Goal: Task Accomplishment & Management: Manage account settings

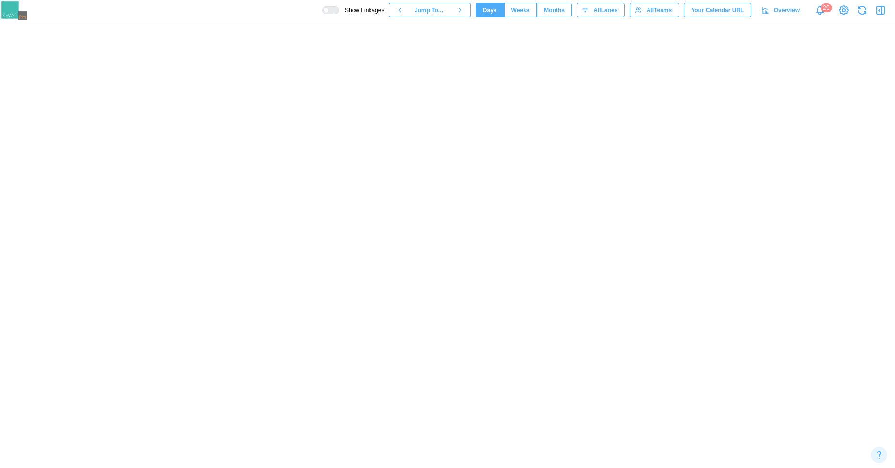
click at [353, 266] on canvas at bounding box center [447, 245] width 895 height 443
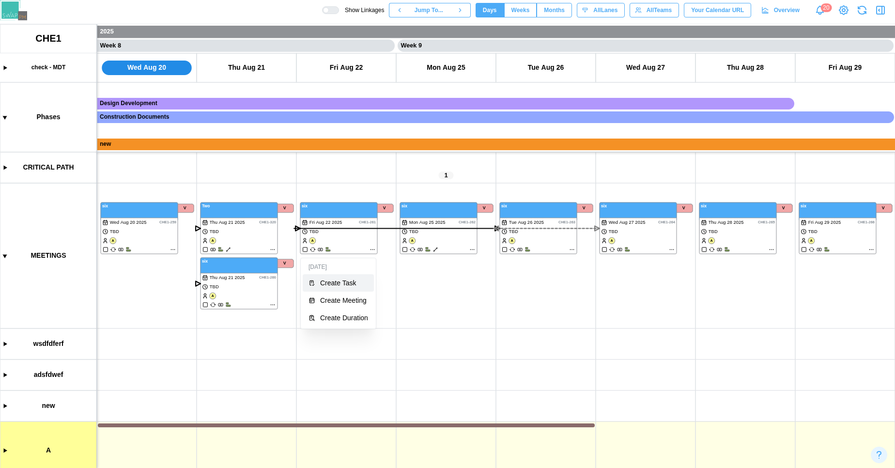
click at [337, 288] on button "Create Task" at bounding box center [338, 282] width 71 height 17
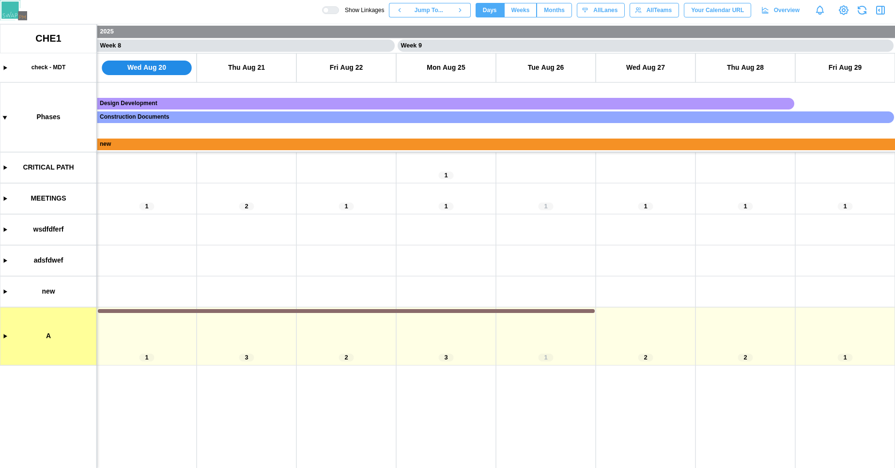
scroll to position [0, 3689]
click at [4, 198] on canvas at bounding box center [447, 245] width 895 height 443
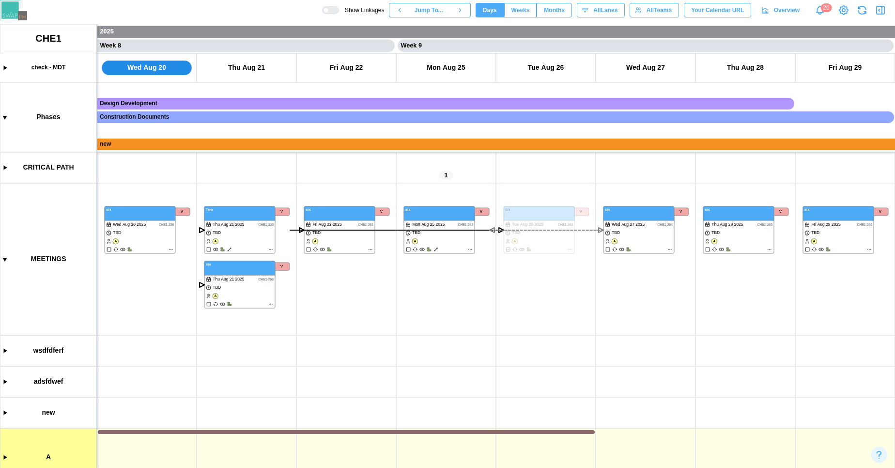
click at [329, 13] on div at bounding box center [330, 10] width 17 height 8
click at [369, 249] on canvas at bounding box center [447, 245] width 895 height 443
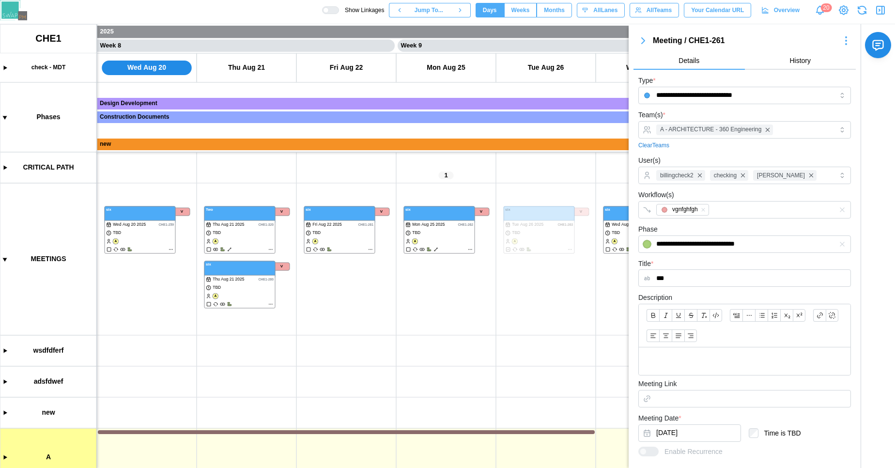
scroll to position [143, 0]
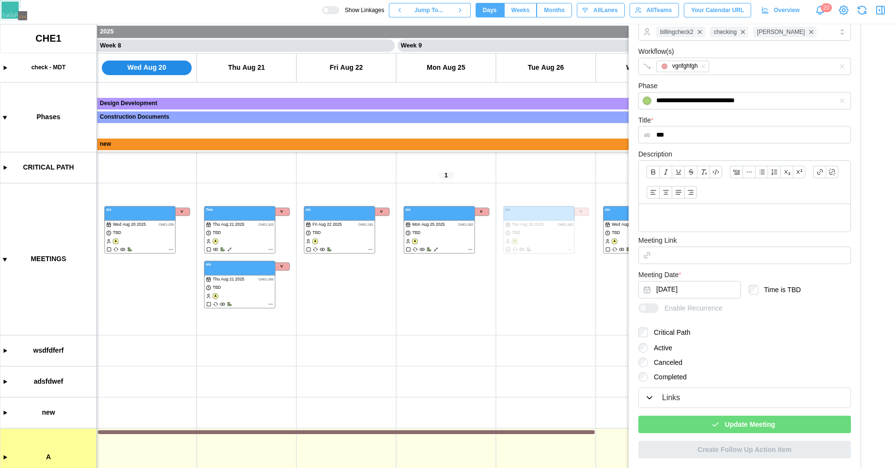
click at [691, 417] on div "Update Meeting" at bounding box center [742, 424] width 197 height 16
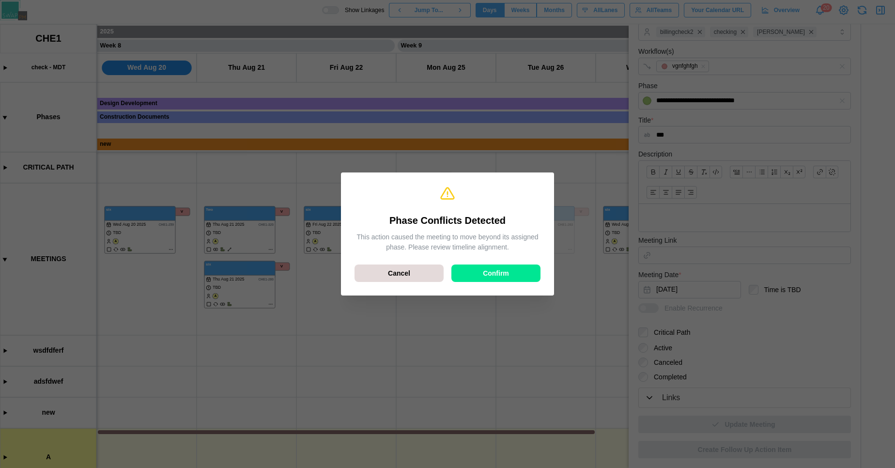
click at [513, 274] on div "Confirm" at bounding box center [495, 273] width 71 height 16
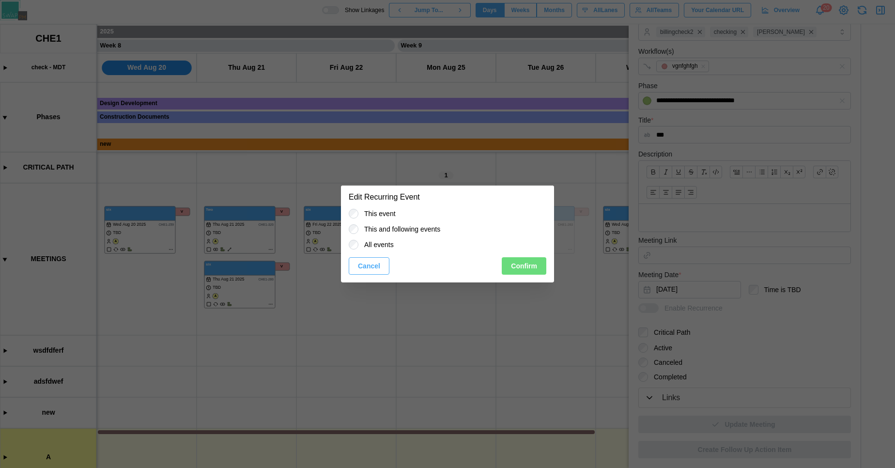
click at [518, 262] on span "Confirm" at bounding box center [524, 266] width 26 height 16
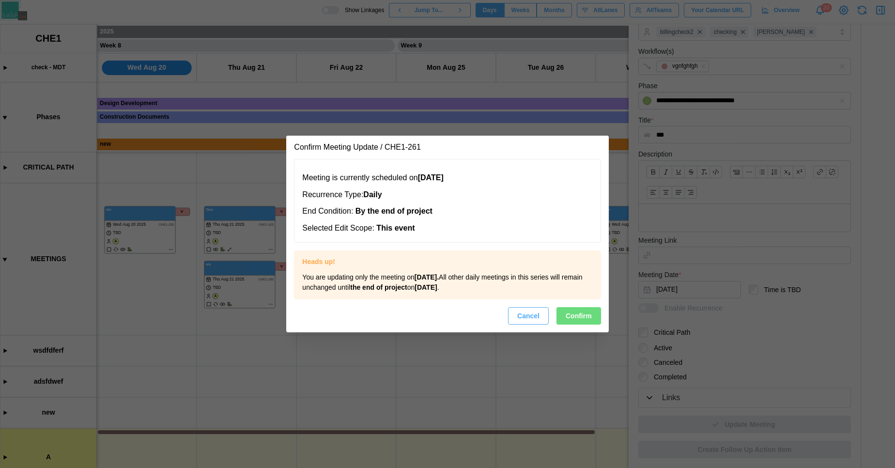
click at [584, 314] on span "Confirm" at bounding box center [578, 315] width 26 height 16
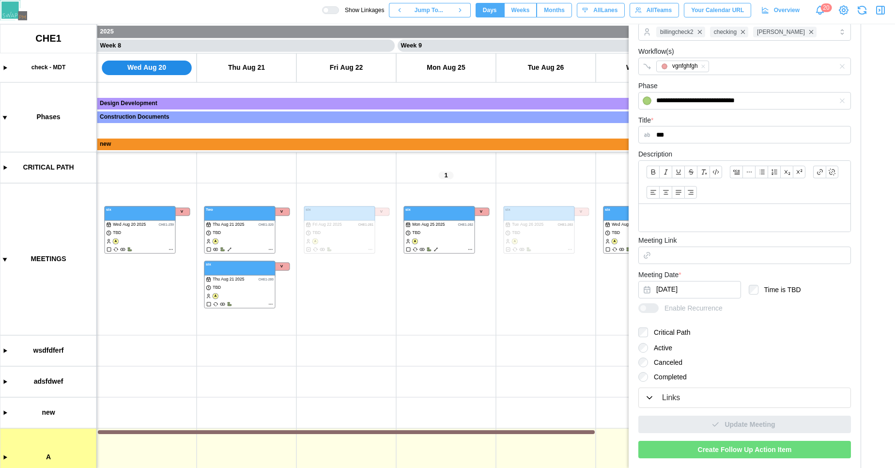
click at [647, 395] on icon "button" at bounding box center [649, 398] width 10 height 10
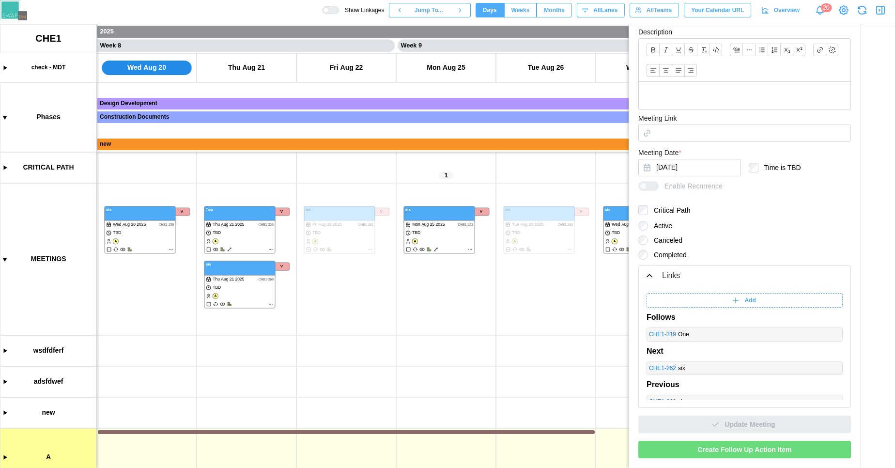
scroll to position [9, 0]
click at [706, 445] on span "Create Follow Up Action Item" at bounding box center [745, 449] width 94 height 16
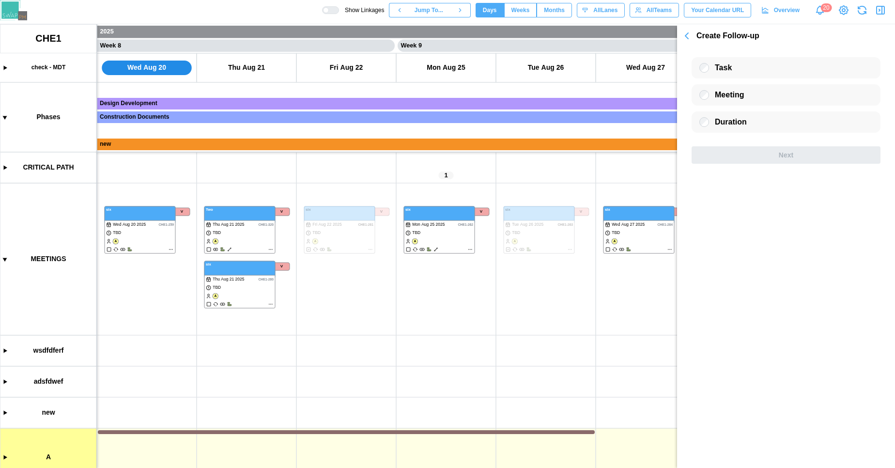
scroll to position [0, 0]
click at [708, 118] on div at bounding box center [704, 122] width 10 height 10
click at [236, 351] on canvas at bounding box center [447, 245] width 895 height 443
click at [6, 349] on canvas at bounding box center [447, 245] width 895 height 443
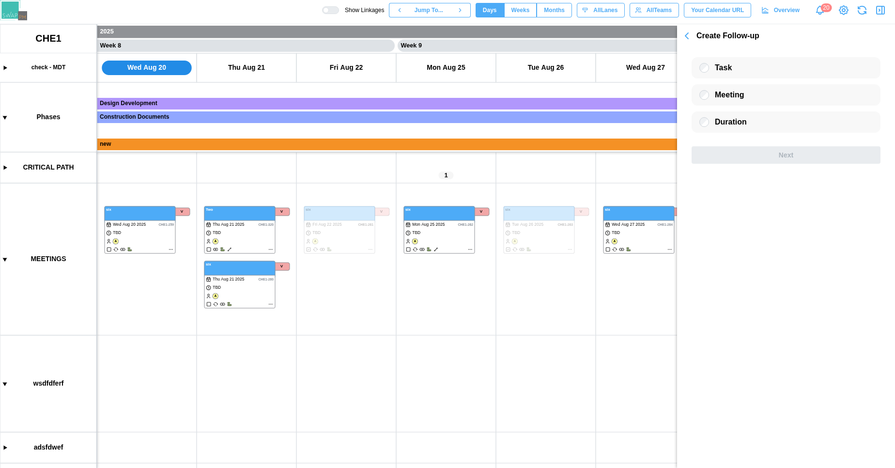
click at [693, 40] on button "button" at bounding box center [686, 36] width 19 height 14
click at [685, 39] on icon "button" at bounding box center [687, 36] width 12 height 12
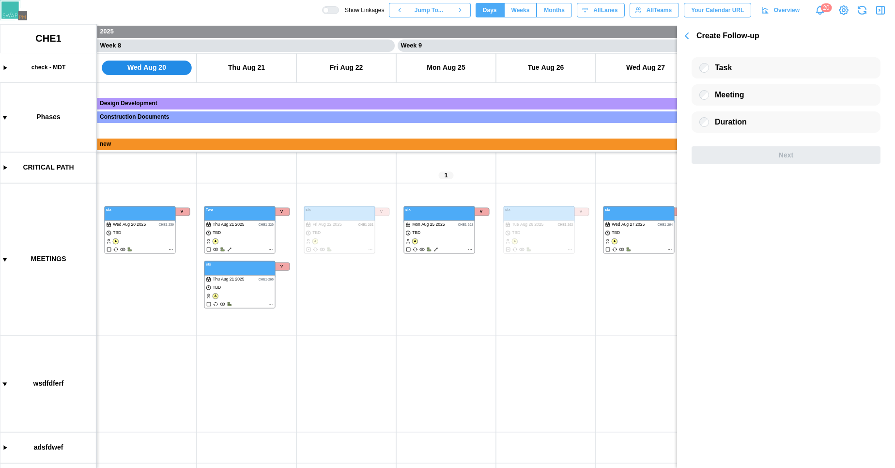
click at [685, 39] on icon "button" at bounding box center [687, 36] width 12 height 12
click at [368, 247] on canvas at bounding box center [447, 245] width 895 height 443
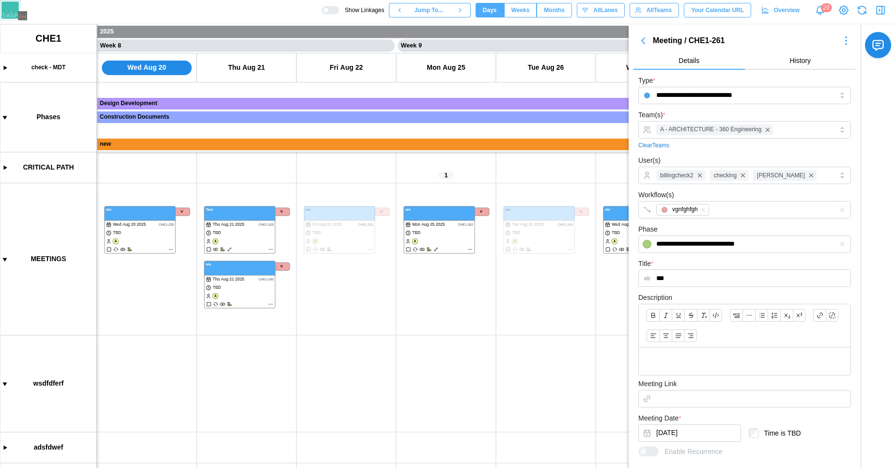
scroll to position [143, 0]
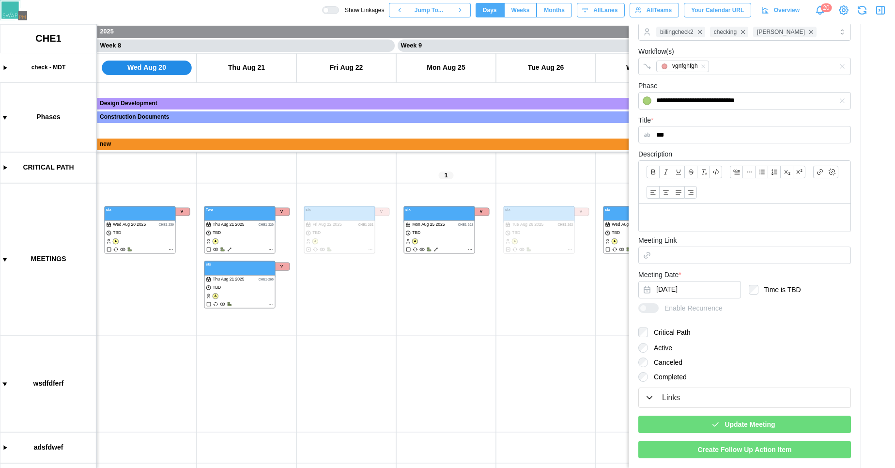
click at [717, 424] on div "Update Meeting" at bounding box center [742, 424] width 197 height 16
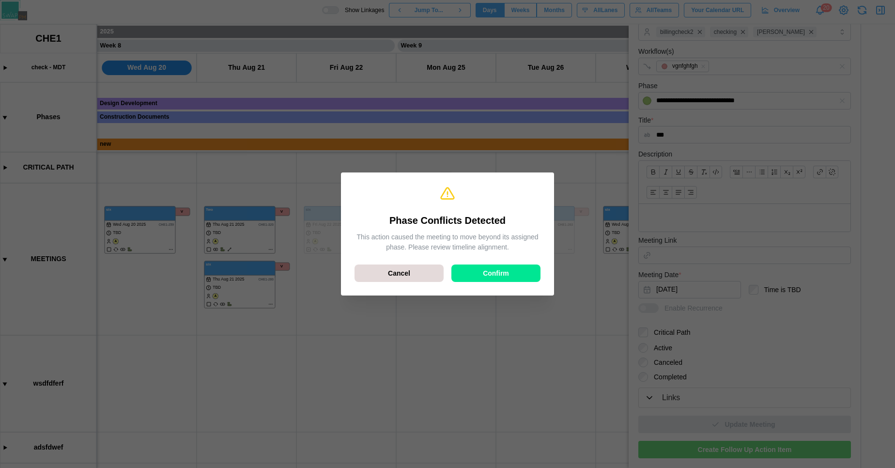
click at [510, 269] on div "Confirm" at bounding box center [495, 273] width 71 height 16
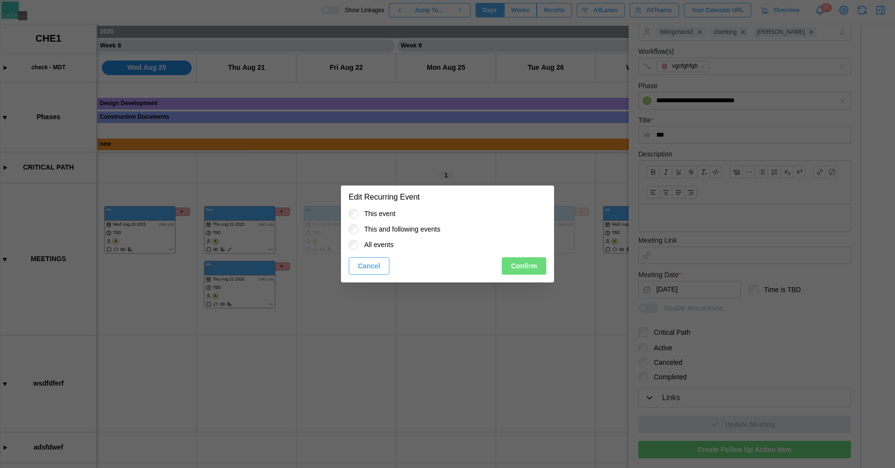
click at [516, 269] on span "Confirm" at bounding box center [524, 266] width 26 height 16
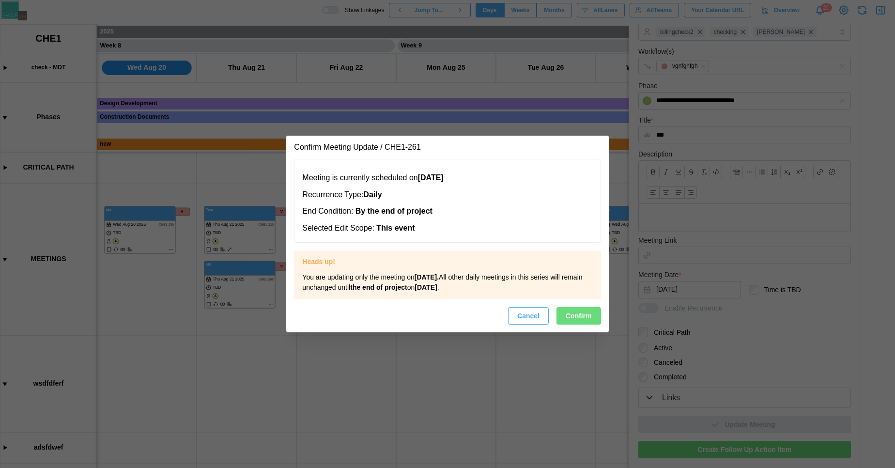
click at [585, 322] on span "Confirm" at bounding box center [578, 315] width 26 height 16
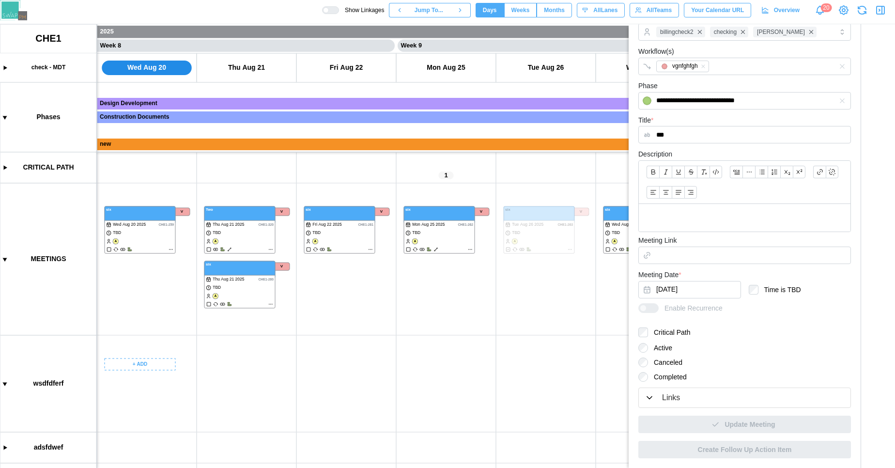
click at [144, 362] on canvas at bounding box center [447, 245] width 895 height 443
click at [141, 402] on div "Create Meeting" at bounding box center [152, 405] width 48 height 8
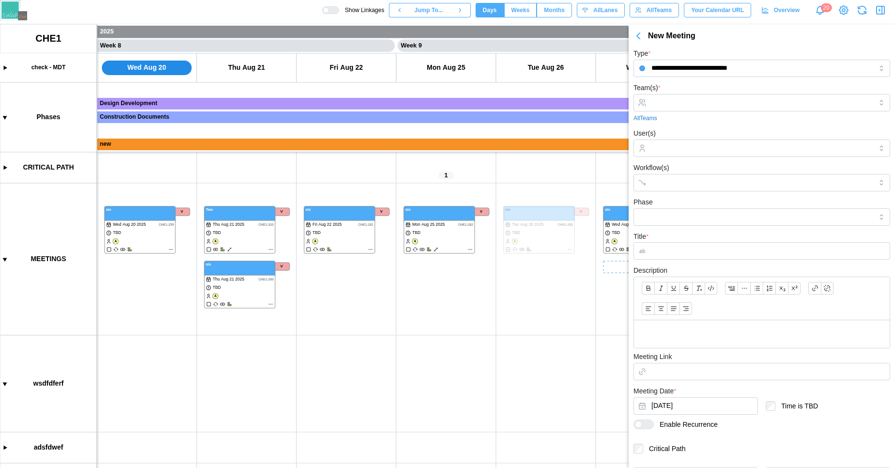
scroll to position [21, 0]
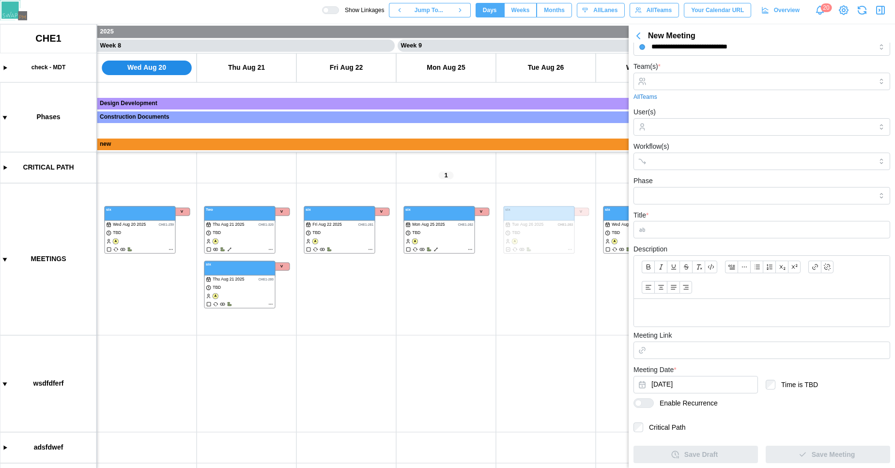
click at [643, 403] on div at bounding box center [647, 402] width 12 height 9
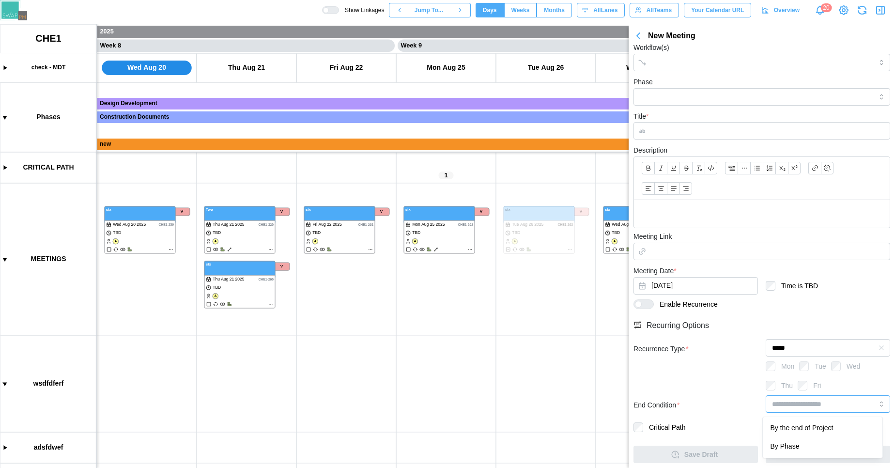
click at [788, 402] on input "search" at bounding box center [827, 403] width 124 height 17
type input "********"
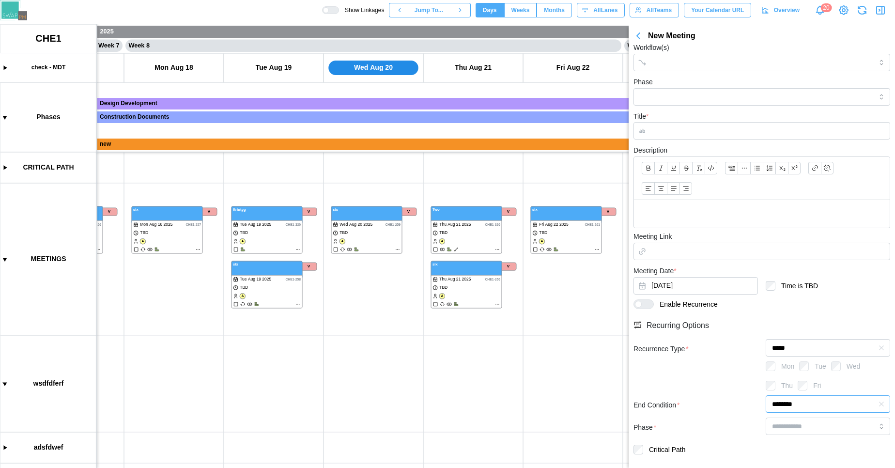
scroll to position [142, 0]
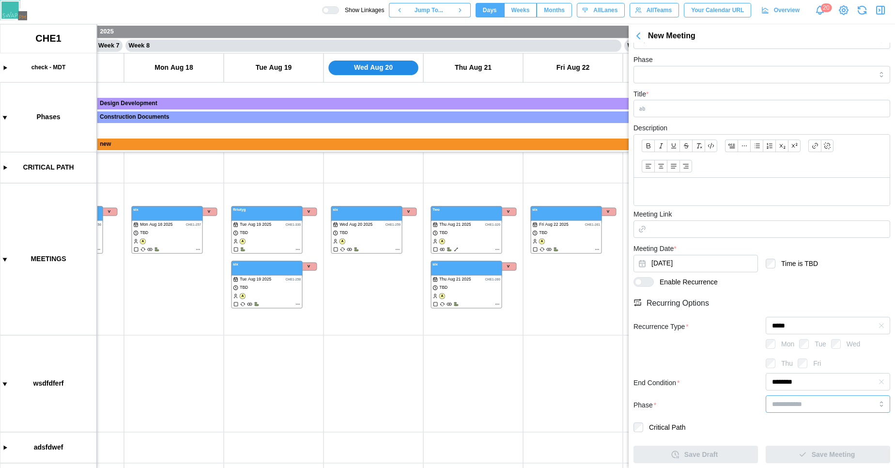
click at [794, 404] on input "search" at bounding box center [827, 403] width 124 height 17
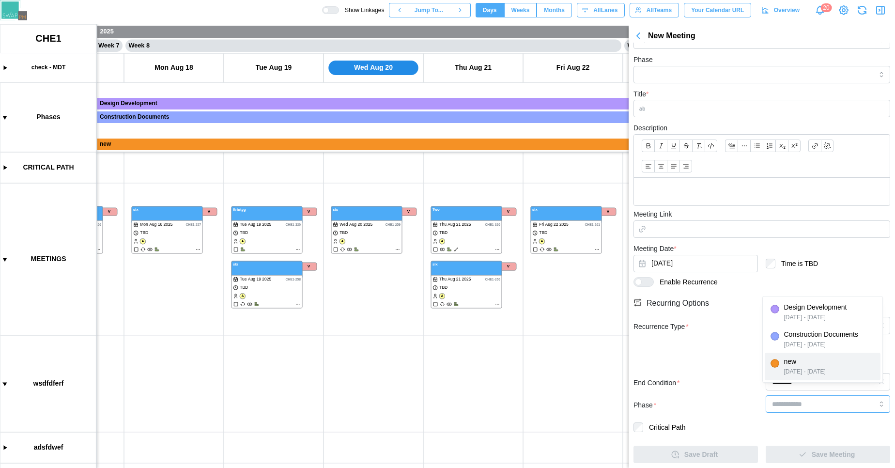
type input "***"
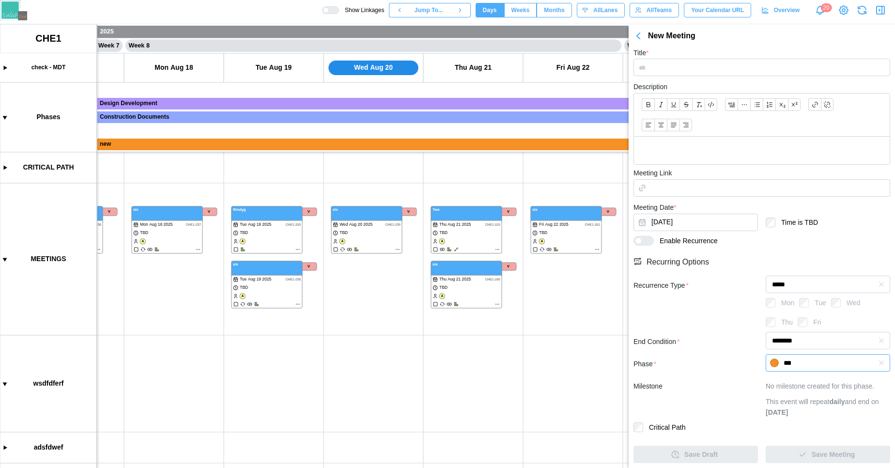
scroll to position [0, 0]
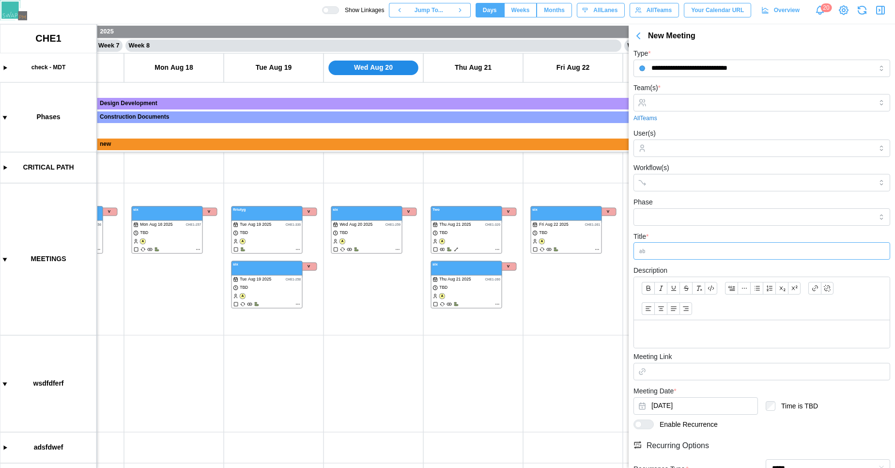
click at [671, 249] on input "Title *" at bounding box center [761, 250] width 257 height 17
type input "**********"
click at [655, 99] on input "Team(s) *" at bounding box center [761, 103] width 221 height 8
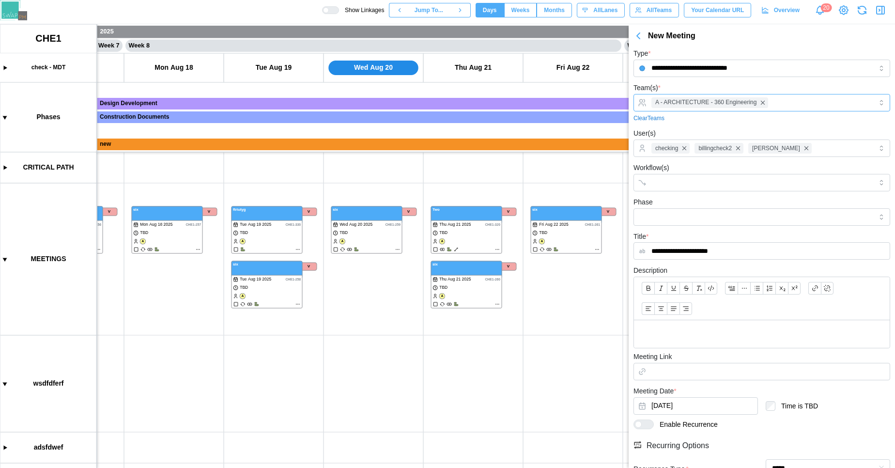
scroll to position [183, 0]
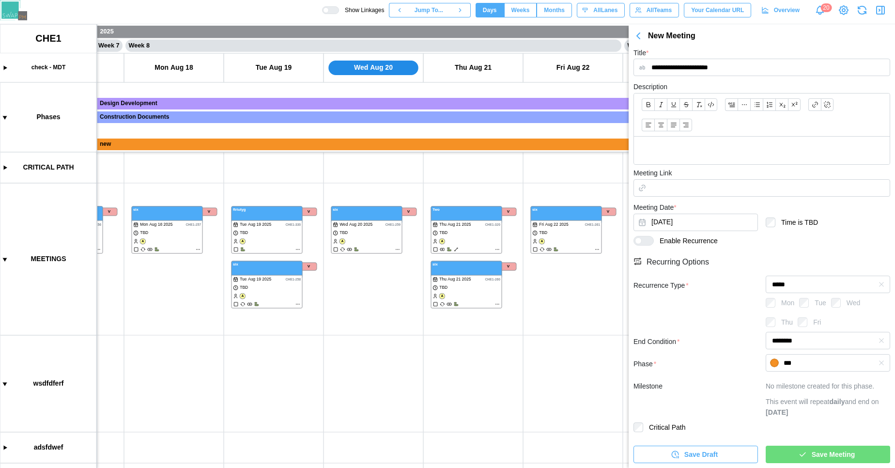
click at [811, 457] on span "Save Meeting" at bounding box center [832, 454] width 43 height 16
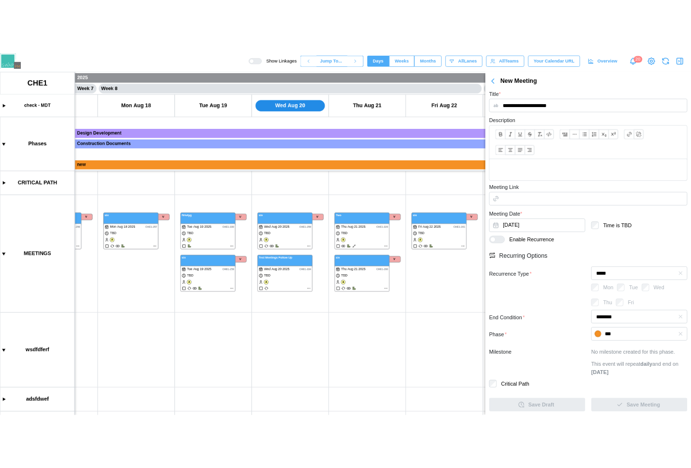
scroll to position [0, 0]
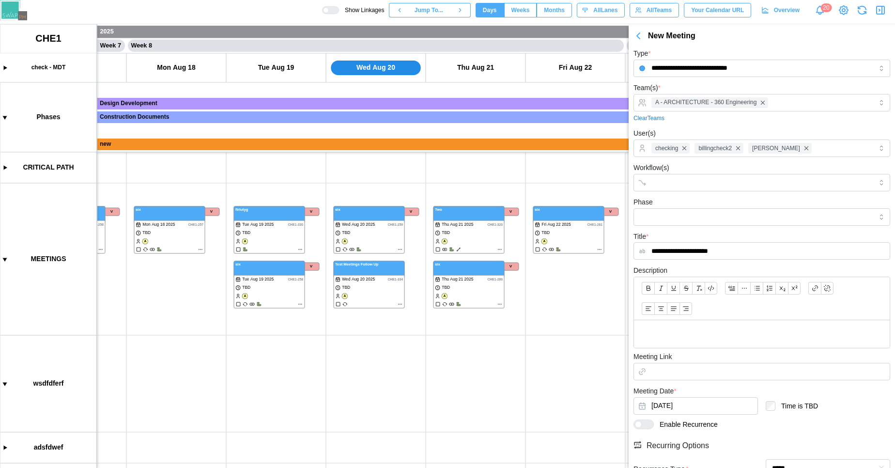
click at [711, 323] on div at bounding box center [762, 334] width 256 height 28
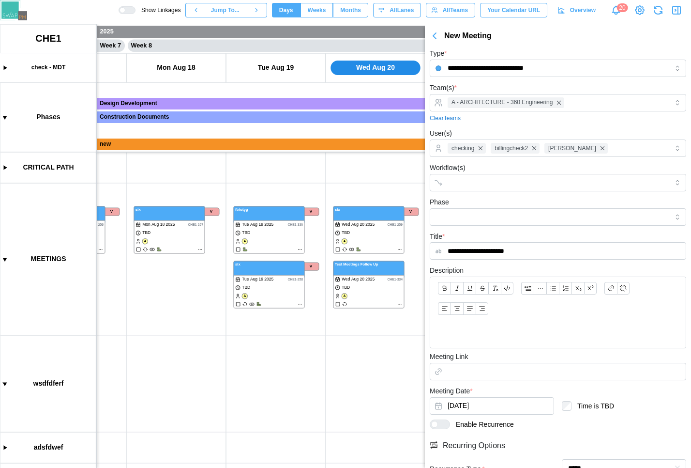
click at [659, 11] on icon "button" at bounding box center [659, 10] width 12 height 12
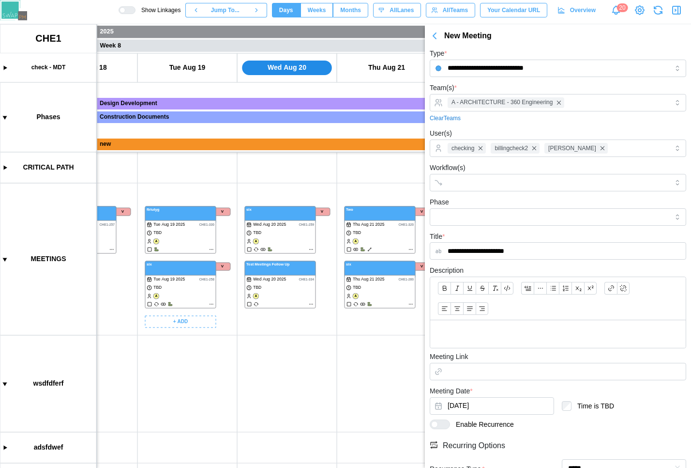
scroll to position [0, 3553]
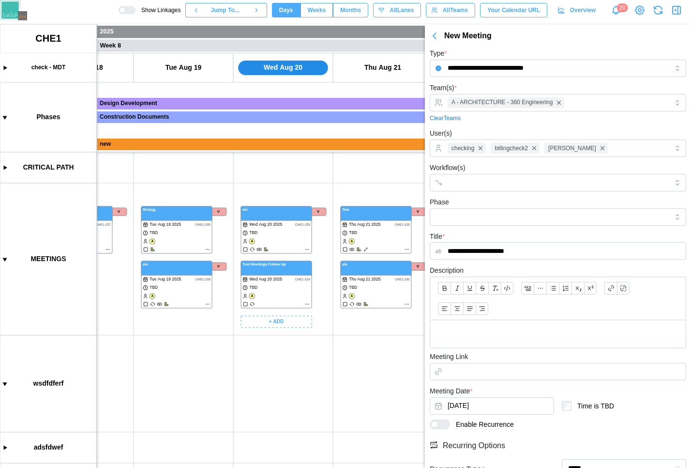
click at [304, 303] on canvas at bounding box center [345, 245] width 691 height 443
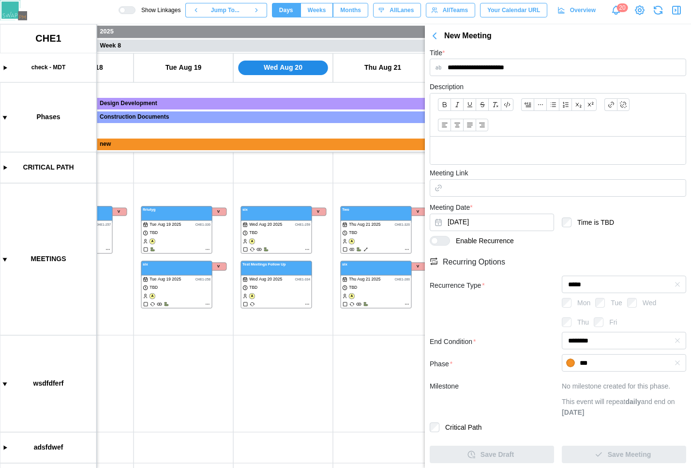
scroll to position [0, 0]
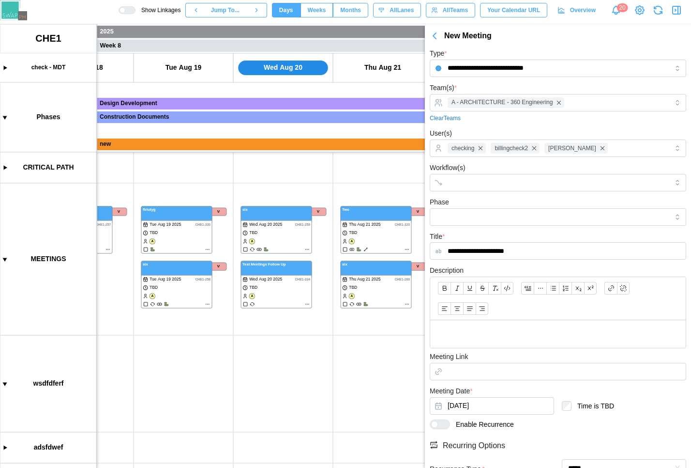
click at [435, 37] on icon "button" at bounding box center [434, 36] width 3 height 6
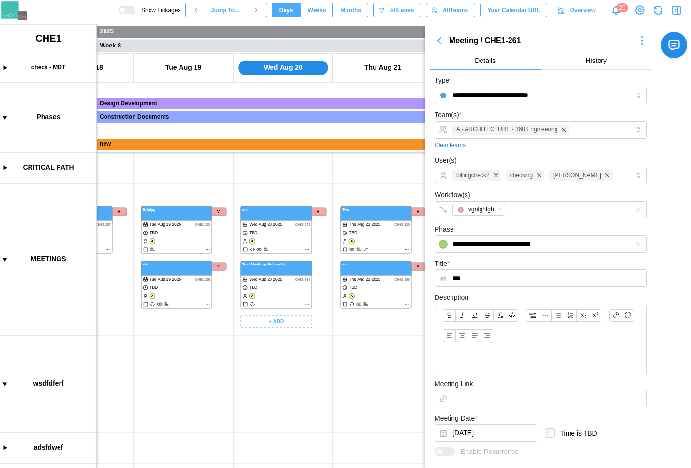
click at [305, 305] on canvas at bounding box center [345, 245] width 691 height 443
click at [307, 305] on canvas at bounding box center [345, 245] width 691 height 443
click at [308, 248] on canvas at bounding box center [345, 245] width 691 height 443
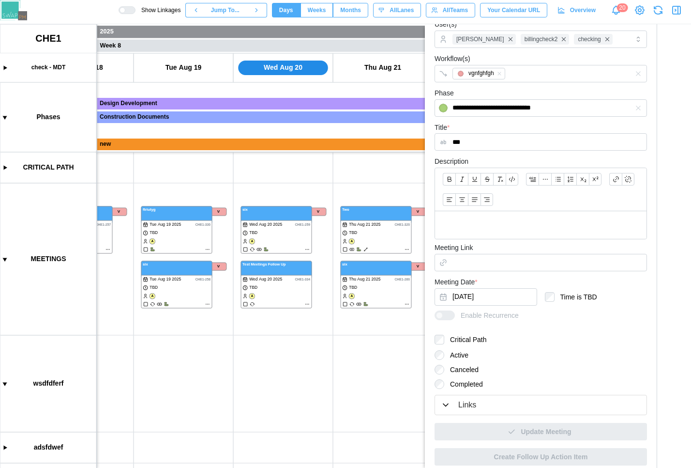
scroll to position [143, 0]
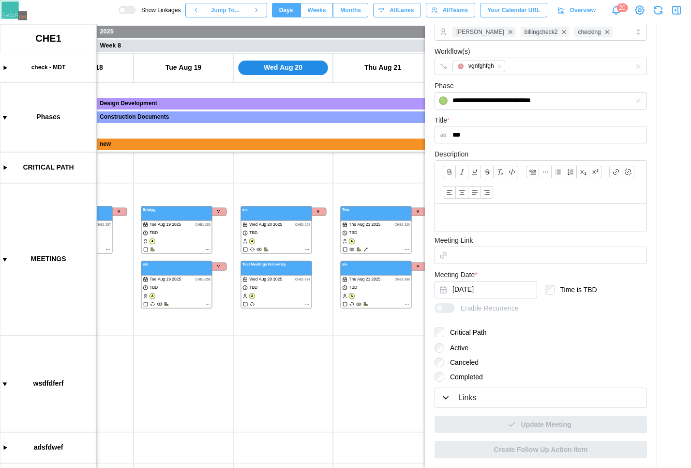
click at [466, 389] on button "Links" at bounding box center [541, 398] width 212 height 20
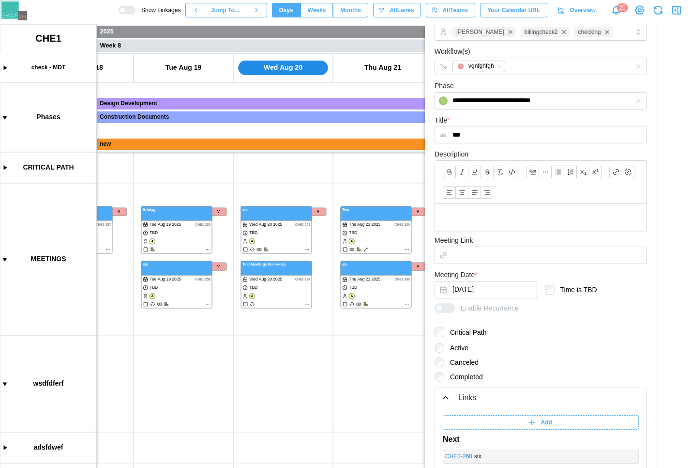
scroll to position [265, 0]
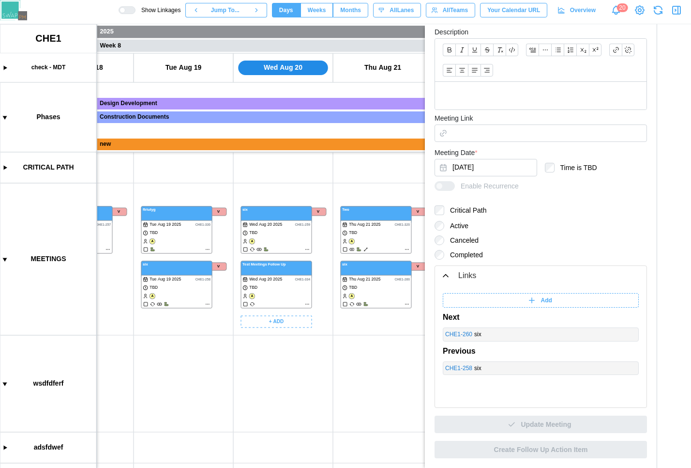
click at [307, 303] on canvas at bounding box center [345, 245] width 691 height 443
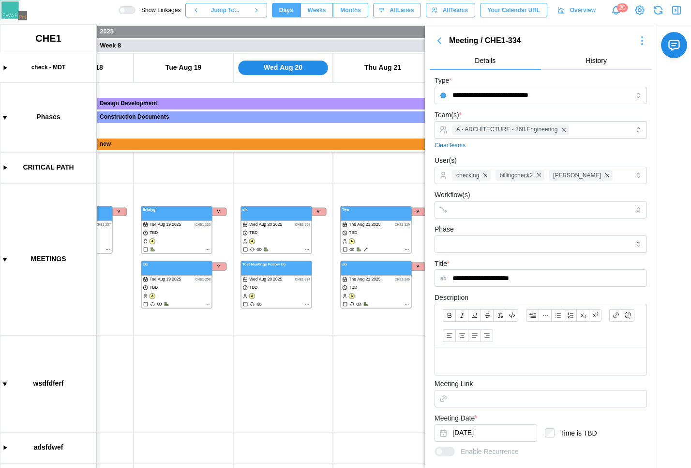
scroll to position [317, 0]
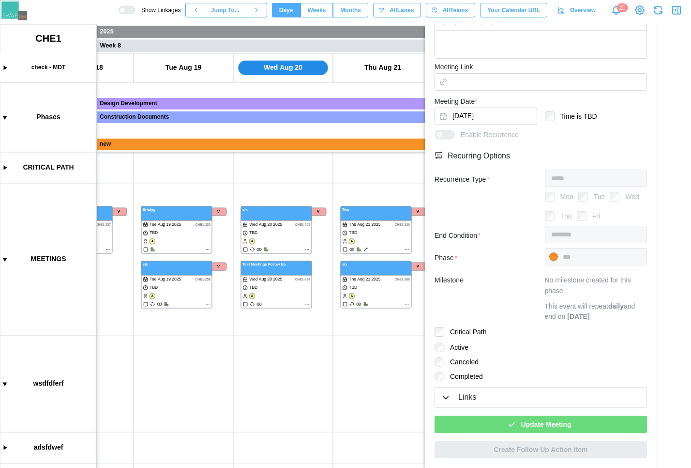
click at [508, 428] on icon "button" at bounding box center [511, 424] width 9 height 9
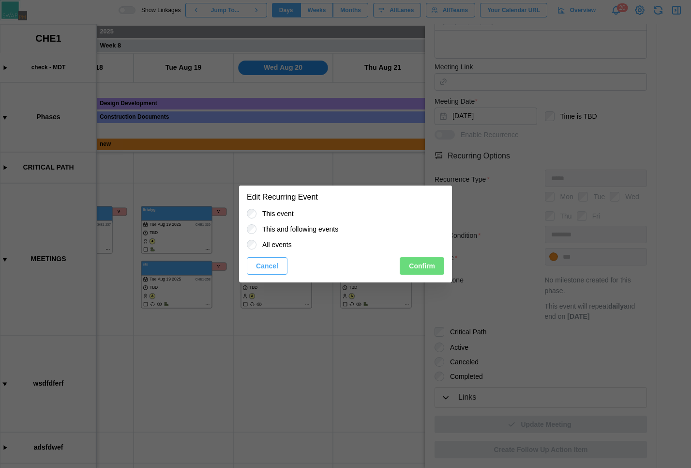
click at [419, 273] on span "Confirm" at bounding box center [422, 266] width 26 height 16
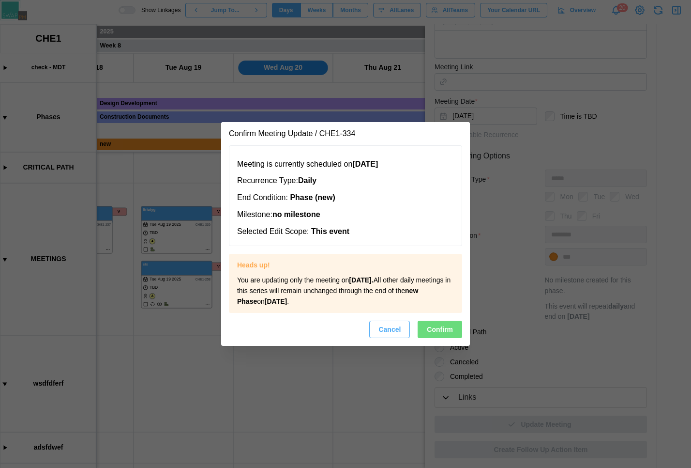
click at [436, 333] on span "Confirm" at bounding box center [440, 329] width 26 height 16
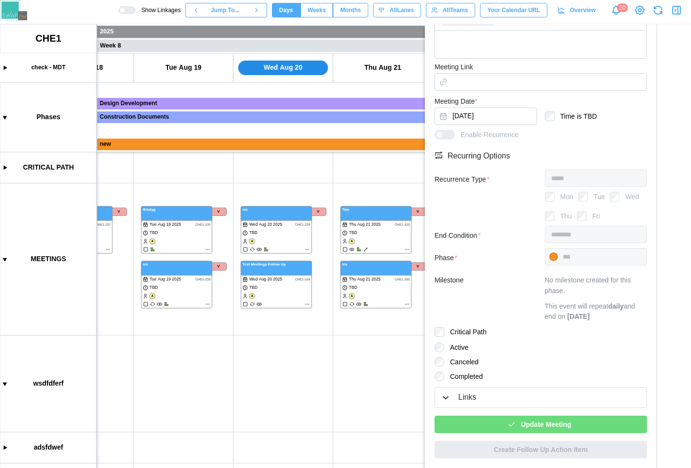
click at [442, 381] on div at bounding box center [440, 376] width 10 height 10
click at [469, 424] on div "Update Meeting" at bounding box center [539, 424] width 197 height 16
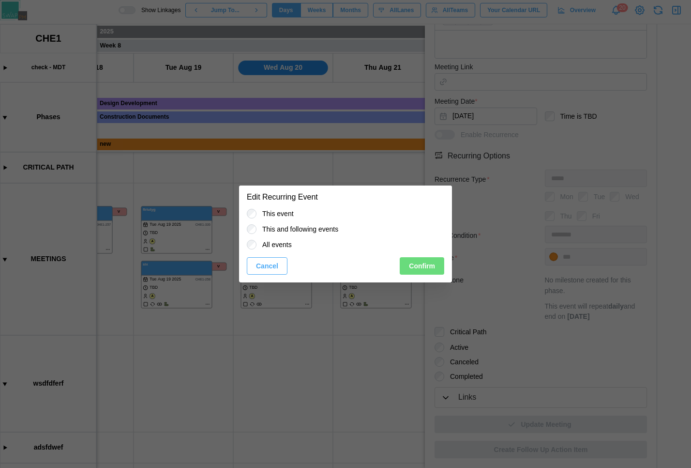
click at [426, 273] on span "Confirm" at bounding box center [422, 266] width 26 height 16
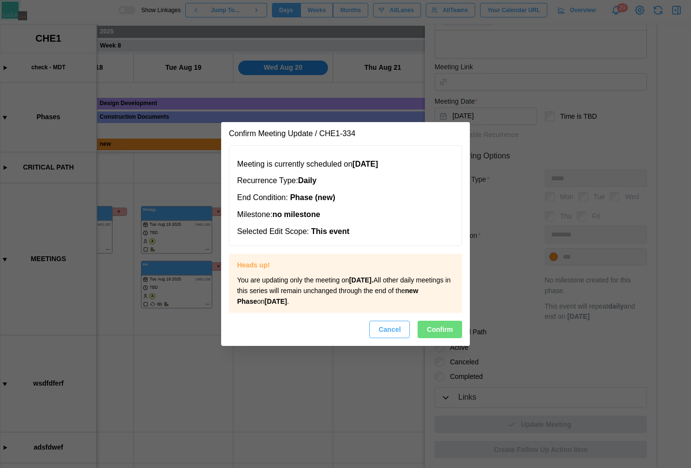
click at [439, 325] on span "Confirm" at bounding box center [440, 329] width 26 height 16
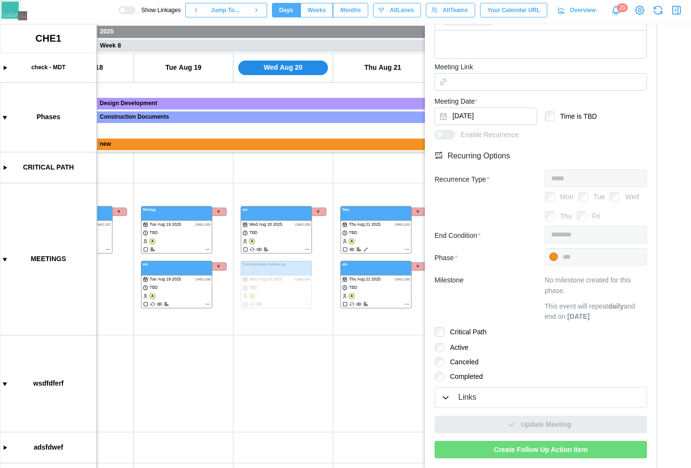
scroll to position [91, 0]
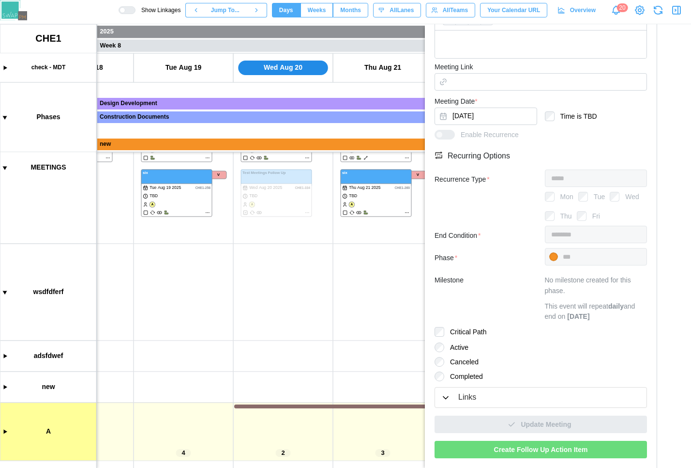
click at [678, 8] on icon "button" at bounding box center [678, 10] width 0 height 8
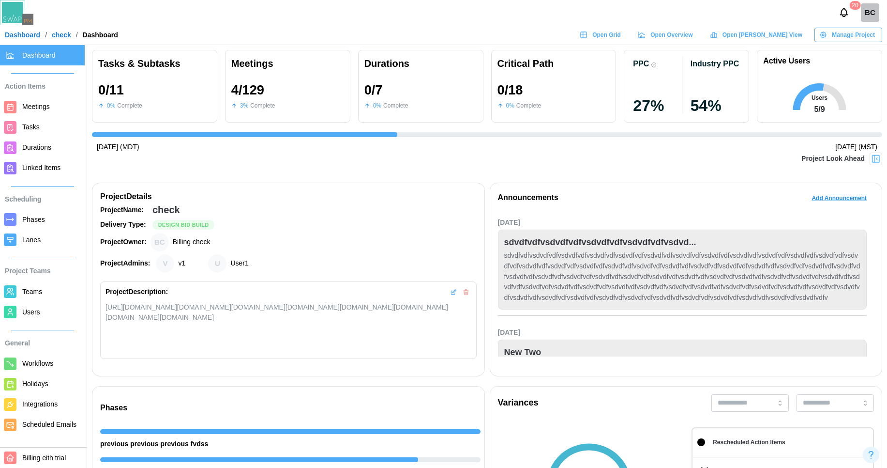
click at [44, 107] on span "Meetings" at bounding box center [36, 107] width 28 height 8
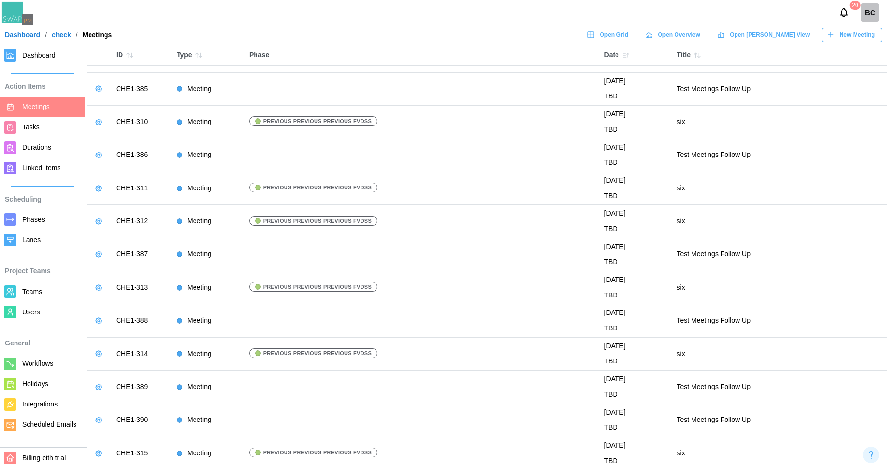
scroll to position [3933, 0]
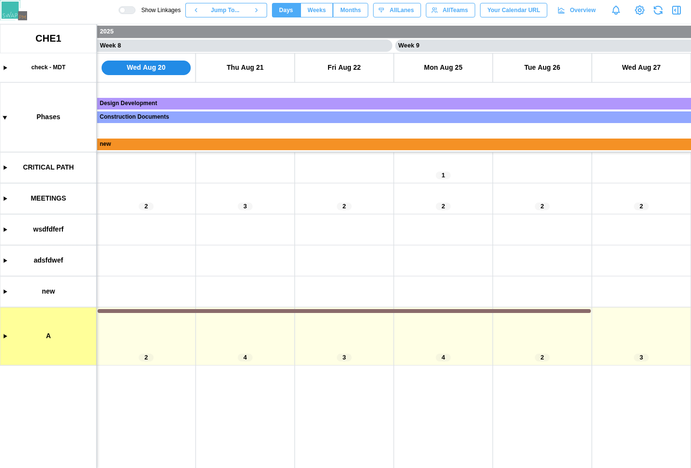
scroll to position [0, 3666]
click at [6, 197] on canvas at bounding box center [345, 245] width 691 height 443
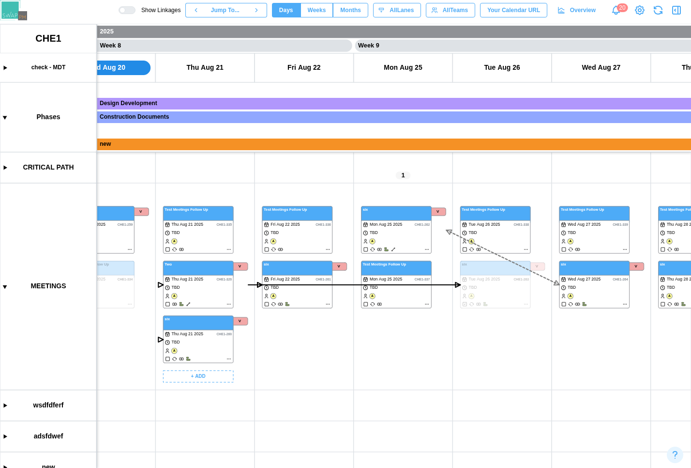
scroll to position [0, 3658]
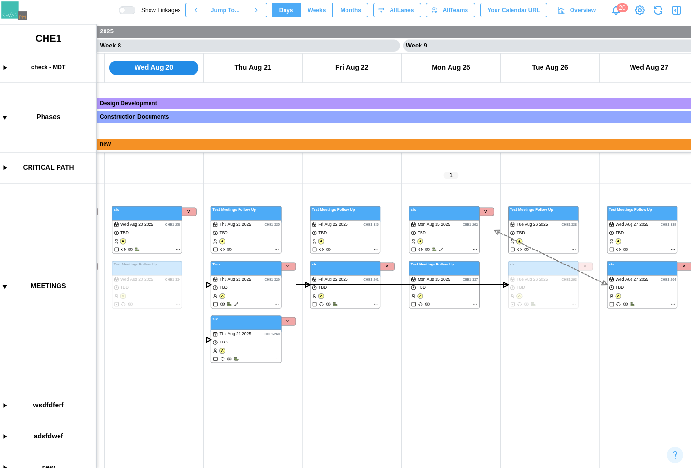
click at [125, 8] on div at bounding box center [123, 10] width 6 height 6
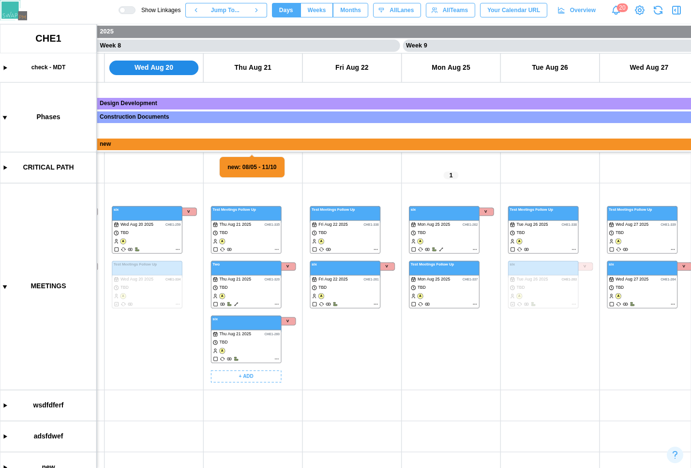
click at [277, 249] on canvas at bounding box center [345, 245] width 691 height 443
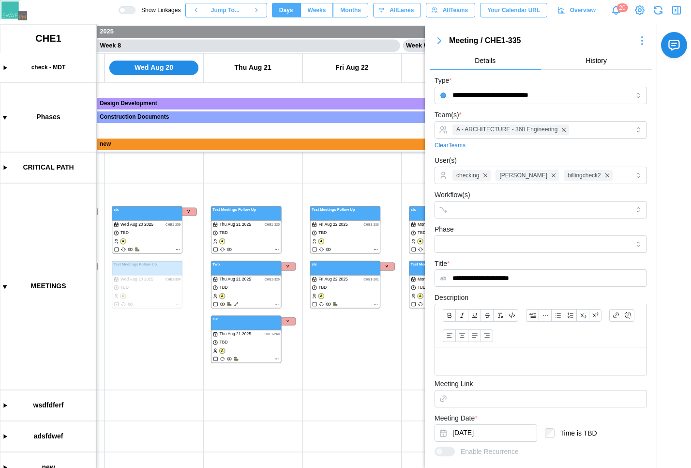
scroll to position [143, 0]
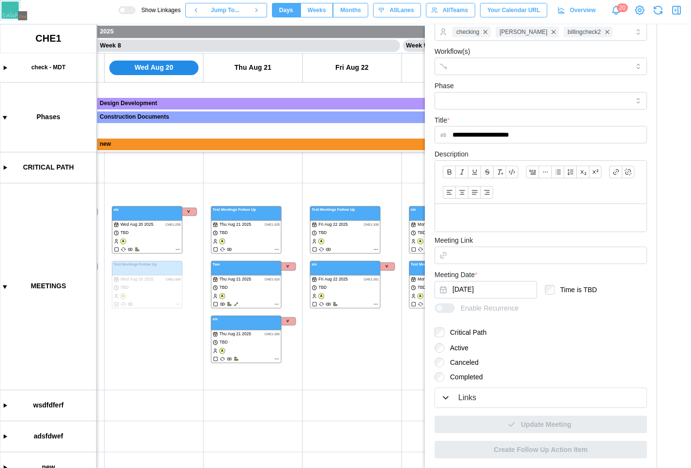
click at [487, 392] on div "Links" at bounding box center [541, 398] width 200 height 12
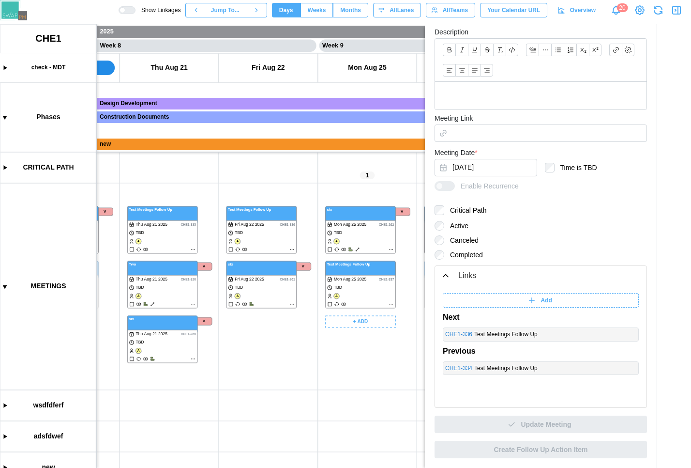
scroll to position [0, 3822]
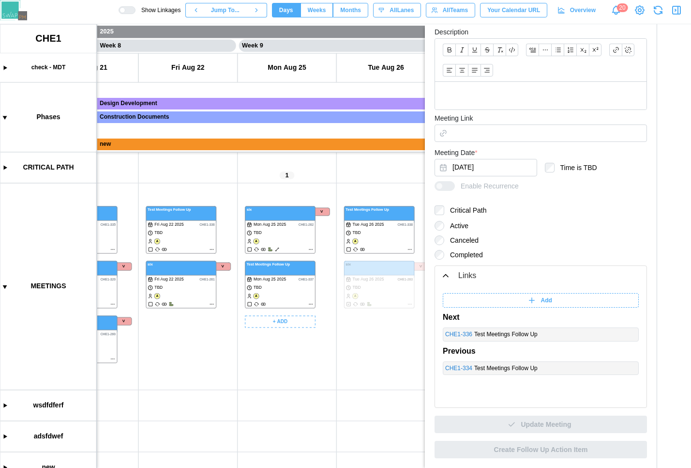
click at [309, 303] on canvas at bounding box center [345, 245] width 691 height 443
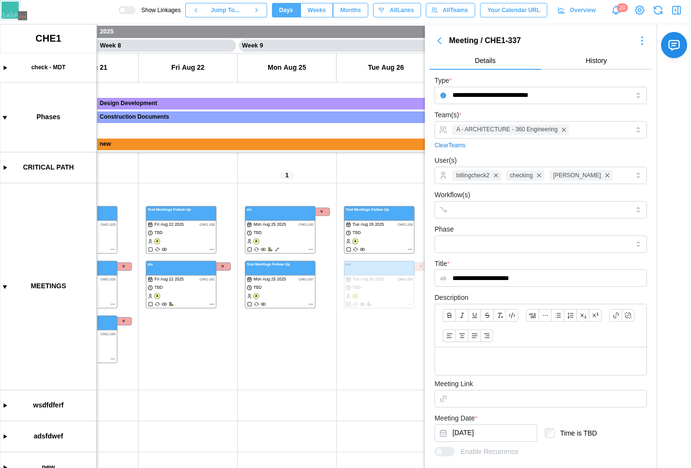
scroll to position [143, 0]
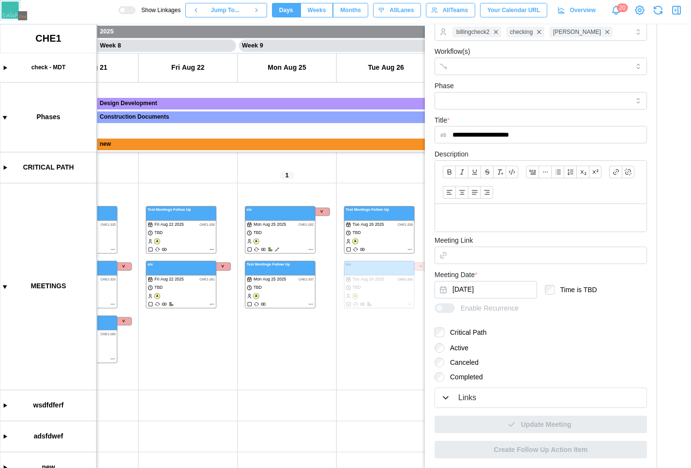
click at [501, 402] on div "Links" at bounding box center [541, 398] width 200 height 12
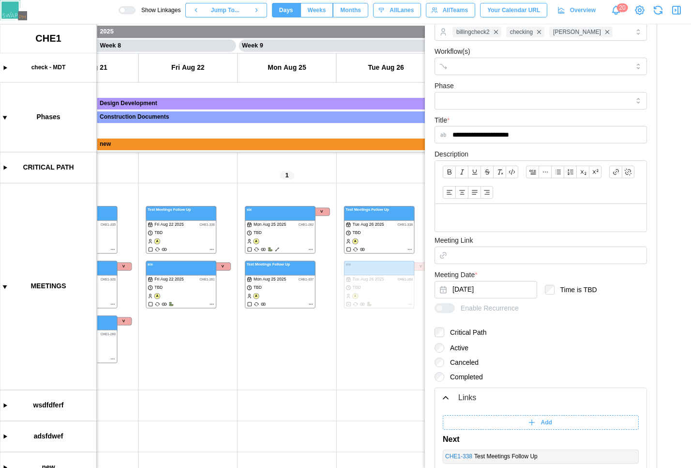
scroll to position [265, 0]
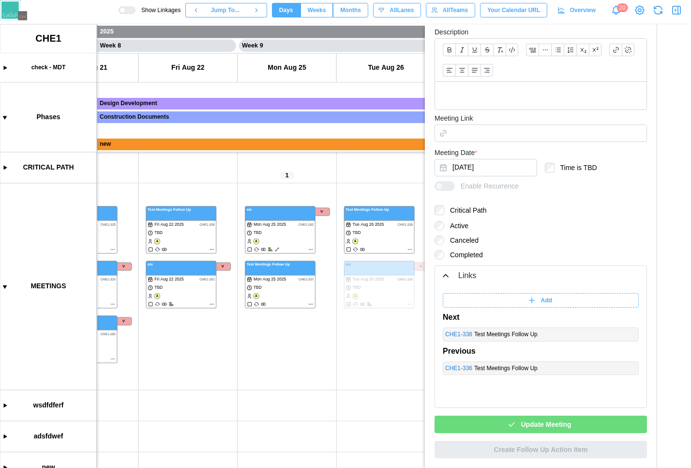
click at [482, 431] on div "Update Meeting" at bounding box center [539, 424] width 197 height 16
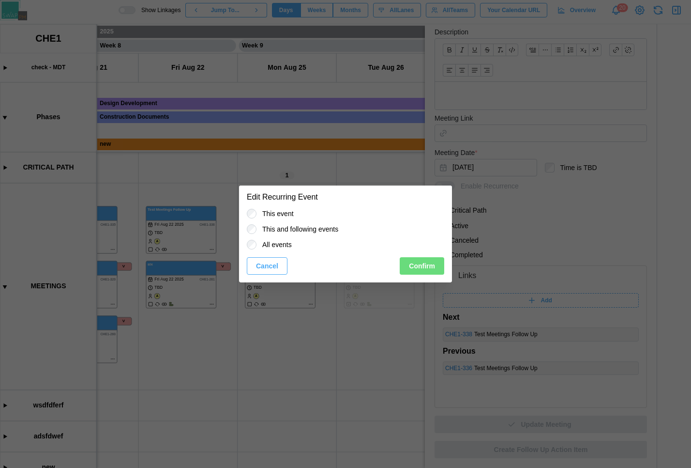
click at [433, 270] on span "Confirm" at bounding box center [422, 266] width 26 height 16
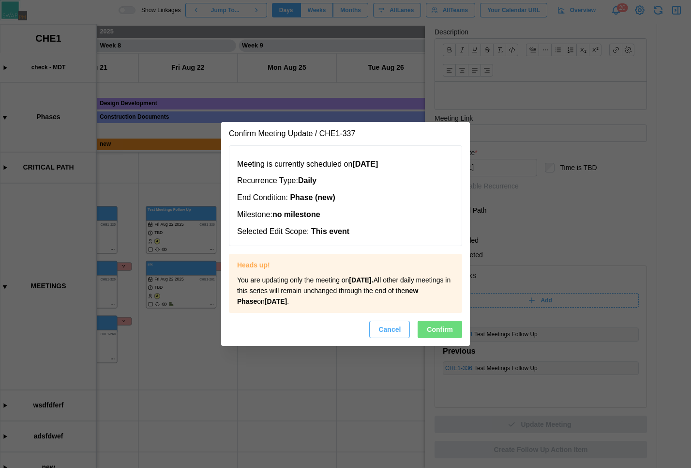
click at [438, 335] on span "Confirm" at bounding box center [440, 329] width 26 height 16
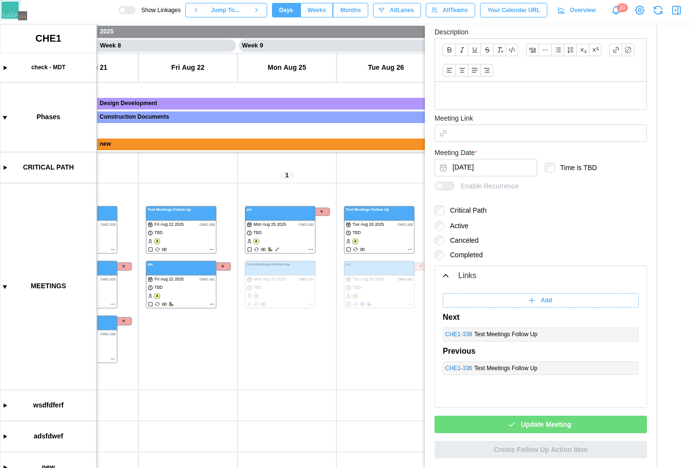
click at [511, 432] on div "Update Meeting" at bounding box center [539, 424] width 197 height 16
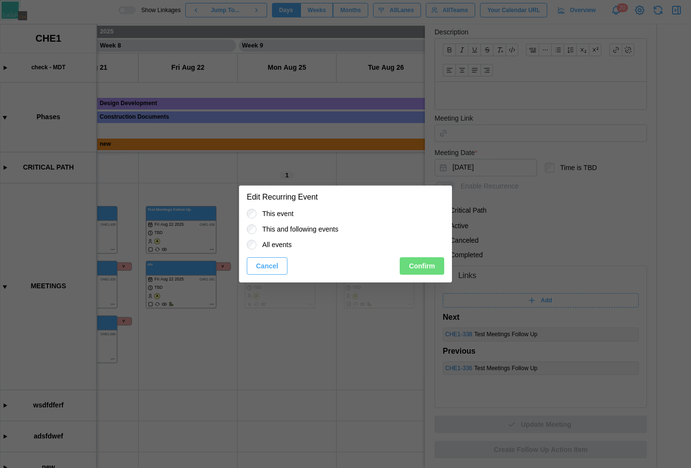
click at [425, 267] on span "Confirm" at bounding box center [422, 266] width 26 height 16
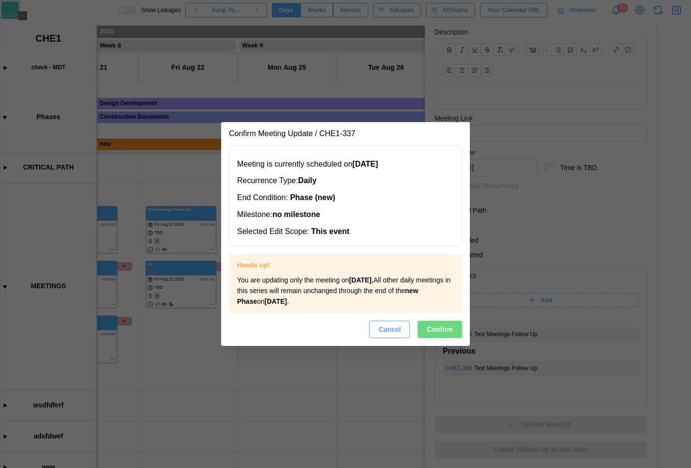
click at [445, 330] on span "Confirm" at bounding box center [440, 329] width 26 height 16
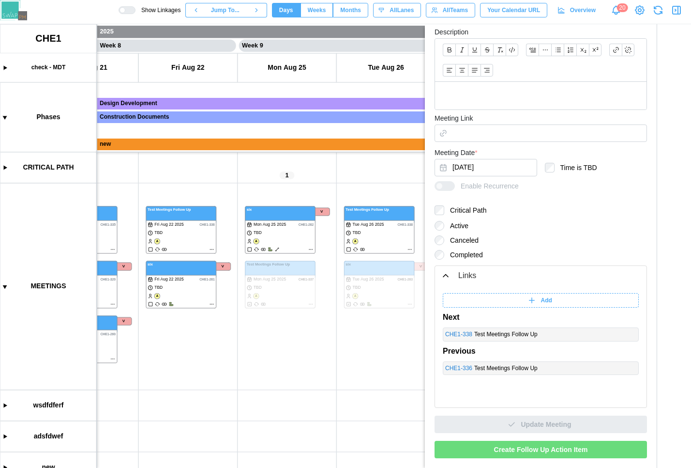
click at [481, 446] on div "Create Follow Up Action Item" at bounding box center [541, 449] width 194 height 16
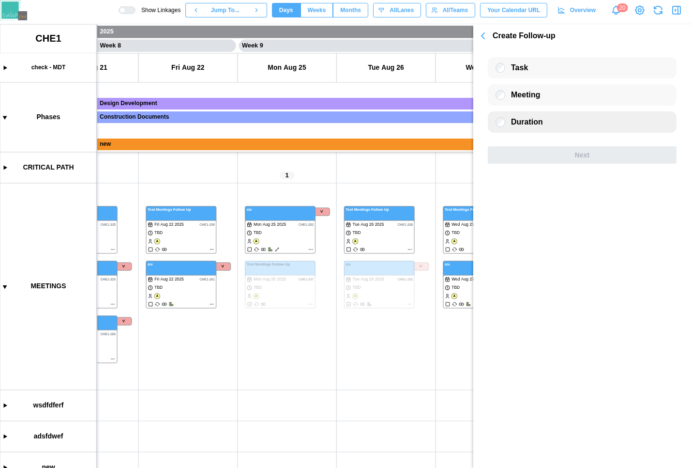
click at [504, 117] on div at bounding box center [501, 122] width 10 height 10
click at [550, 163] on button "Next" at bounding box center [582, 154] width 189 height 17
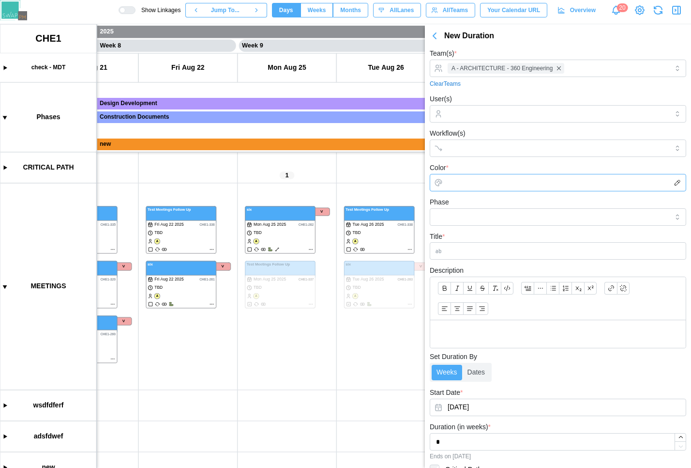
click at [436, 183] on input "Color *" at bounding box center [558, 182] width 257 height 17
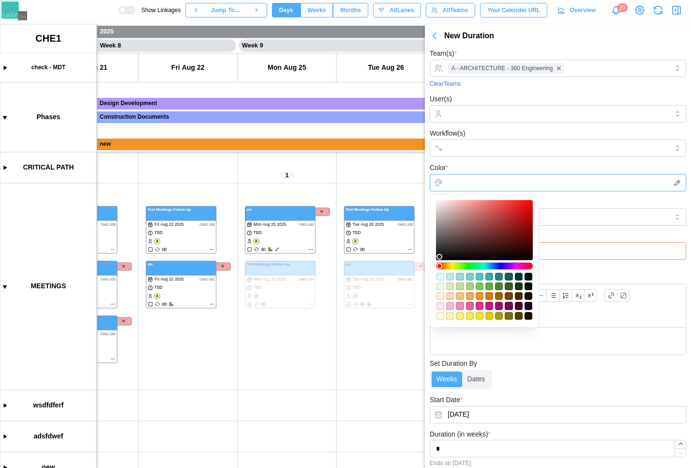
click at [439, 276] on div "#defafc" at bounding box center [441, 277] width 8 height 8
type input "*******"
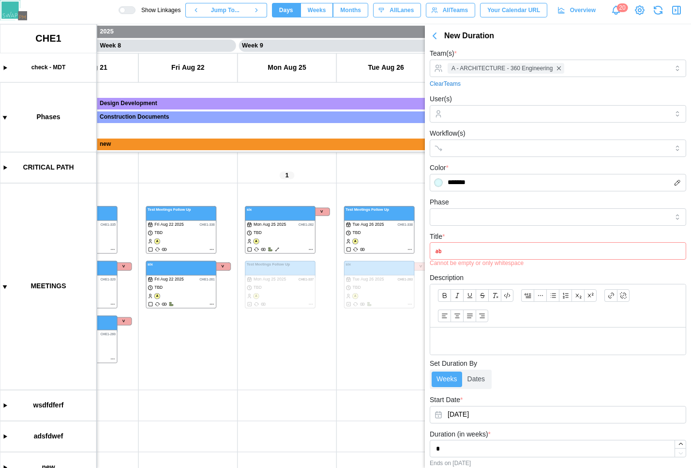
click at [514, 356] on form "Team(s) * A - ARCHITECTURE - 360 Engineering Clear Teams User(s) Workflow(s) Co…" at bounding box center [558, 279] width 257 height 465
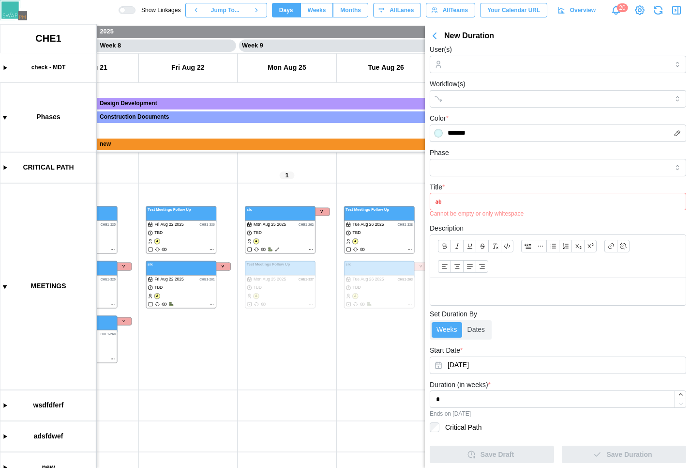
click at [491, 208] on input "Title *" at bounding box center [558, 201] width 257 height 17
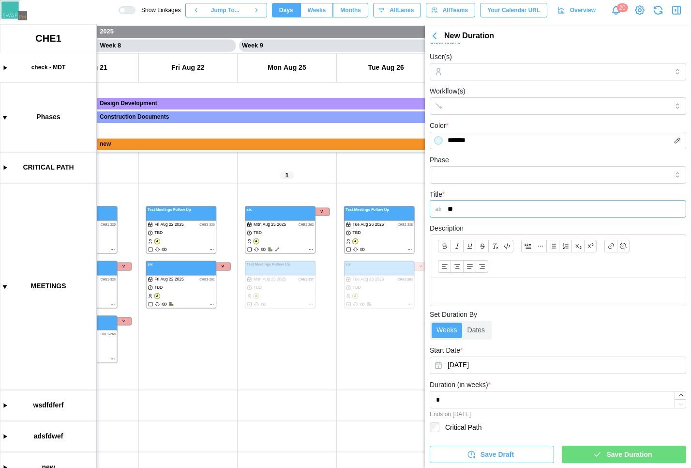
scroll to position [42, 0]
type input "*"
type input "****"
click at [601, 457] on div "Save Duration" at bounding box center [622, 454] width 109 height 16
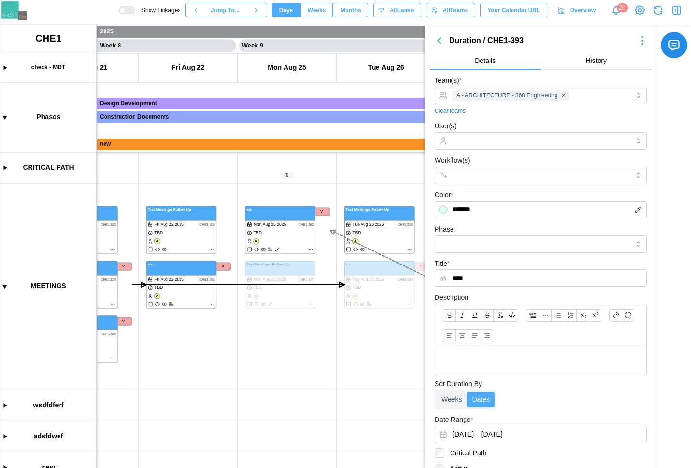
scroll to position [121, 0]
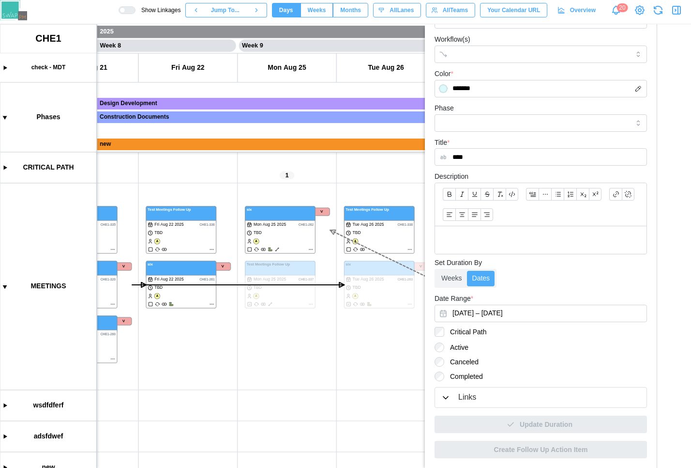
click at [125, 7] on div at bounding box center [130, 10] width 10 height 7
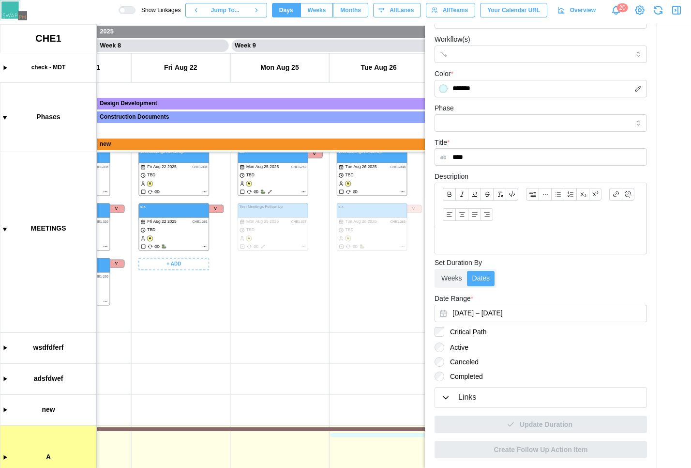
scroll to position [86, 0]
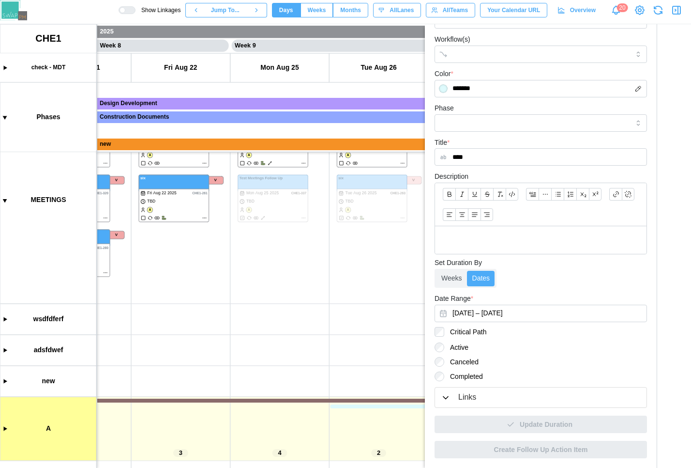
click at [460, 394] on div "Links" at bounding box center [467, 397] width 18 height 12
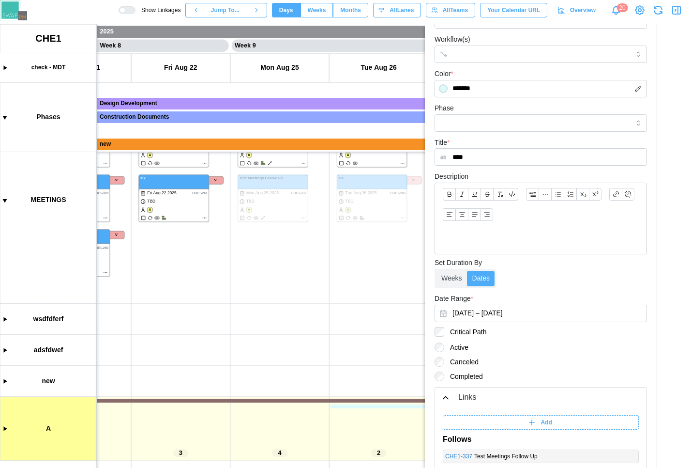
scroll to position [243, 0]
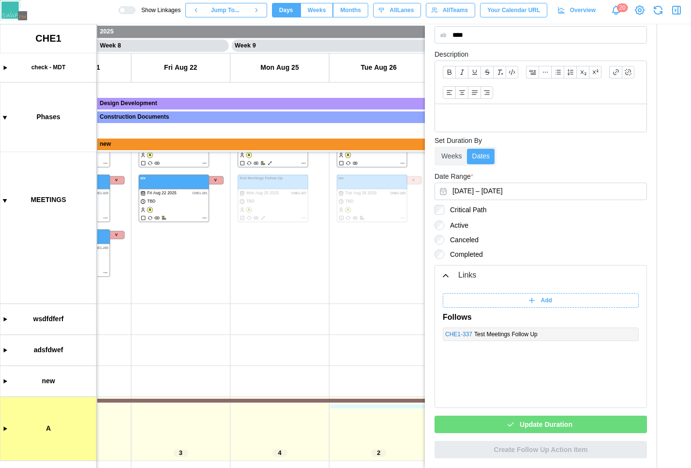
click at [514, 423] on div "Update Duration" at bounding box center [539, 424] width 197 height 16
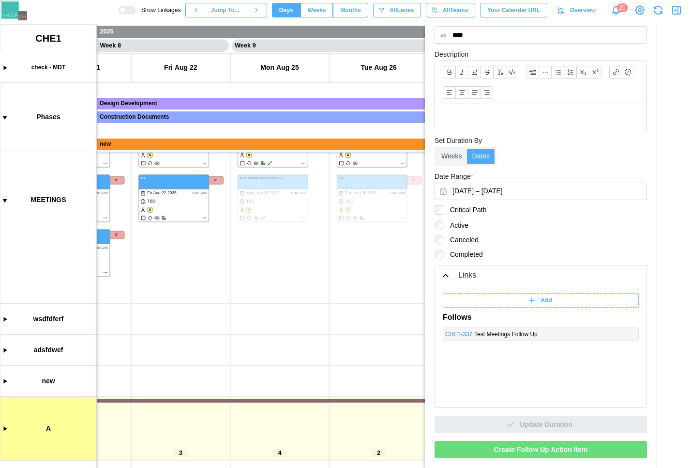
drag, startPoint x: 504, startPoint y: 459, endPoint x: 505, endPoint y: 454, distance: 5.9
click at [505, 454] on div "Team(s) * A - ARCHITECTURE - 360 Engineering Clear Teams User(s) Workflow(s) Co…" at bounding box center [541, 145] width 222 height 636
click at [505, 454] on span "Create Follow Up Action Item" at bounding box center [541, 449] width 94 height 16
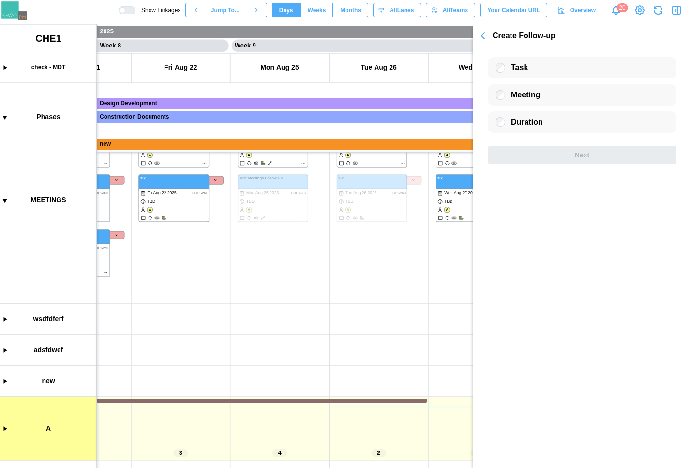
scroll to position [0, 0]
click at [529, 155] on div "Next" at bounding box center [582, 155] width 170 height 16
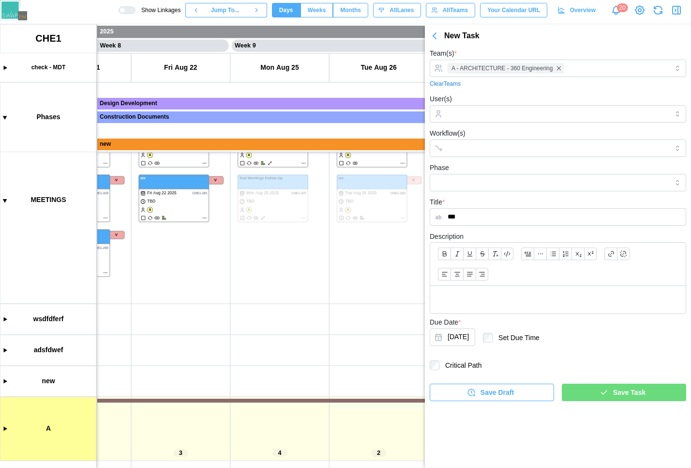
type input "***"
click at [594, 396] on div "Save Task" at bounding box center [622, 392] width 109 height 16
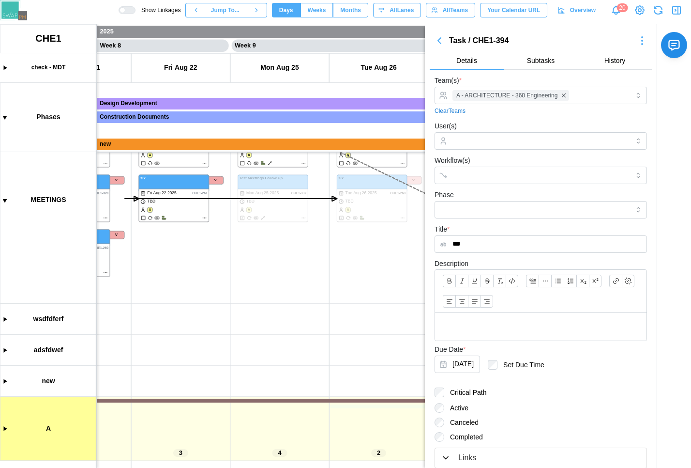
click at [125, 10] on div at bounding box center [123, 10] width 6 height 6
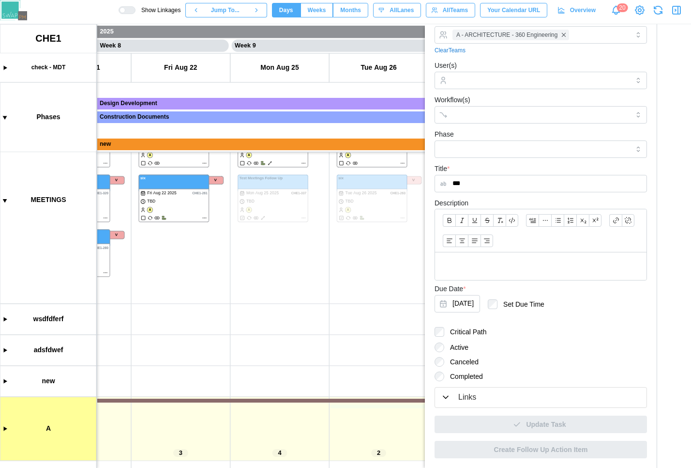
click at [505, 391] on div "Links" at bounding box center [541, 397] width 200 height 12
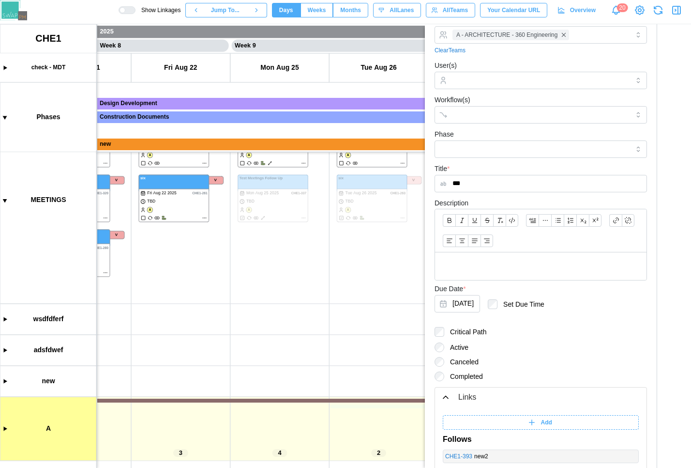
scroll to position [182, 0]
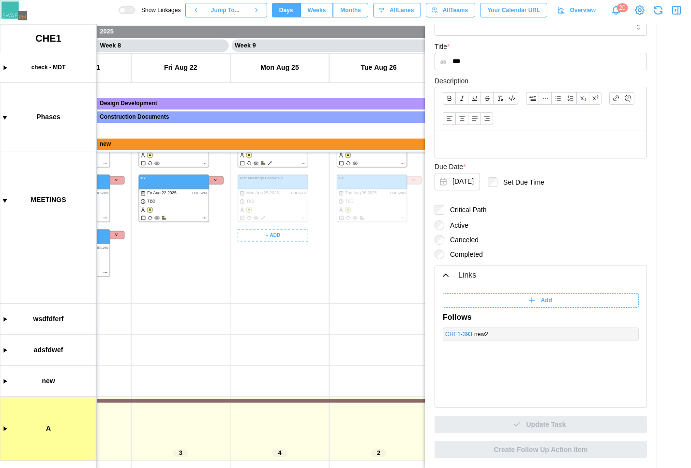
click at [303, 217] on canvas at bounding box center [345, 245] width 691 height 443
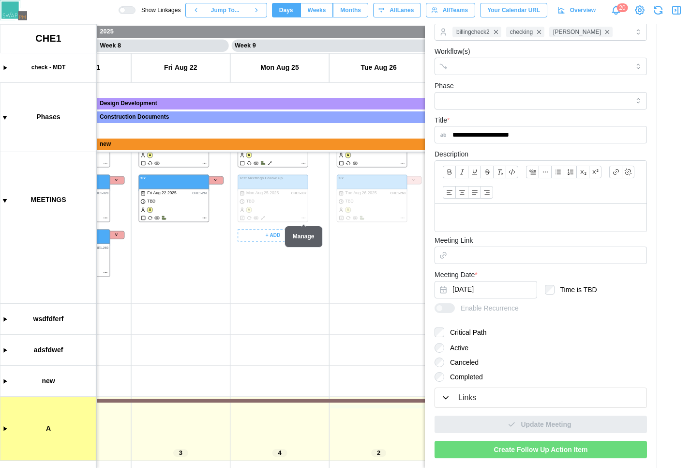
scroll to position [116, 0]
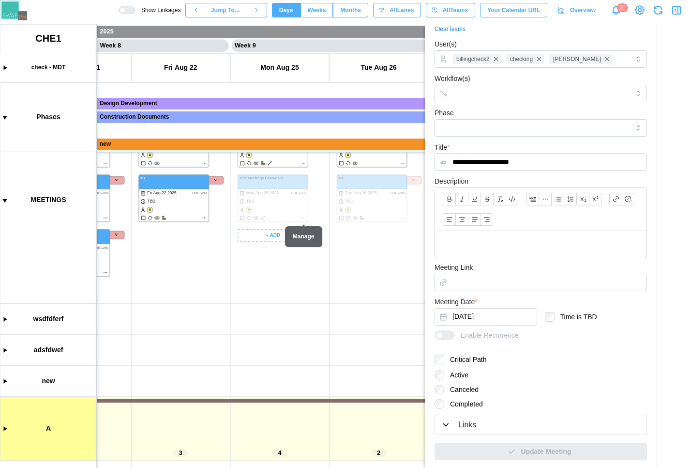
click at [303, 217] on canvas at bounding box center [345, 245] width 691 height 443
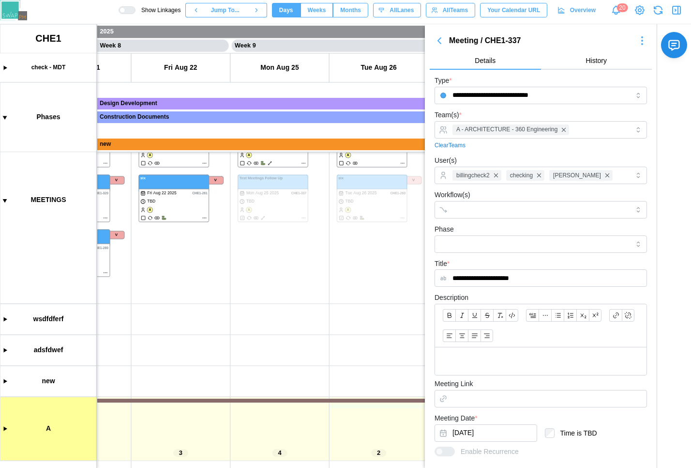
scroll to position [143, 0]
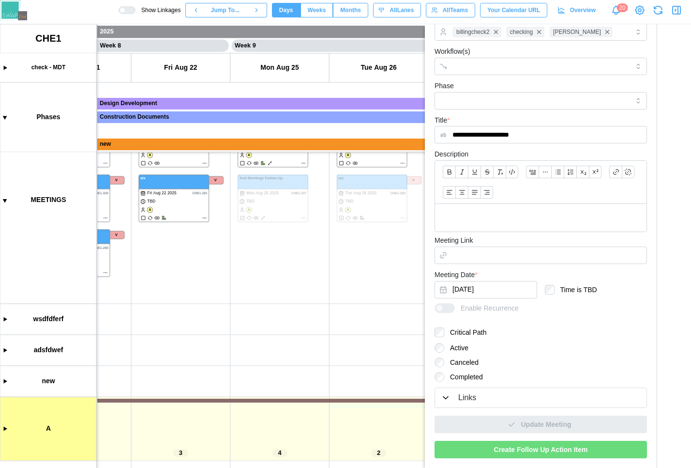
click at [483, 402] on div "Links" at bounding box center [541, 398] width 200 height 12
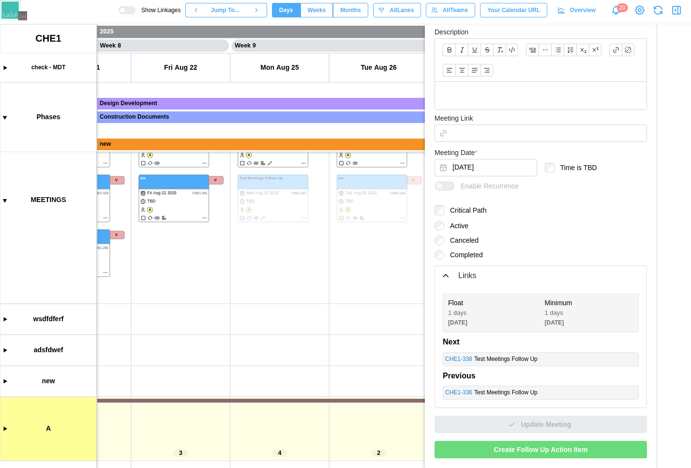
scroll to position [0, 0]
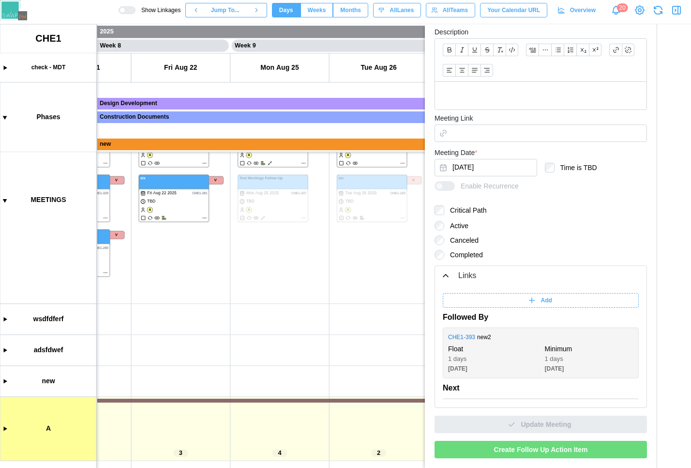
click at [457, 224] on label "Active" at bounding box center [456, 226] width 24 height 10
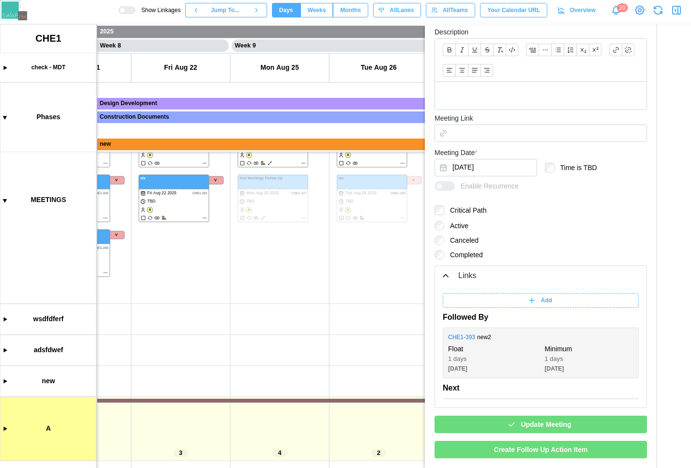
click at [521, 426] on span "Update Meeting" at bounding box center [546, 424] width 50 height 16
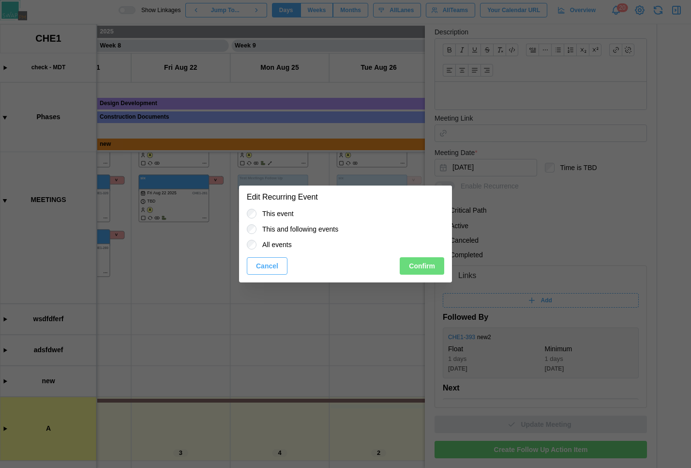
click at [274, 242] on label "All events" at bounding box center [274, 245] width 35 height 10
click at [405, 266] on button "Confirm" at bounding box center [422, 265] width 45 height 17
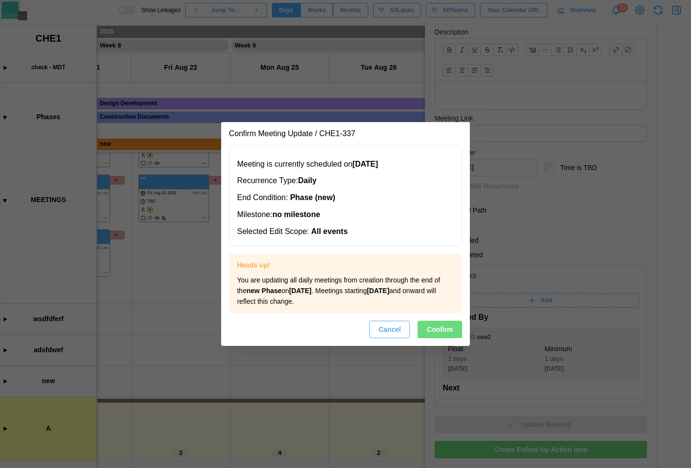
click at [432, 323] on span "Confirm" at bounding box center [440, 329] width 26 height 16
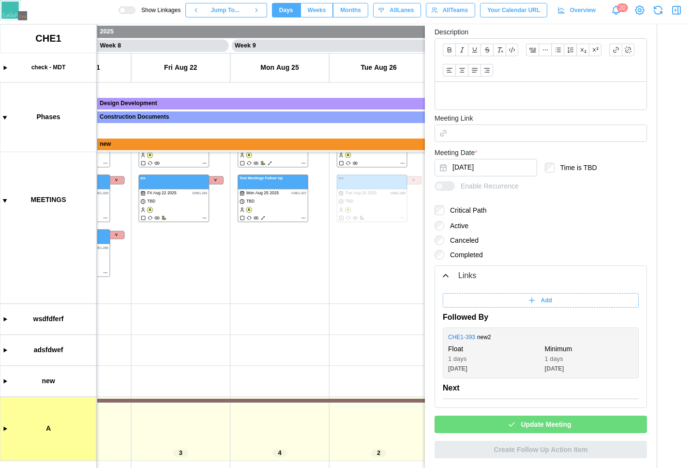
click at [538, 430] on span "Update Meeting" at bounding box center [546, 424] width 50 height 16
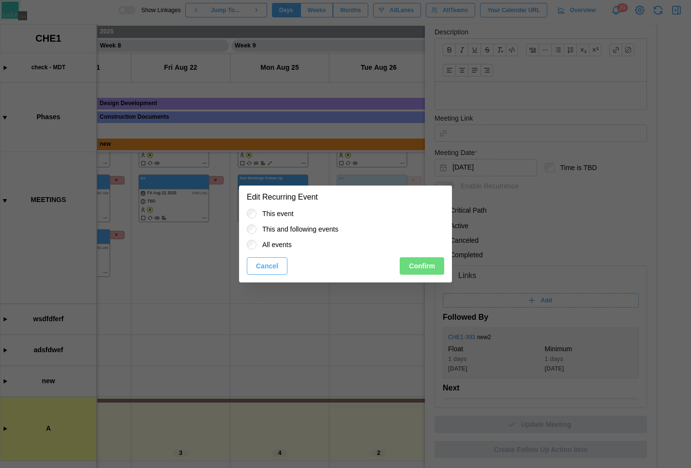
click at [329, 228] on label "This and following events" at bounding box center [298, 229] width 82 height 10
click at [420, 272] on span "Confirm" at bounding box center [422, 266] width 26 height 16
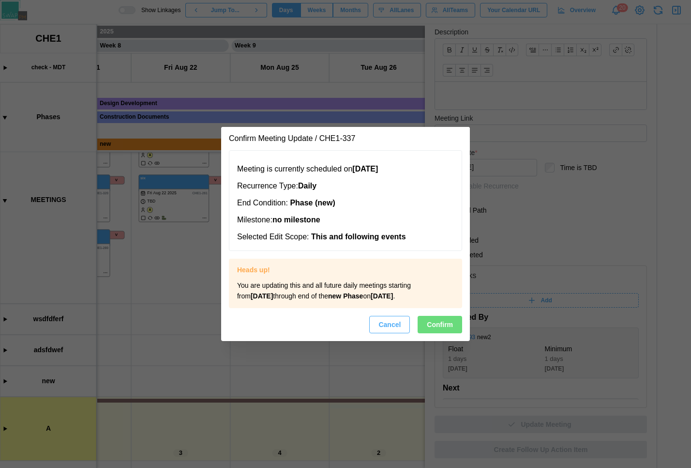
click at [441, 333] on span "Confirm" at bounding box center [440, 324] width 26 height 16
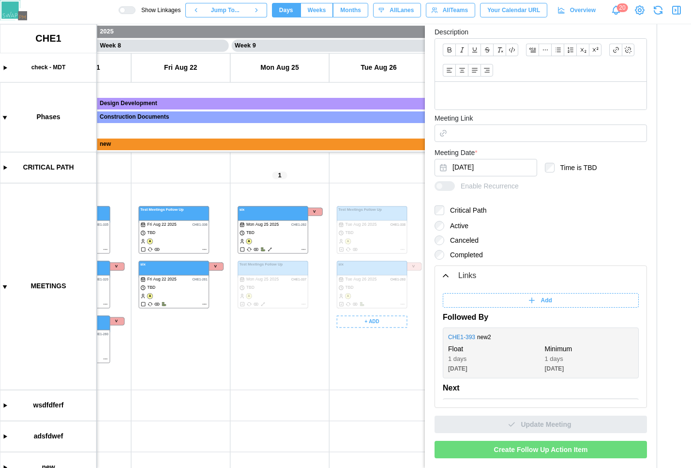
click at [400, 248] on canvas at bounding box center [345, 245] width 691 height 443
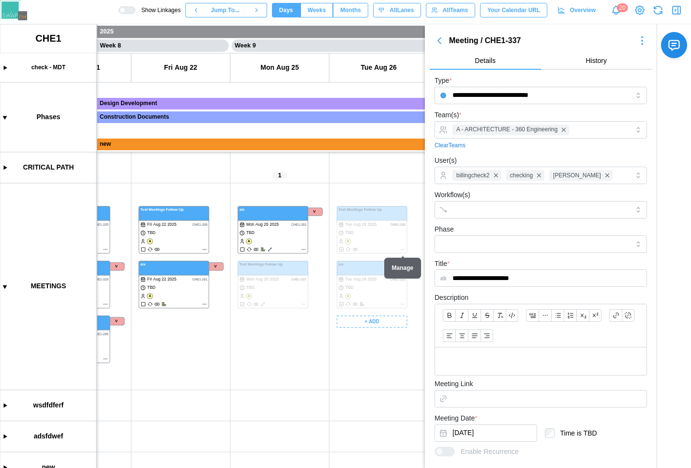
click at [402, 248] on canvas at bounding box center [345, 245] width 691 height 443
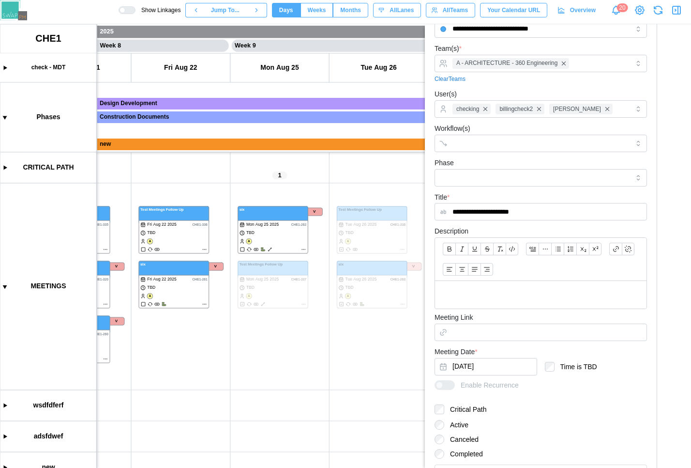
scroll to position [143, 0]
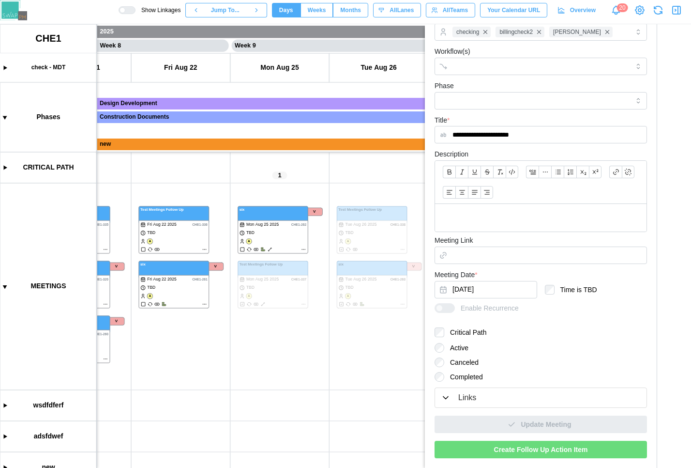
click at [453, 355] on div "Active Canceled Completed" at bounding box center [541, 362] width 213 height 39
click at [453, 352] on div "Active Canceled Completed" at bounding box center [541, 362] width 213 height 39
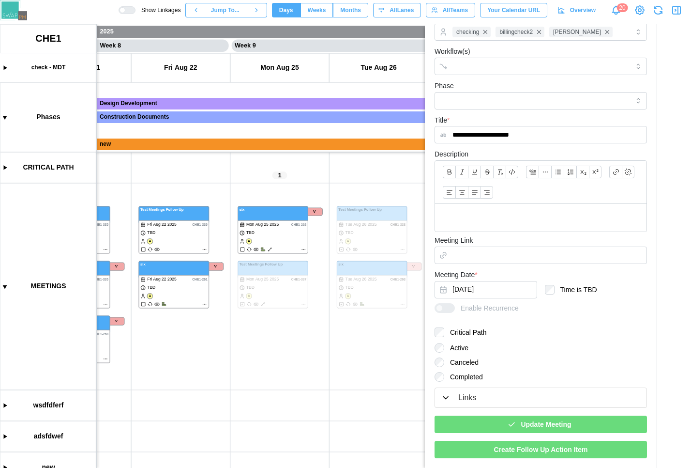
click at [527, 423] on span "Update Meeting" at bounding box center [546, 424] width 50 height 16
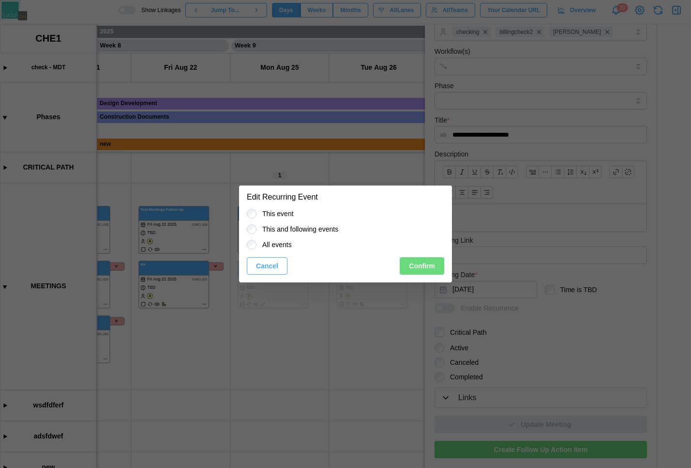
click at [414, 270] on span "Confirm" at bounding box center [422, 266] width 26 height 16
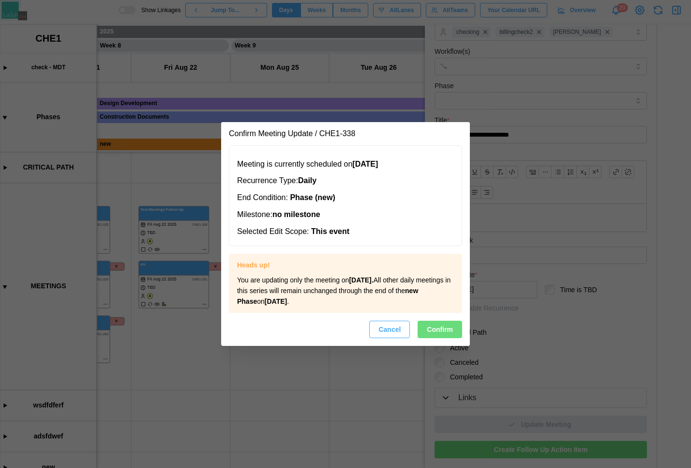
click at [442, 336] on span "Confirm" at bounding box center [440, 329] width 26 height 16
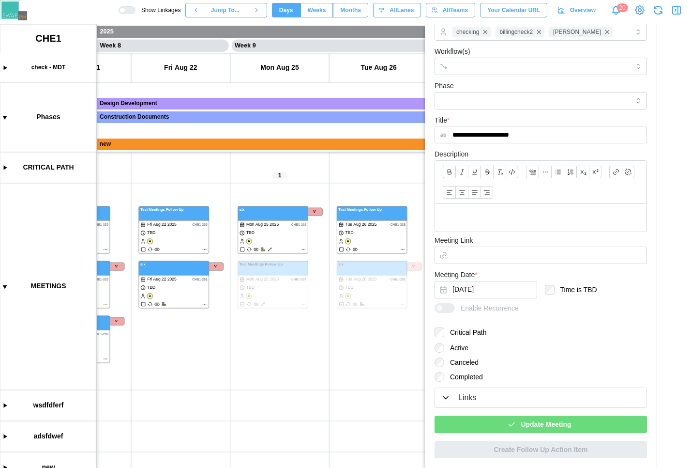
click at [502, 433] on button "Update Meeting" at bounding box center [541, 423] width 213 height 17
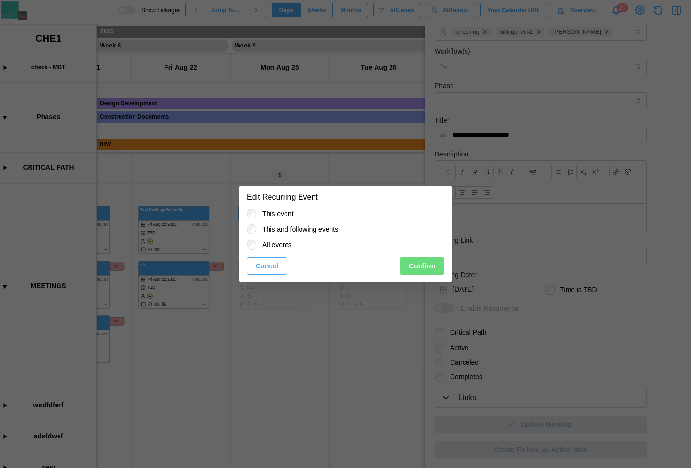
click at [407, 260] on button "Confirm" at bounding box center [422, 265] width 45 height 17
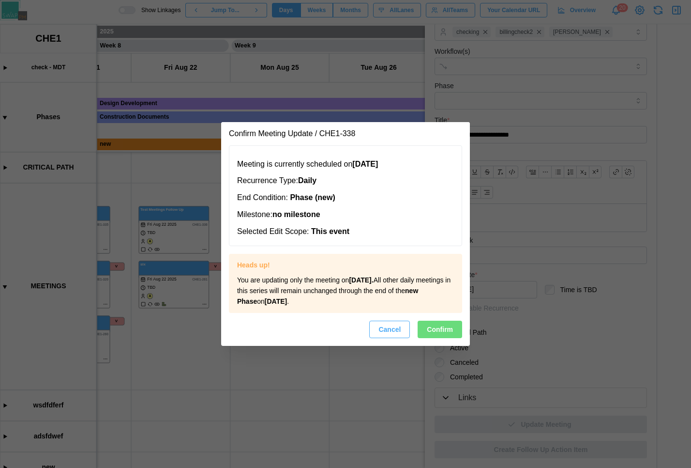
click at [435, 318] on div "Meeting is currently scheduled on [DATE] Recurrence Type: Daily End Condition: …" at bounding box center [345, 245] width 249 height 201
click at [434, 327] on span "Confirm" at bounding box center [440, 329] width 26 height 16
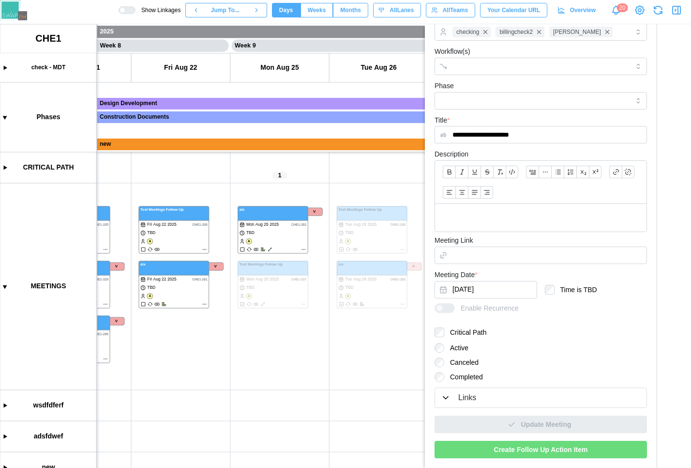
click at [457, 396] on div "Links" at bounding box center [541, 398] width 200 height 12
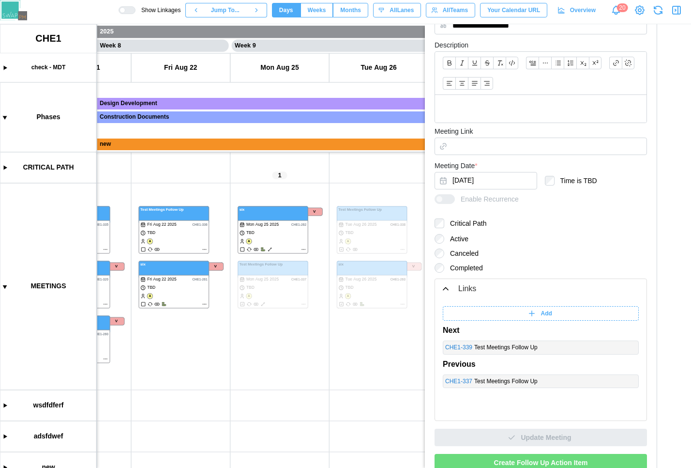
scroll to position [265, 0]
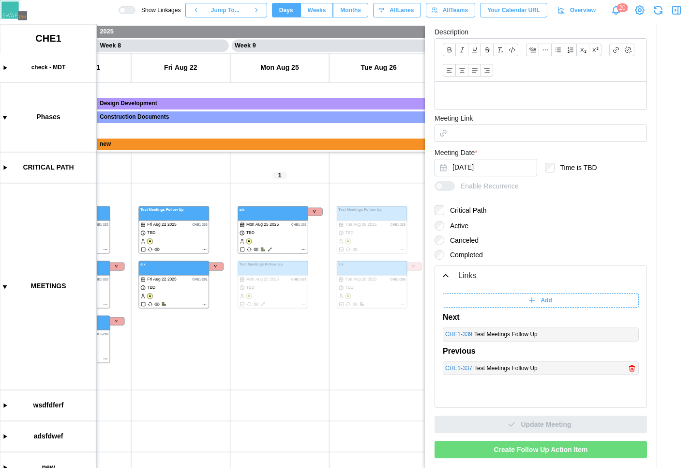
click at [462, 369] on link "CHE1 - 337" at bounding box center [458, 368] width 27 height 9
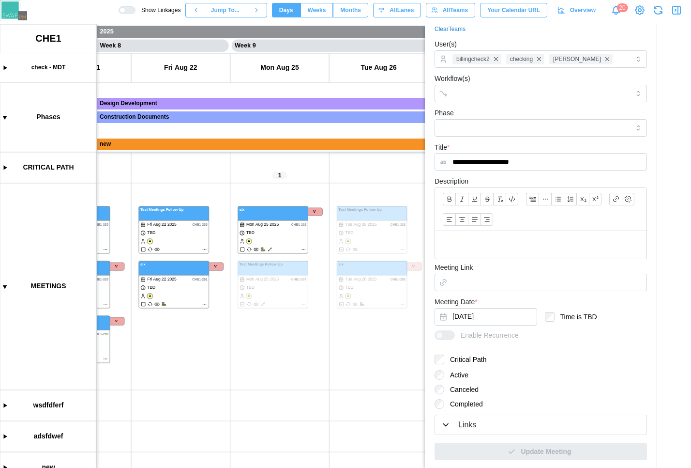
scroll to position [143, 0]
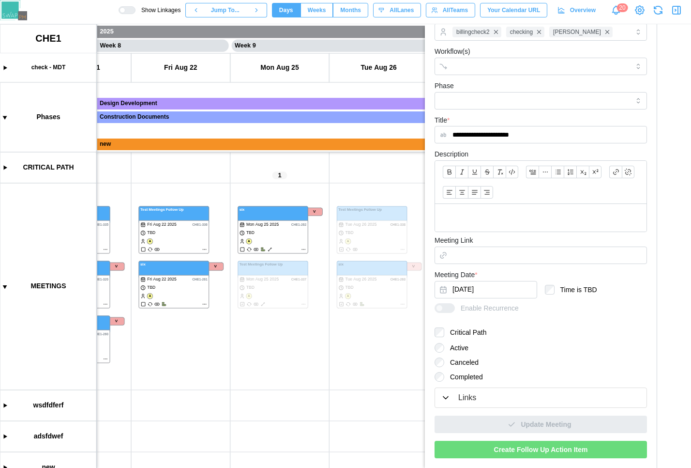
click at [476, 395] on div "Links" at bounding box center [467, 398] width 18 height 12
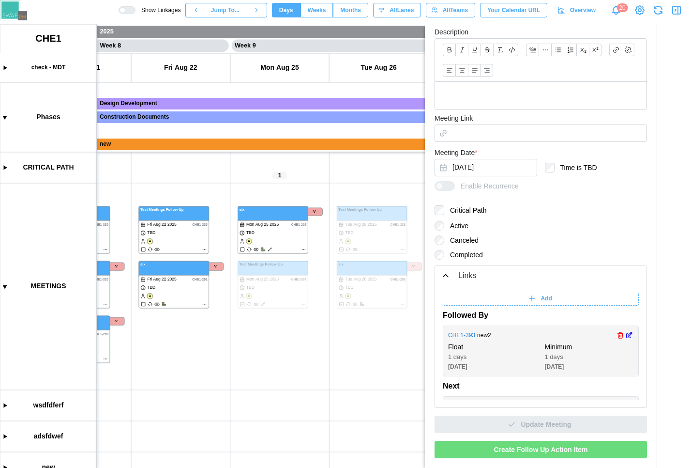
scroll to position [0, 0]
click at [460, 335] on link "CHE1 - 393" at bounding box center [461, 337] width 27 height 9
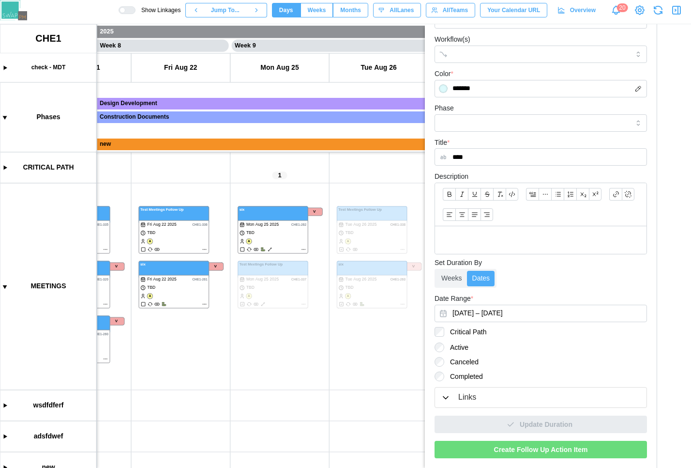
scroll to position [93, 0]
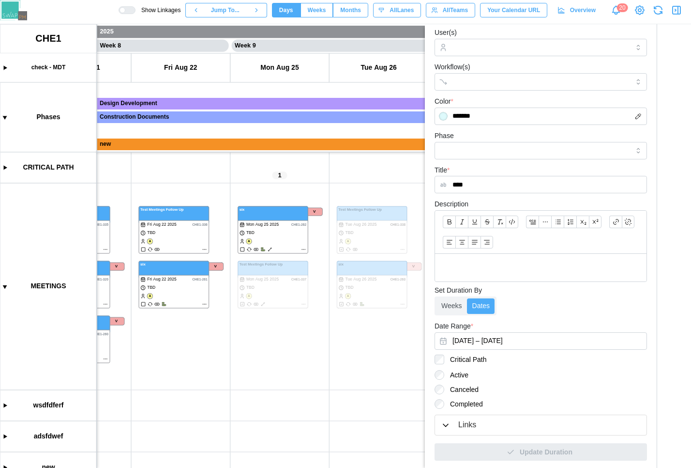
click at [473, 423] on div "Links" at bounding box center [467, 425] width 18 height 12
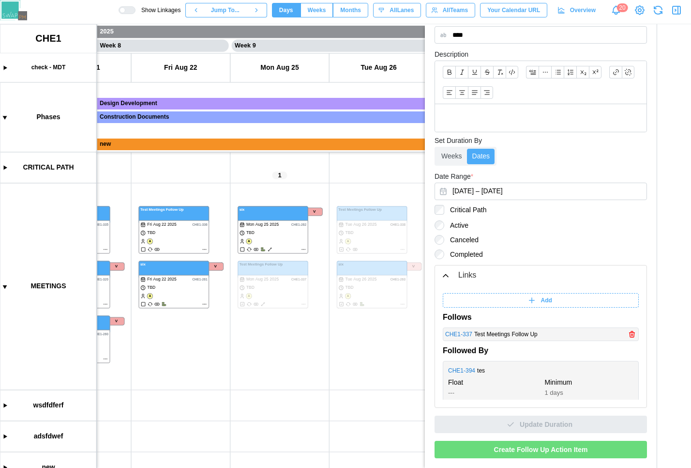
scroll to position [12, 0]
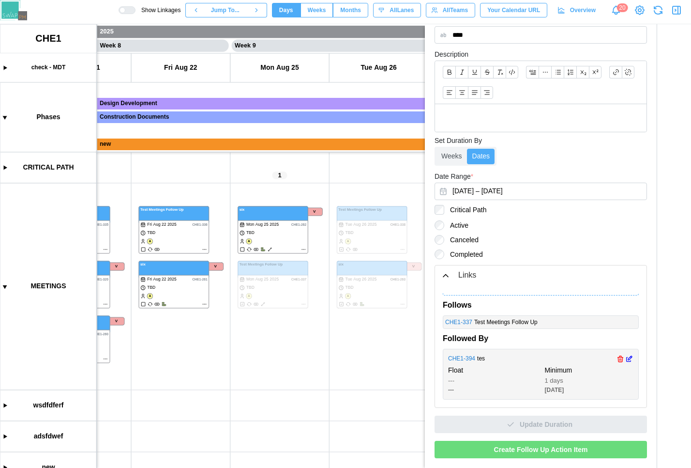
click at [453, 386] on div "---" at bounding box center [492, 389] width 89 height 9
click at [453, 382] on div "---" at bounding box center [492, 381] width 89 height 10
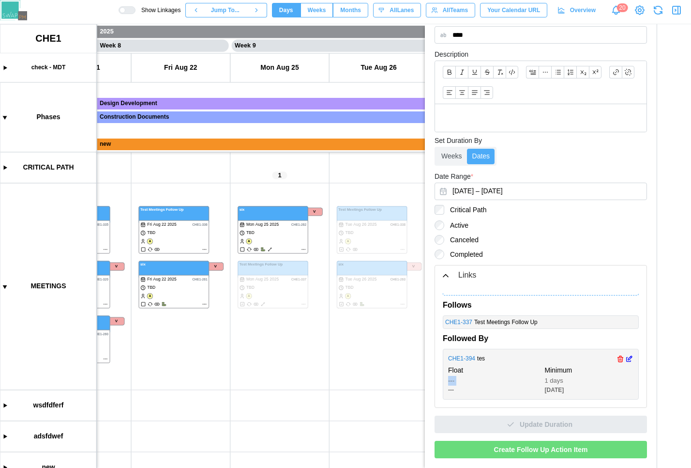
click at [453, 382] on div "---" at bounding box center [492, 381] width 89 height 10
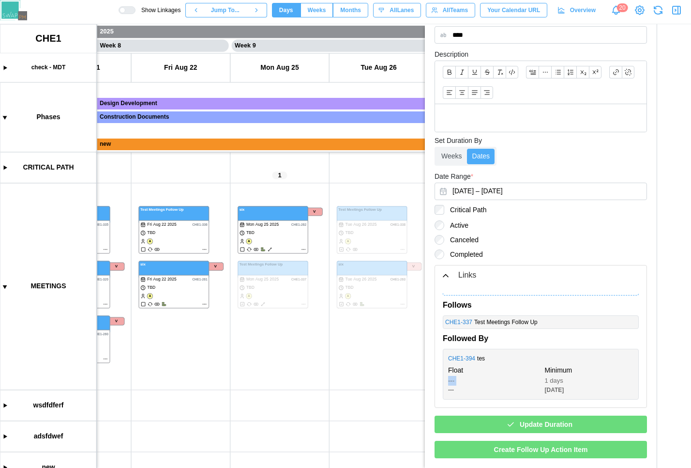
click at [488, 424] on div "Update Duration" at bounding box center [539, 424] width 197 height 16
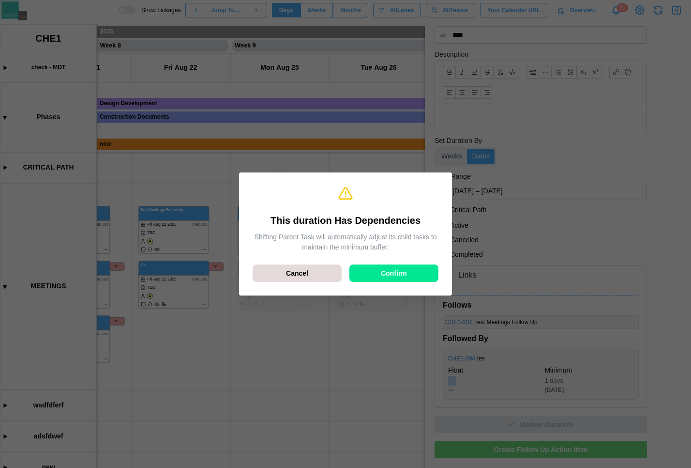
click at [398, 278] on span "Confirm" at bounding box center [394, 273] width 26 height 16
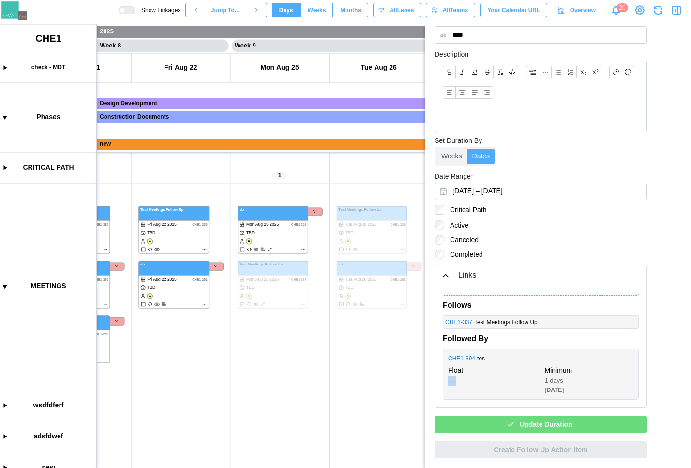
click at [508, 424] on icon "button" at bounding box center [510, 424] width 5 height 4
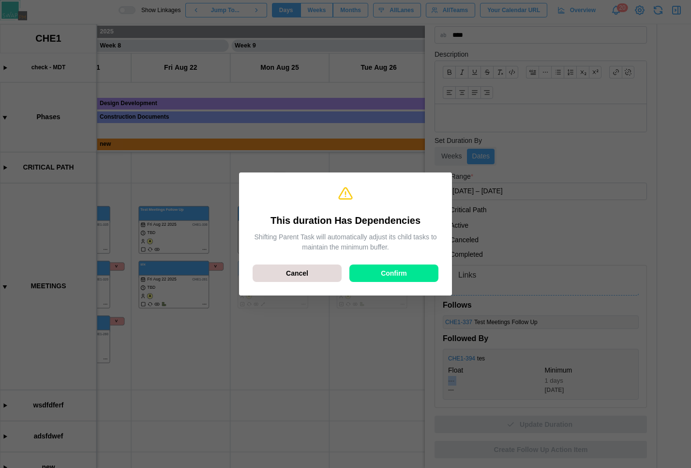
click at [407, 272] on div "Confirm" at bounding box center [394, 273] width 71 height 16
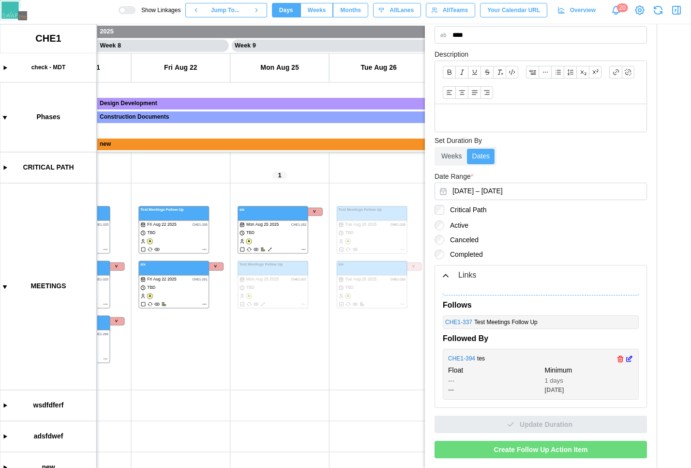
click at [471, 358] on link "CHE1 - 394" at bounding box center [461, 358] width 27 height 9
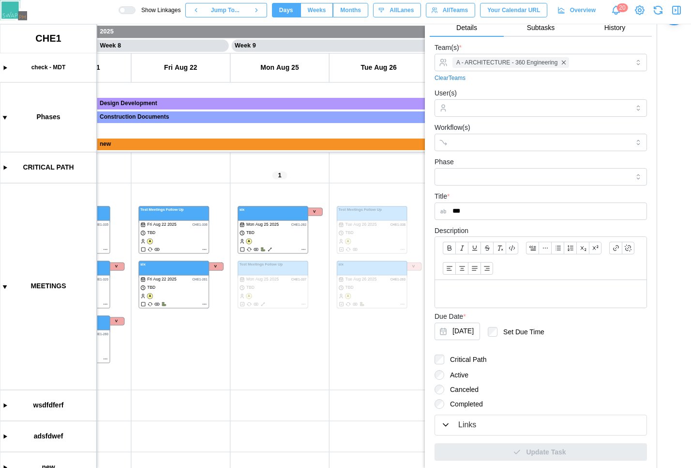
scroll to position [61, 0]
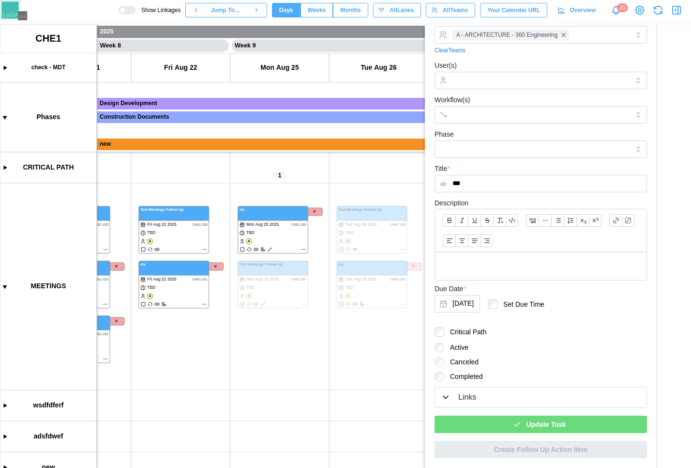
click at [480, 417] on div "Update Task" at bounding box center [539, 424] width 197 height 16
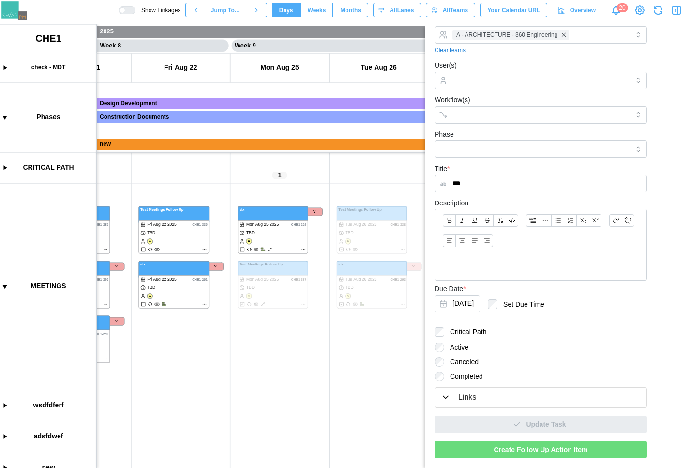
click at [446, 359] on label "Canceled" at bounding box center [461, 362] width 34 height 10
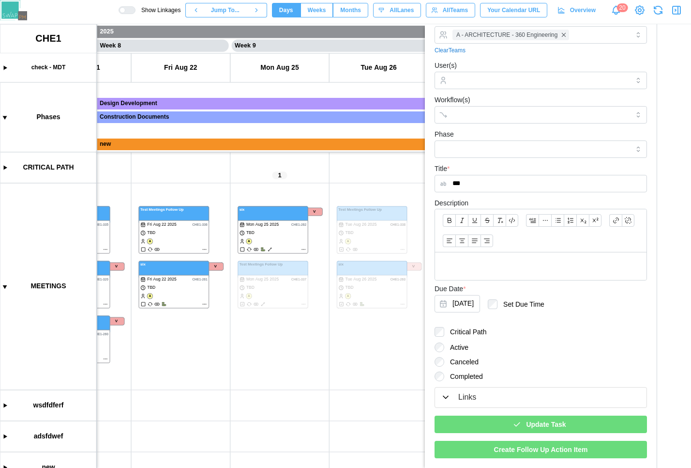
click at [493, 429] on div "Update Task" at bounding box center [539, 424] width 197 height 16
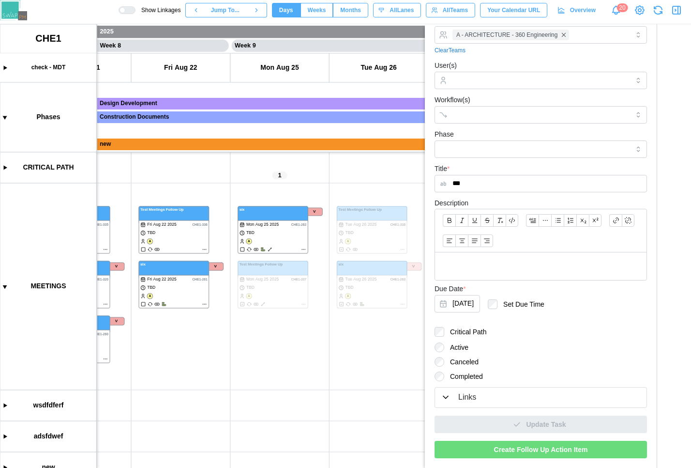
click at [452, 343] on label "Active" at bounding box center [456, 347] width 24 height 10
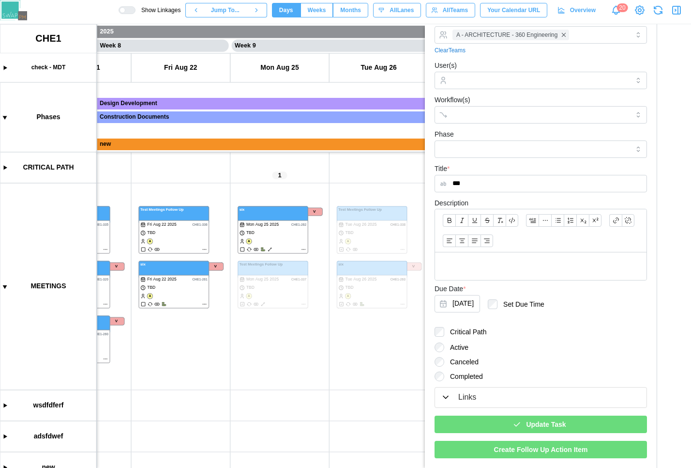
click at [453, 358] on label "Canceled" at bounding box center [461, 362] width 34 height 10
click at [463, 373] on label "Completed" at bounding box center [463, 376] width 39 height 10
click at [514, 422] on icon "button" at bounding box center [517, 424] width 9 height 9
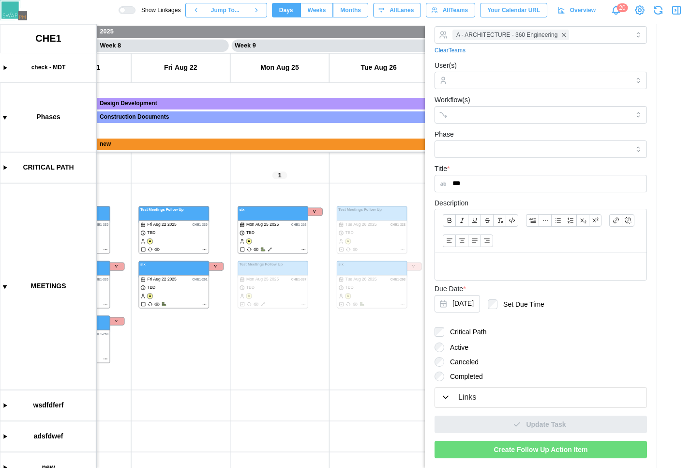
click at [502, 443] on span "Create Follow Up Action Item" at bounding box center [541, 449] width 94 height 16
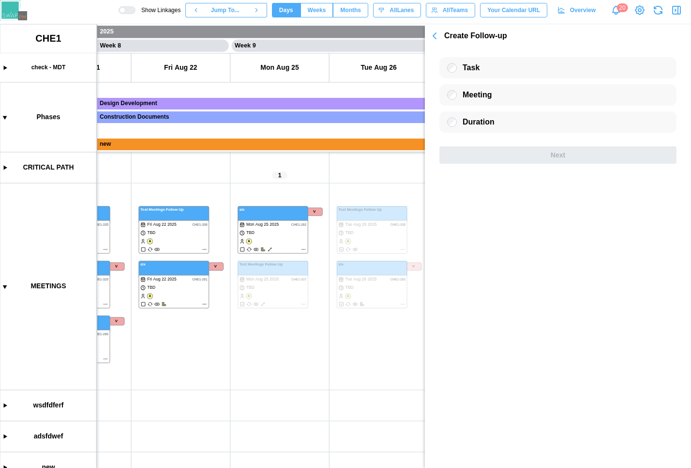
scroll to position [0, 0]
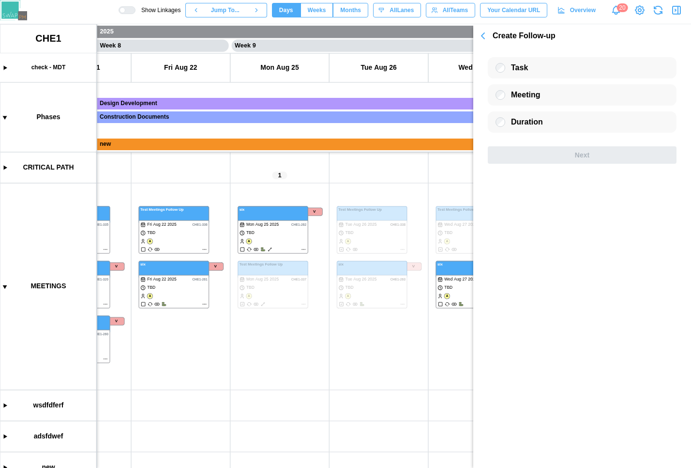
click at [487, 35] on icon "button" at bounding box center [483, 36] width 12 height 12
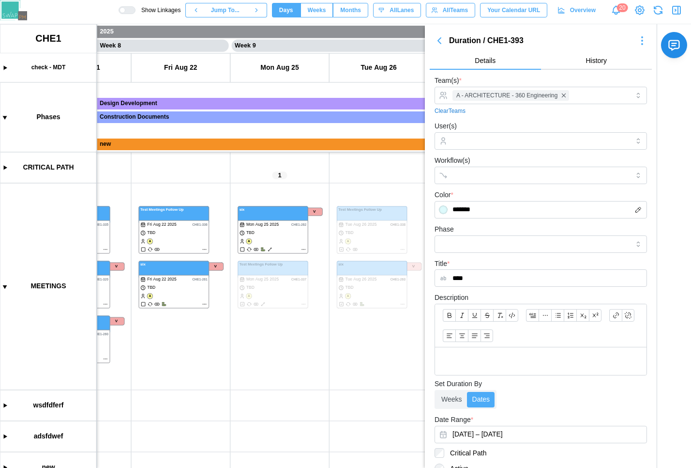
click at [445, 43] on button "button" at bounding box center [439, 41] width 19 height 14
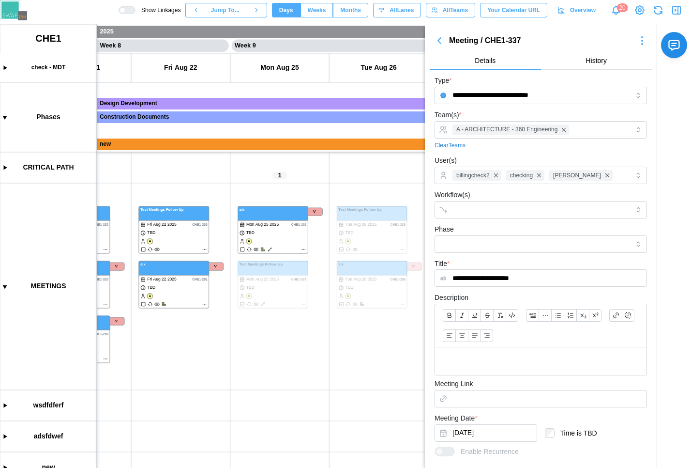
click at [445, 43] on button "button" at bounding box center [439, 41] width 19 height 14
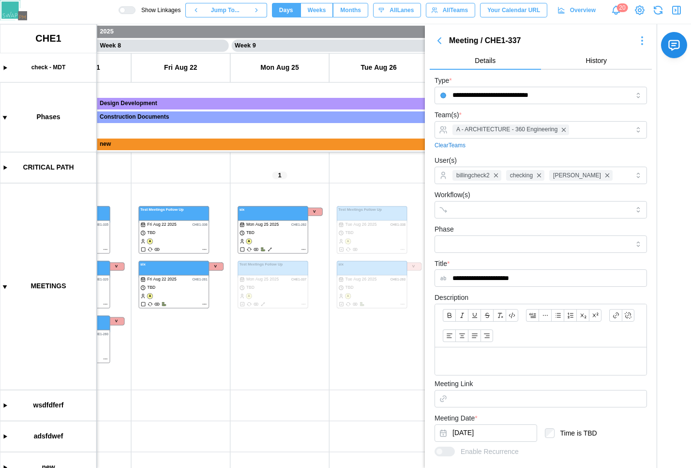
click at [445, 43] on button "button" at bounding box center [439, 41] width 19 height 14
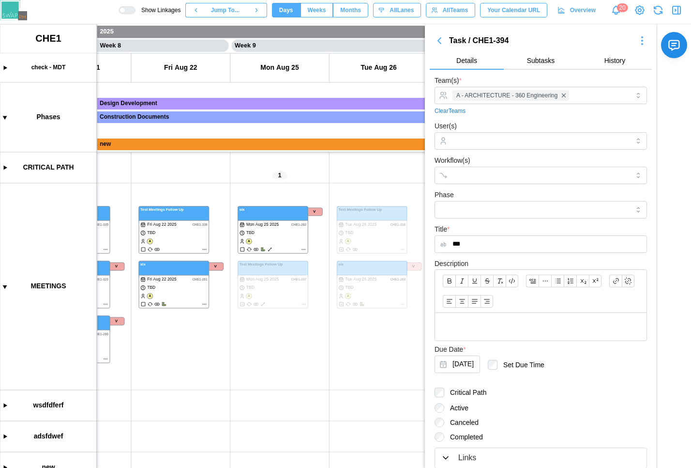
click at [445, 43] on button "button" at bounding box center [439, 41] width 19 height 14
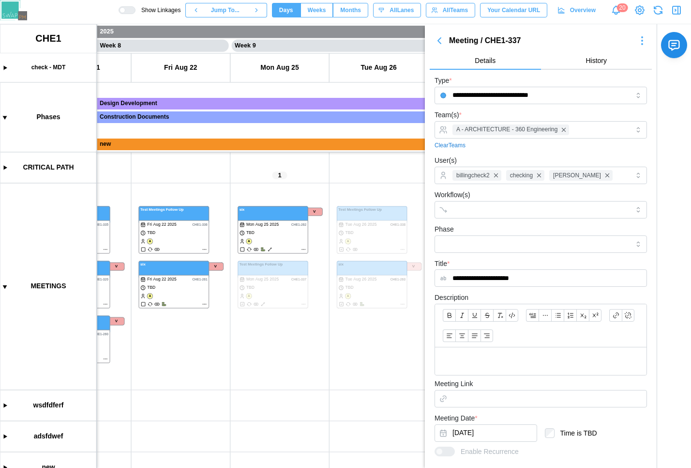
scroll to position [143, 0]
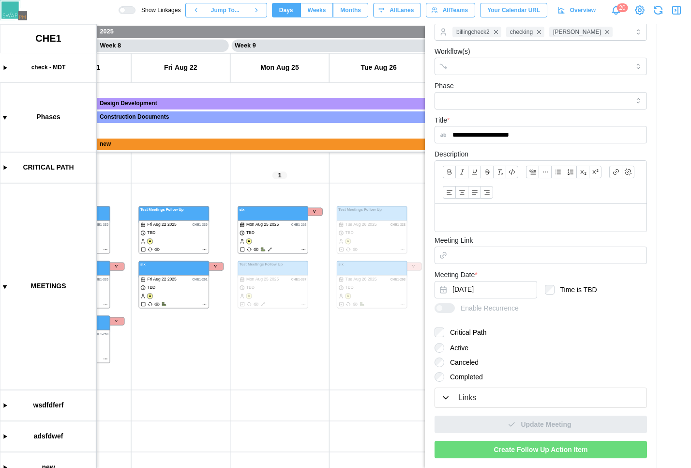
click at [474, 394] on div "Links" at bounding box center [467, 398] width 18 height 12
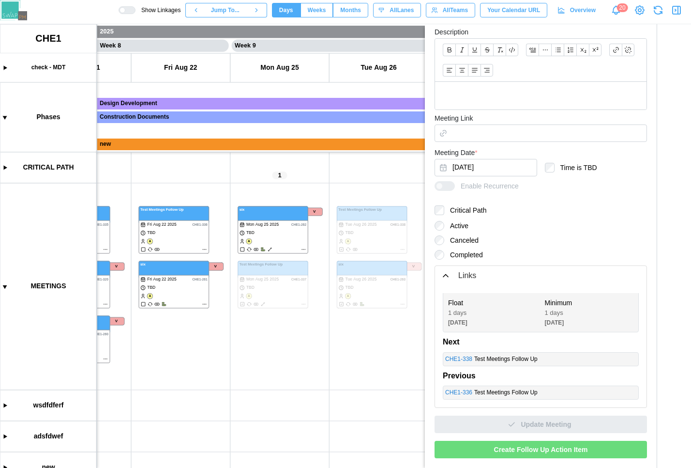
scroll to position [0, 0]
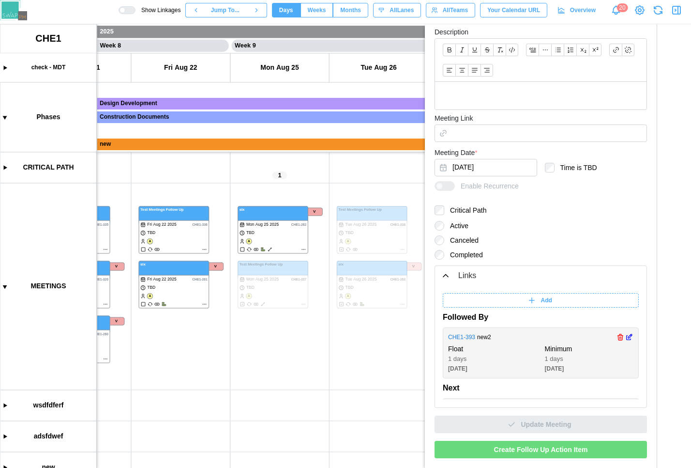
click at [463, 340] on link "CHE1 - 393" at bounding box center [461, 337] width 27 height 9
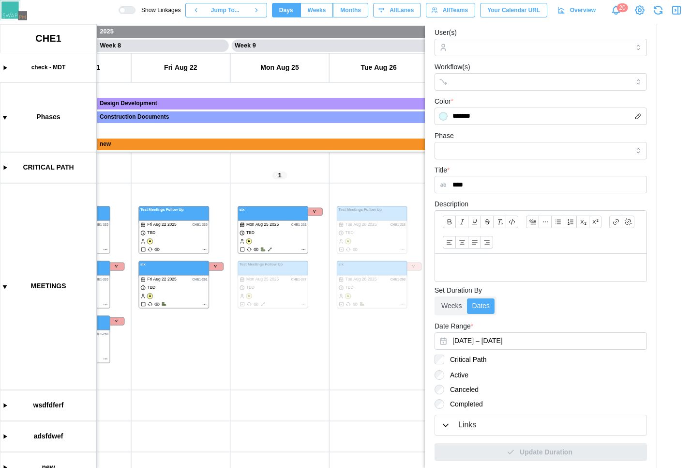
scroll to position [121, 0]
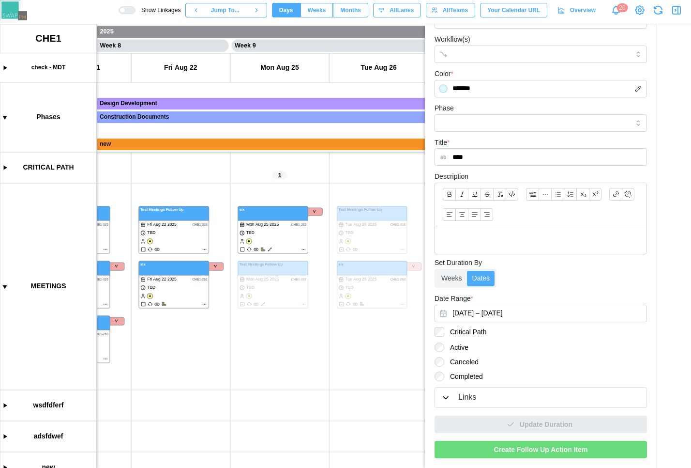
click at [461, 395] on div "Links" at bounding box center [467, 397] width 18 height 12
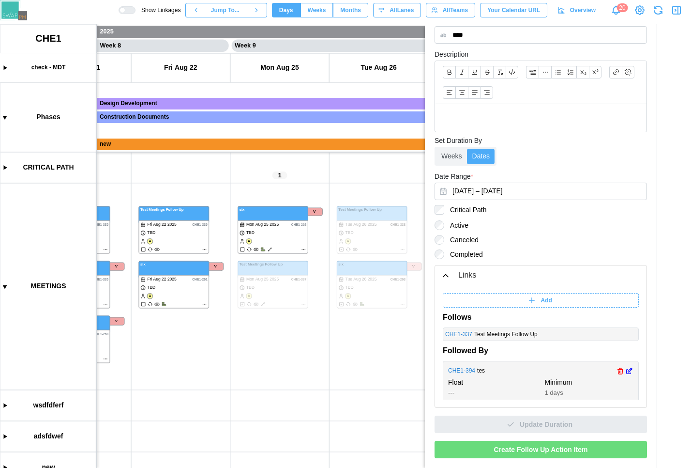
scroll to position [12, 0]
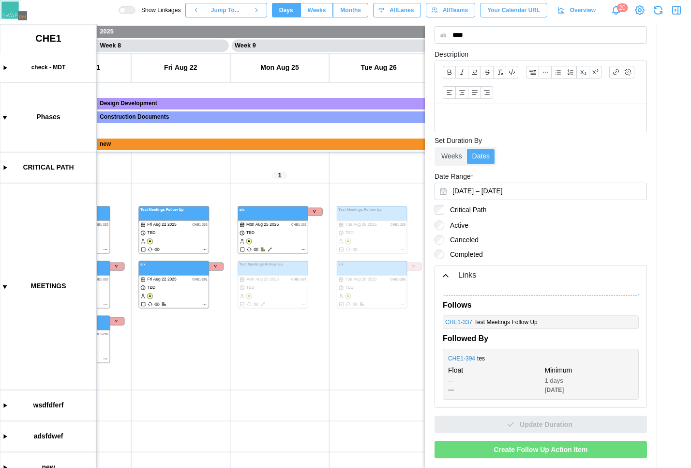
click at [506, 445] on span "Create Follow Up Action Item" at bounding box center [541, 449] width 94 height 16
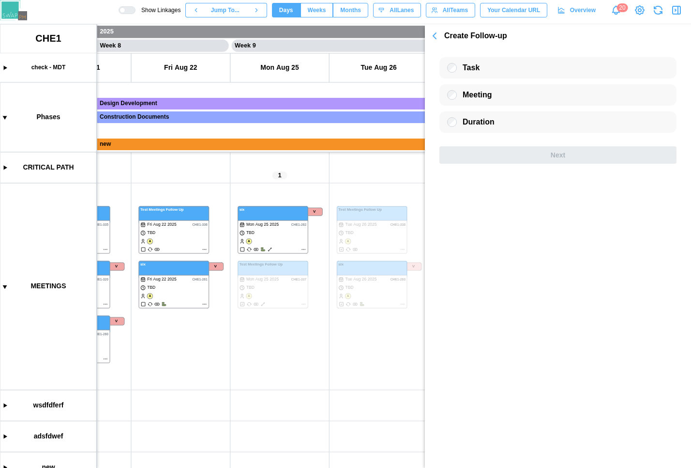
scroll to position [0, 0]
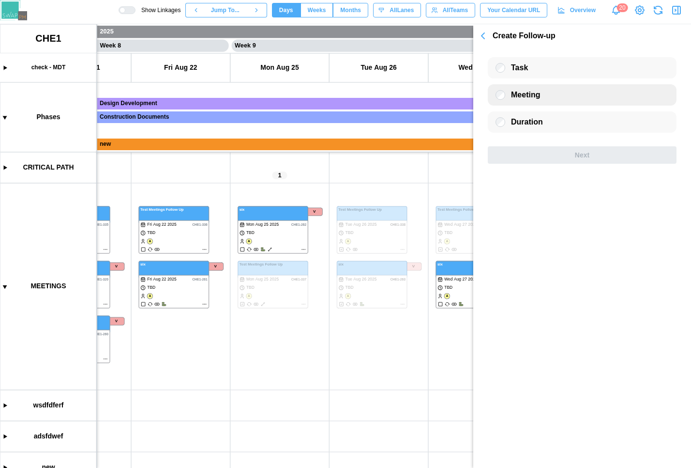
click at [500, 89] on div "Meeting" at bounding box center [582, 94] width 189 height 21
click at [518, 152] on div "Next" at bounding box center [582, 155] width 170 height 16
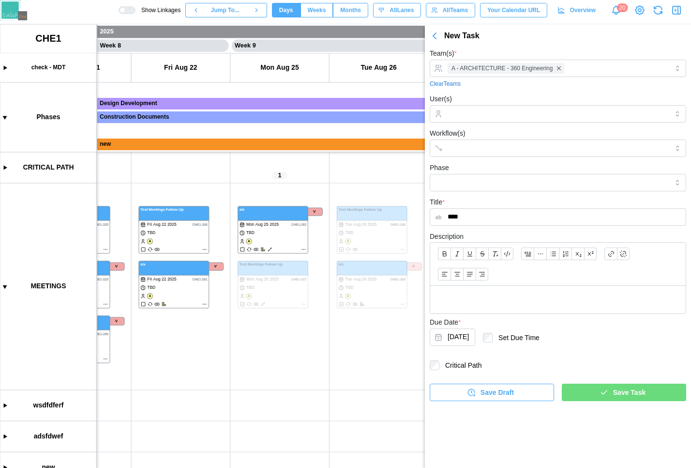
type input "****"
click at [585, 391] on div "Save Task" at bounding box center [622, 392] width 109 height 16
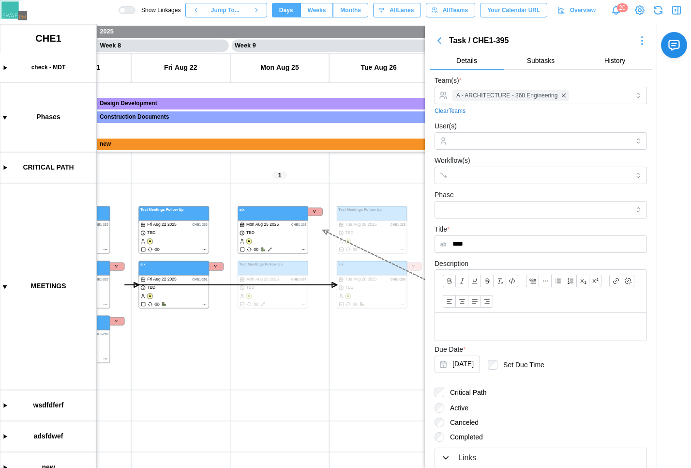
click at [125, 11] on div at bounding box center [123, 10] width 6 height 6
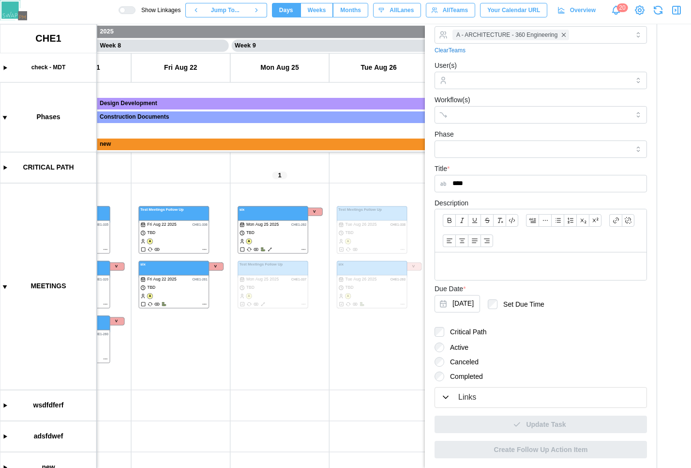
click at [465, 402] on div "Links" at bounding box center [467, 397] width 18 height 12
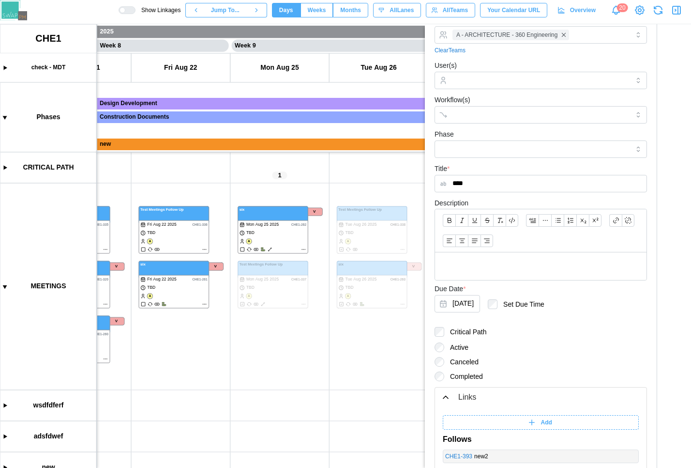
scroll to position [182, 0]
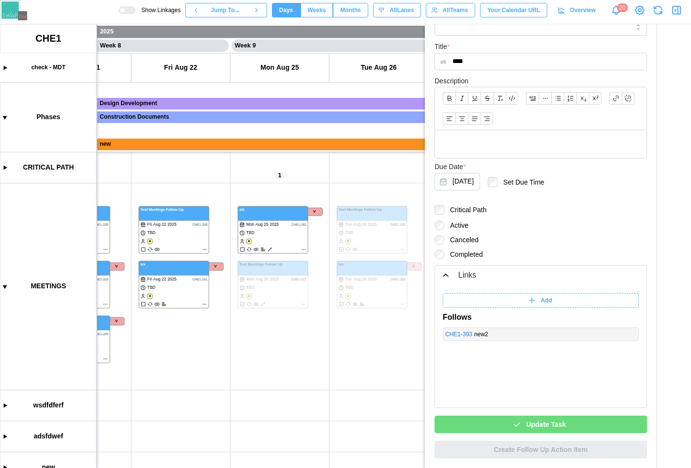
click at [519, 426] on div "Update Task" at bounding box center [539, 424] width 197 height 16
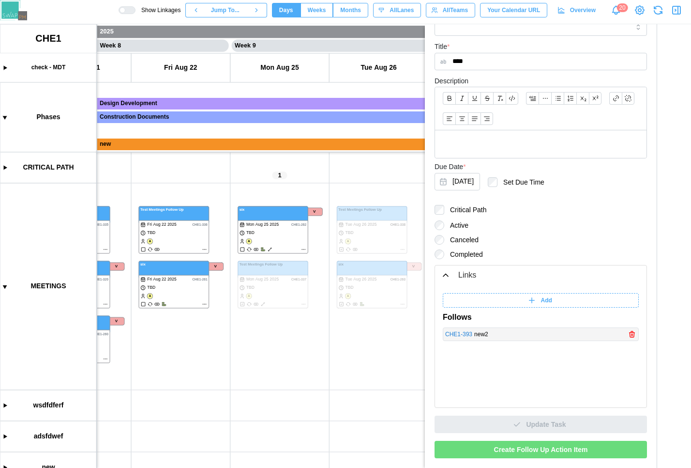
click at [461, 335] on link "CHE1 - 393" at bounding box center [458, 334] width 27 height 9
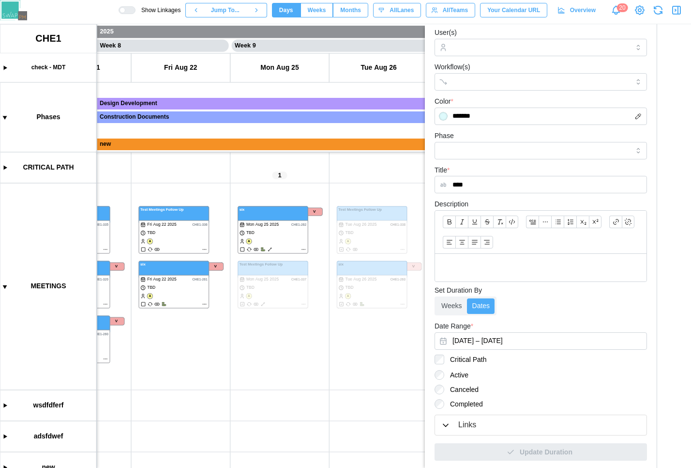
scroll to position [121, 0]
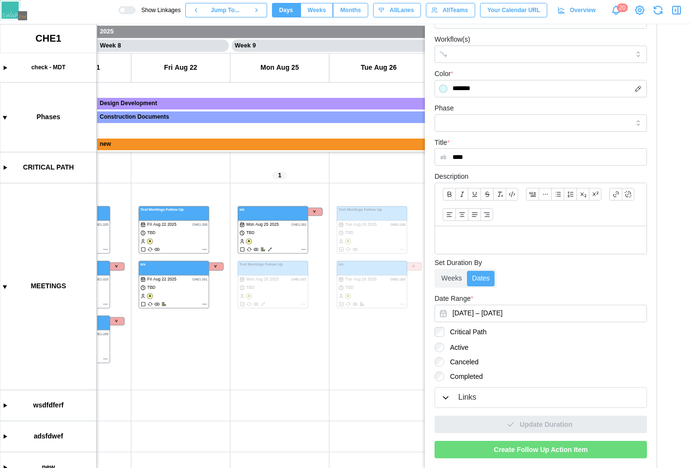
click at [455, 395] on div "Links" at bounding box center [541, 397] width 200 height 12
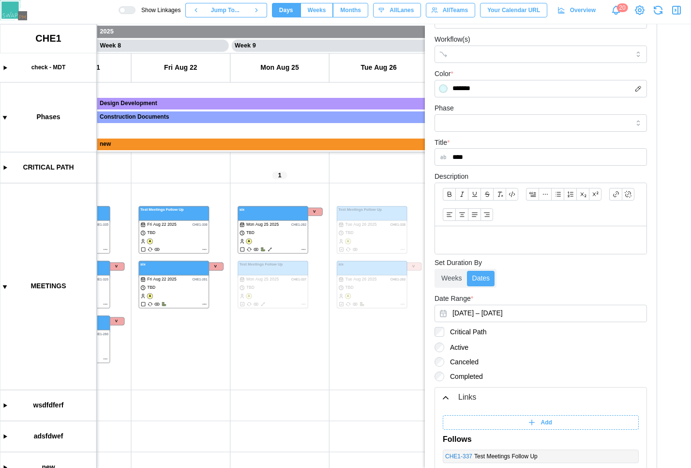
scroll to position [243, 0]
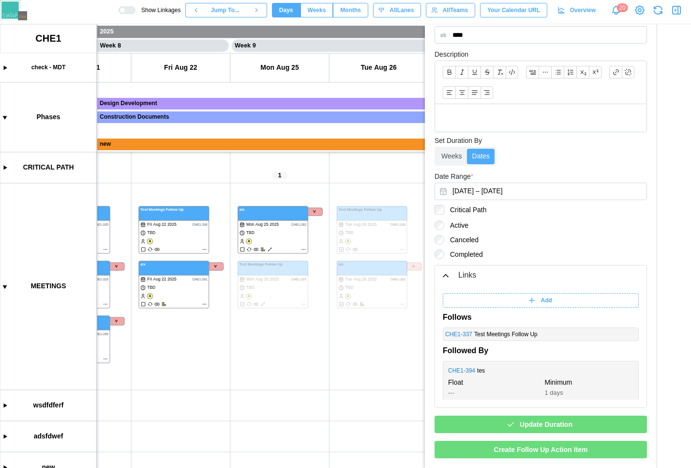
click at [524, 419] on span "Update Duration" at bounding box center [546, 424] width 53 height 16
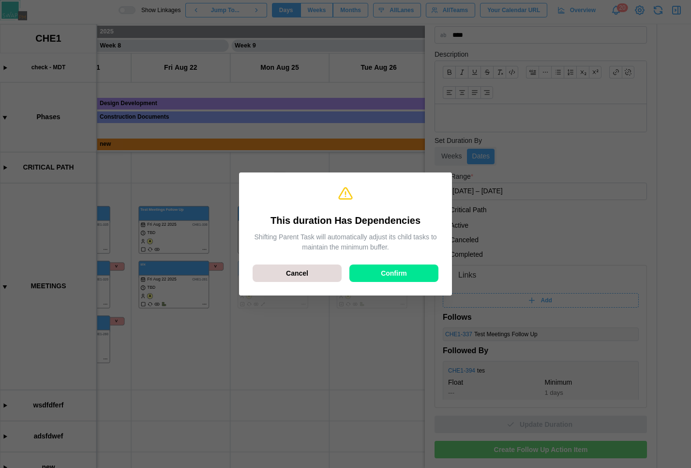
click at [395, 275] on span "Confirm" at bounding box center [394, 273] width 26 height 16
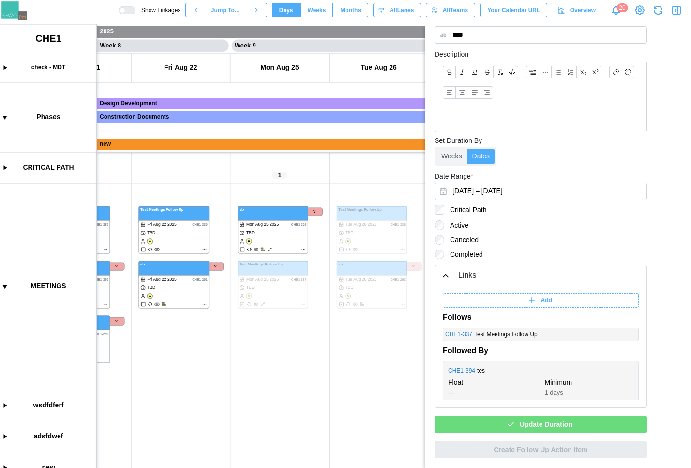
click at [513, 422] on div "Update Duration" at bounding box center [539, 424] width 197 height 16
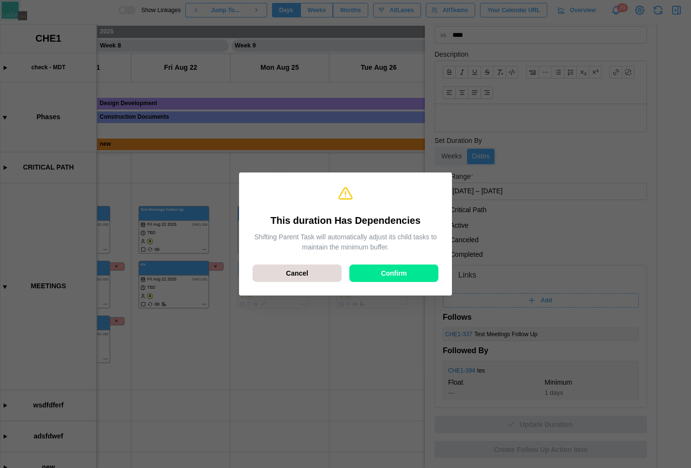
click at [401, 277] on span "Confirm" at bounding box center [394, 273] width 26 height 16
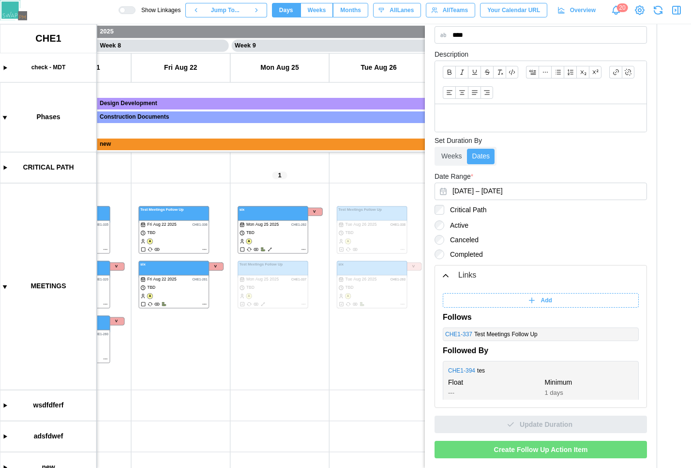
scroll to position [0, 0]
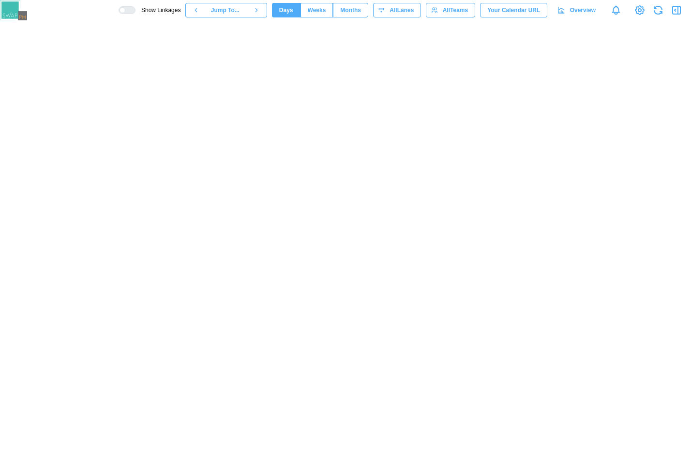
scroll to position [0, 3666]
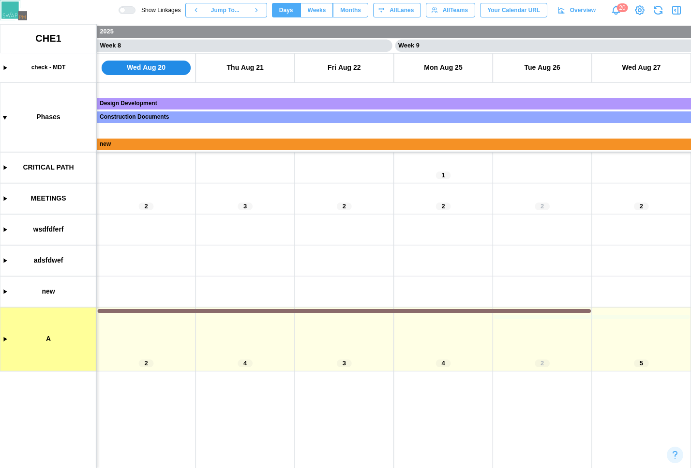
click at [5, 201] on canvas at bounding box center [345, 245] width 691 height 443
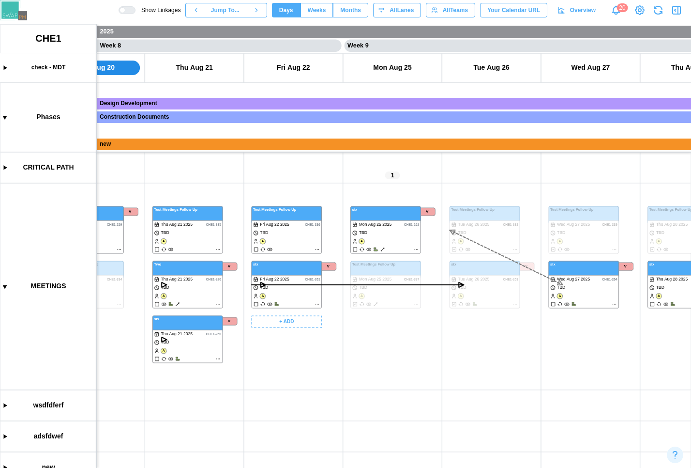
scroll to position [0, 3720]
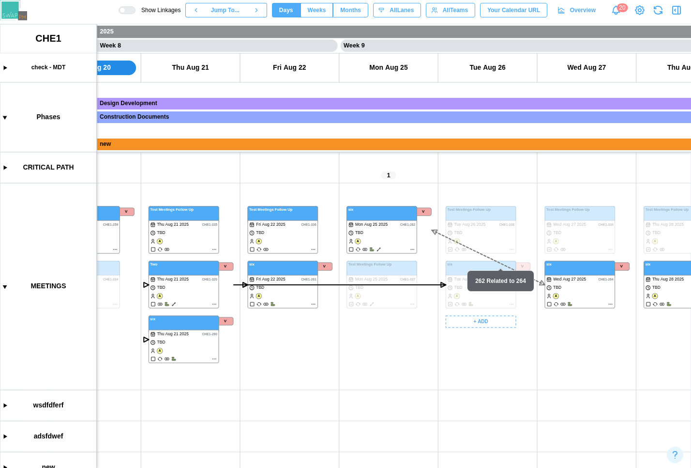
click at [514, 248] on canvas at bounding box center [345, 245] width 691 height 443
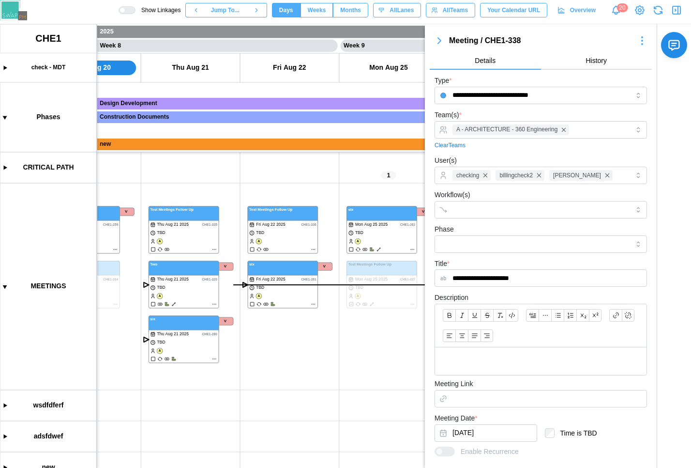
click at [125, 9] on div at bounding box center [123, 10] width 6 height 6
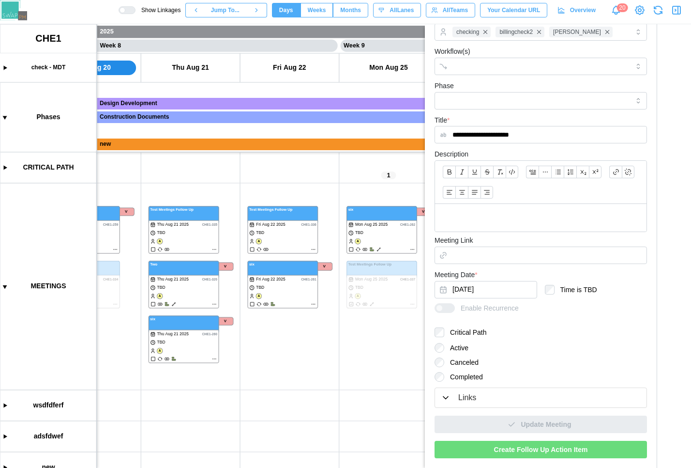
click at [468, 394] on div "Links" at bounding box center [467, 398] width 18 height 12
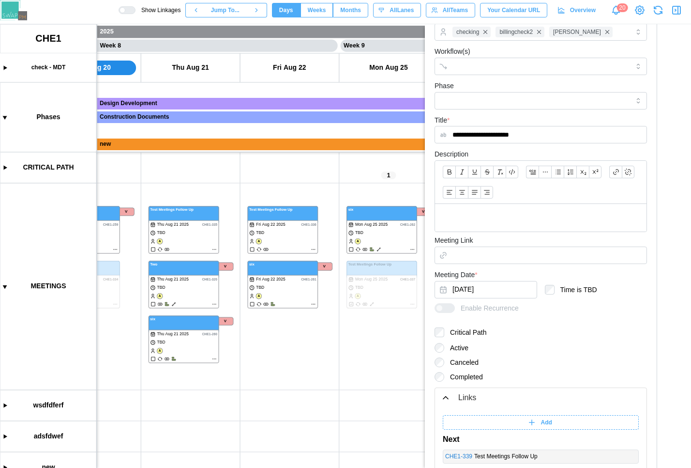
scroll to position [265, 0]
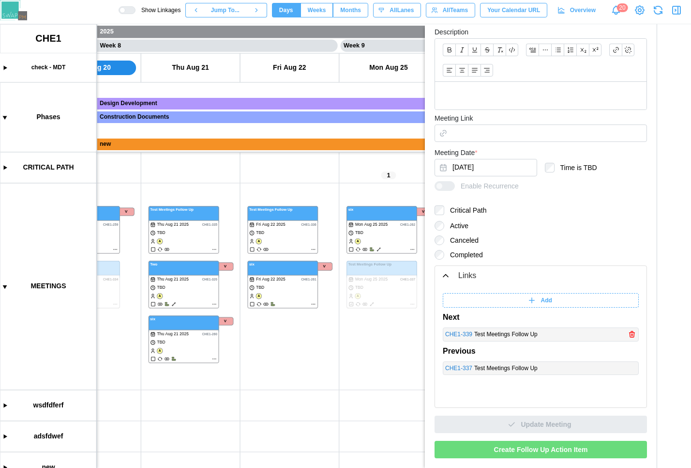
click at [460, 337] on link "CHE1 - 339" at bounding box center [458, 334] width 27 height 9
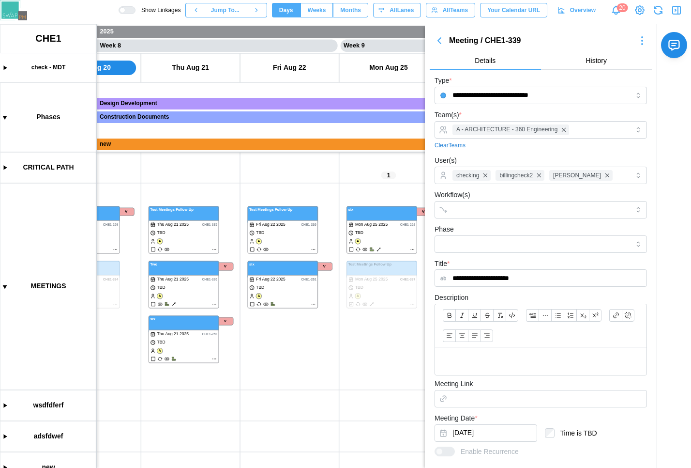
scroll to position [143, 0]
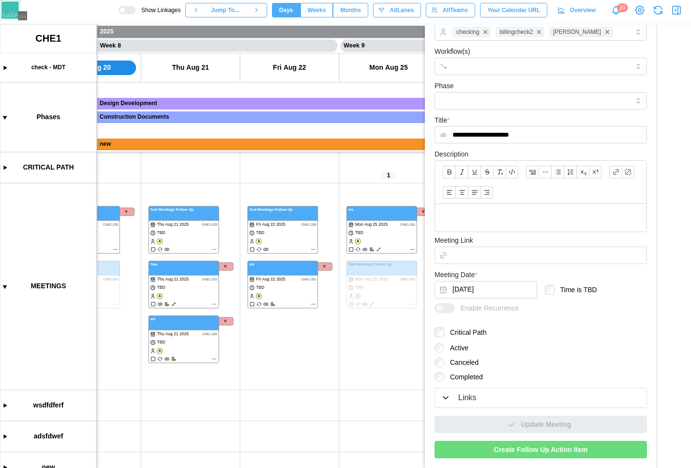
click at [468, 401] on div "Links" at bounding box center [467, 398] width 18 height 12
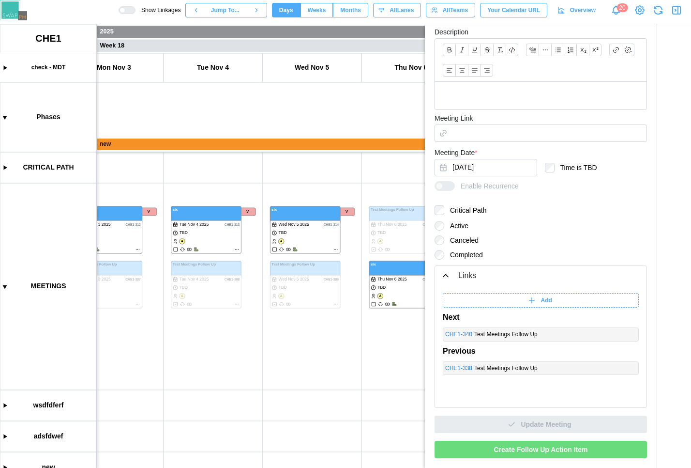
scroll to position [0, 9320]
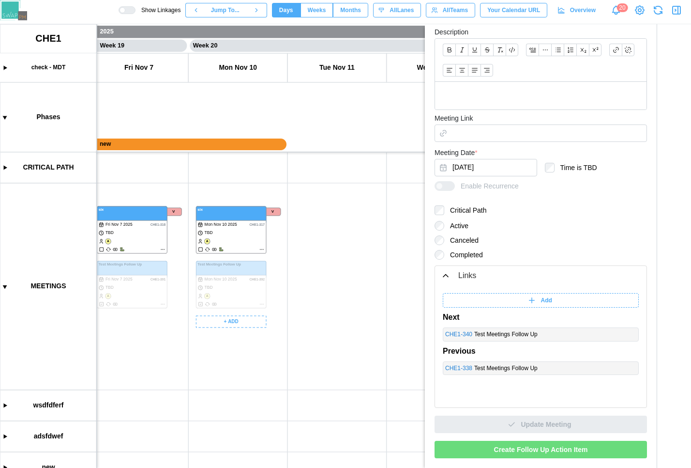
click at [263, 304] on canvas at bounding box center [345, 245] width 691 height 443
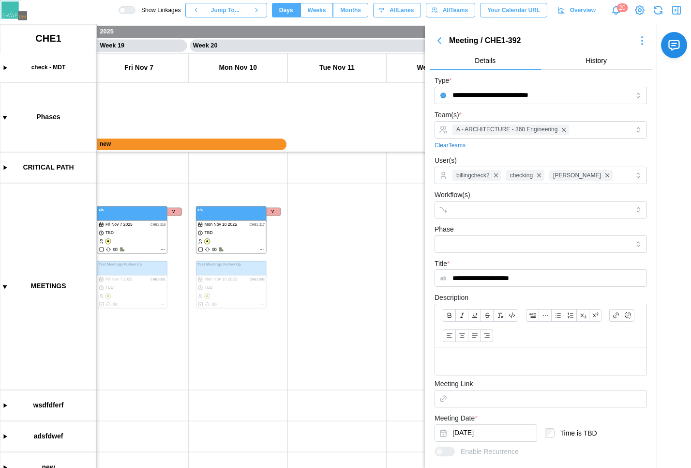
scroll to position [143, 0]
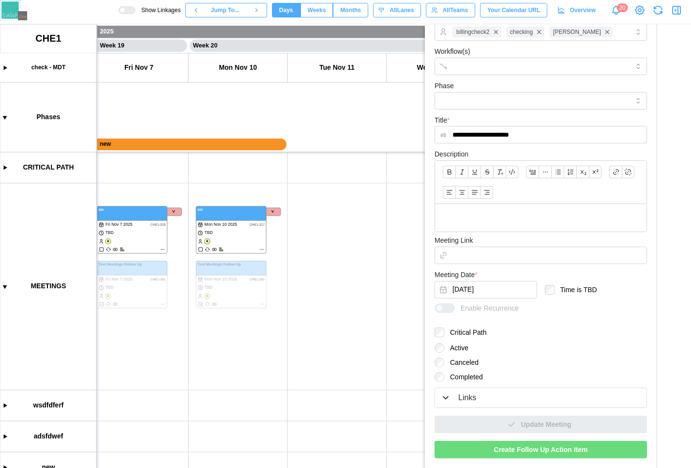
click at [499, 400] on div "Links" at bounding box center [541, 398] width 200 height 12
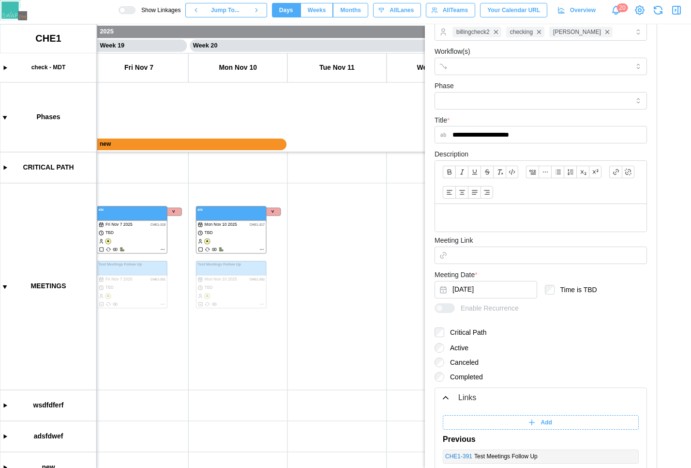
scroll to position [265, 0]
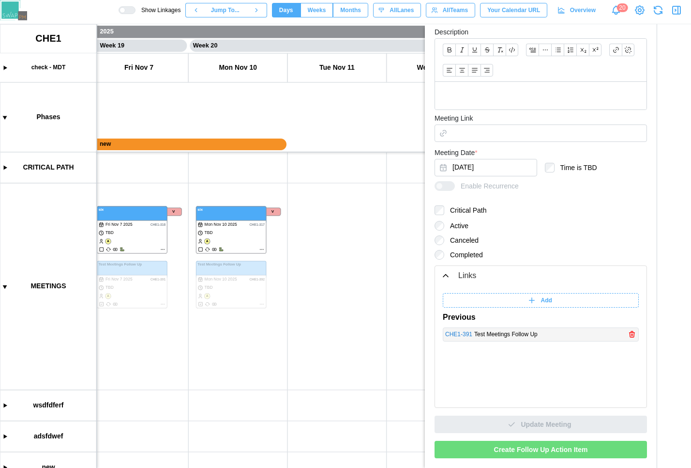
click at [455, 333] on link "CHE1 - 391" at bounding box center [458, 334] width 27 height 9
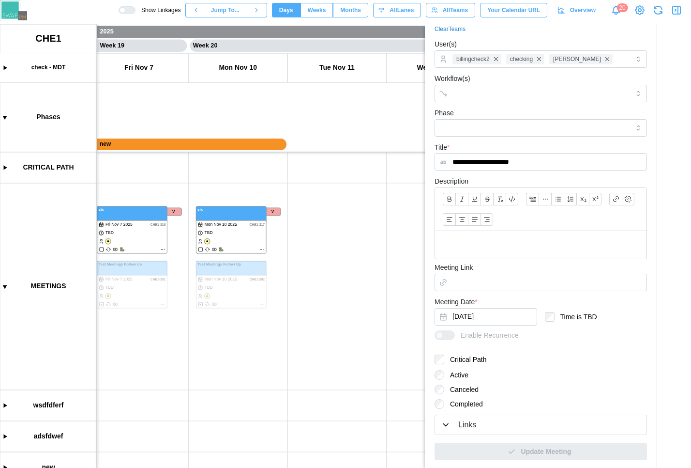
scroll to position [143, 0]
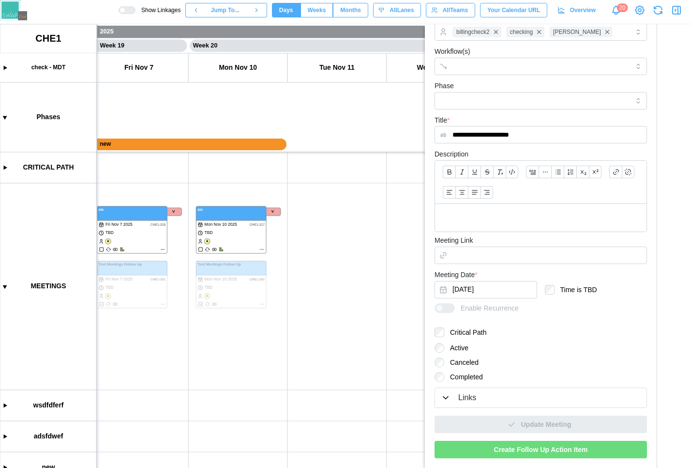
click at [476, 394] on div "Links" at bounding box center [467, 398] width 18 height 12
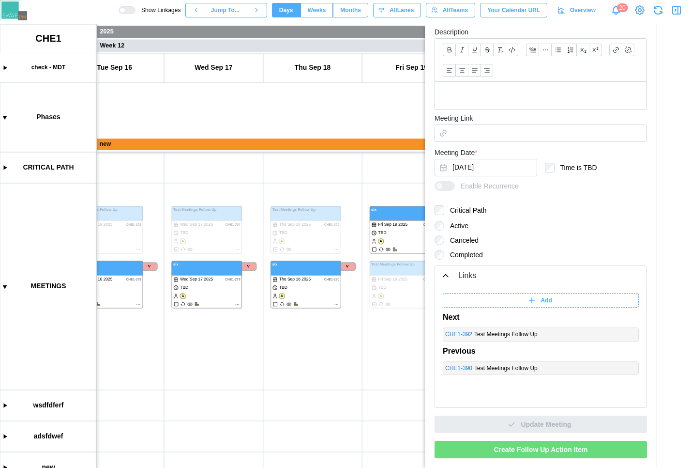
scroll to position [86, 0]
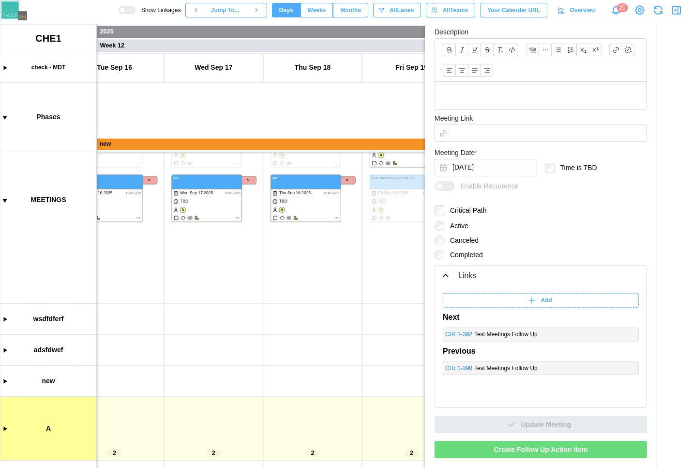
click at [4, 428] on canvas at bounding box center [345, 245] width 691 height 443
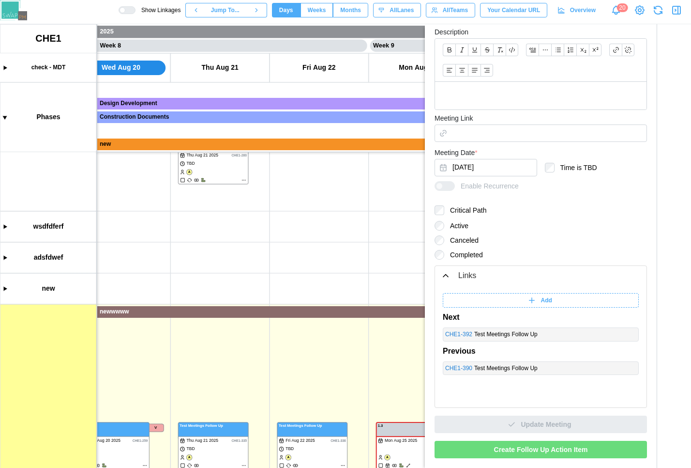
scroll to position [210, 0]
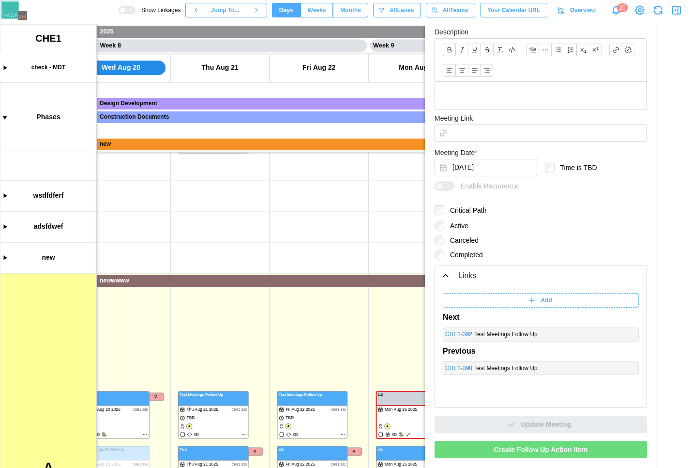
click at [140, 284] on canvas at bounding box center [345, 245] width 691 height 443
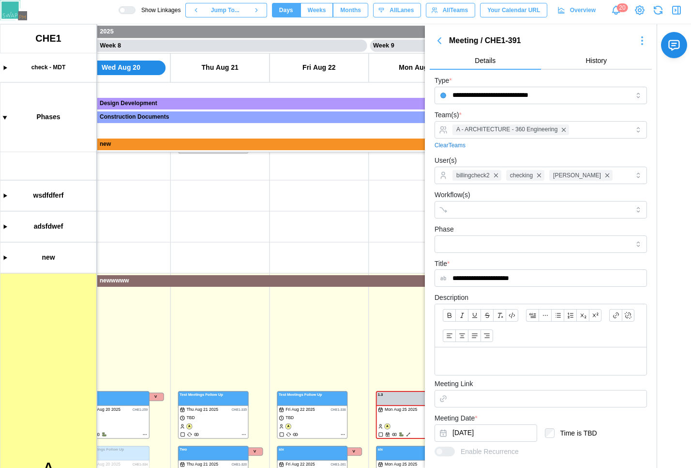
click at [314, 284] on canvas at bounding box center [345, 245] width 691 height 443
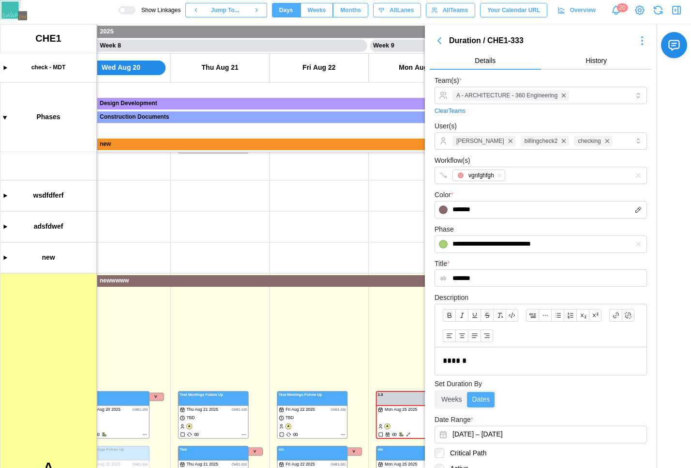
scroll to position [121, 0]
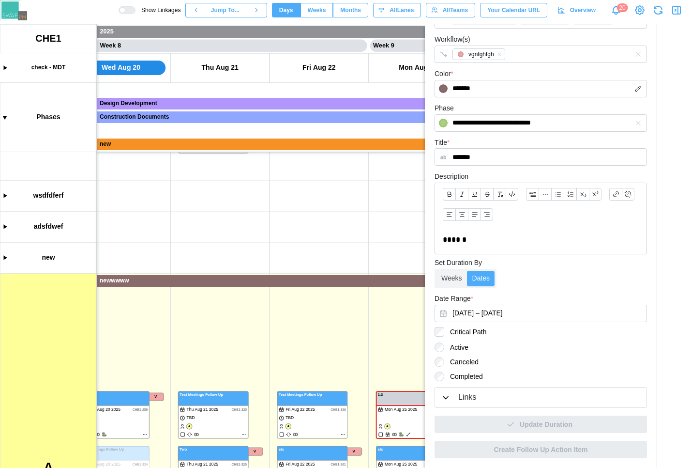
click at [459, 378] on label "Completed" at bounding box center [463, 376] width 39 height 10
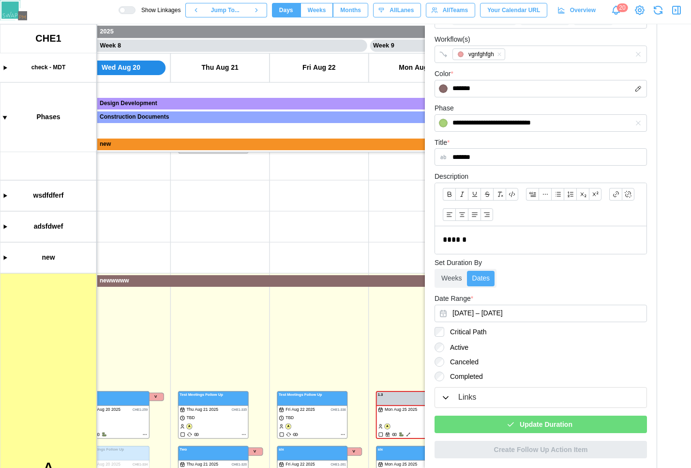
click at [507, 420] on div "Update Duration" at bounding box center [539, 424] width 197 height 16
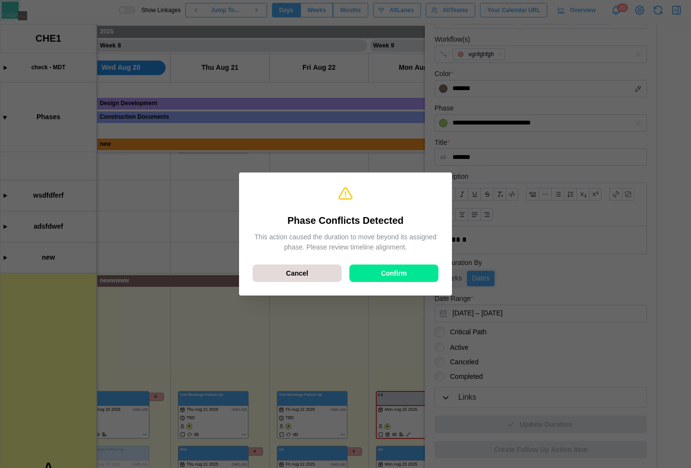
click at [415, 273] on div "Confirm" at bounding box center [394, 273] width 71 height 16
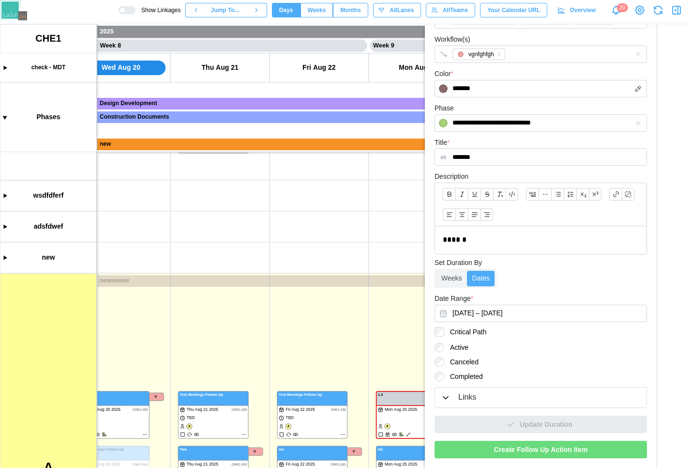
click at [446, 398] on icon "button" at bounding box center [445, 397] width 5 height 2
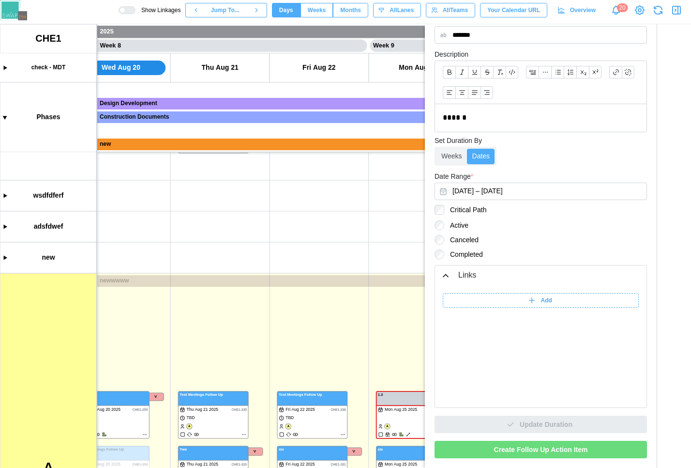
scroll to position [433, 0]
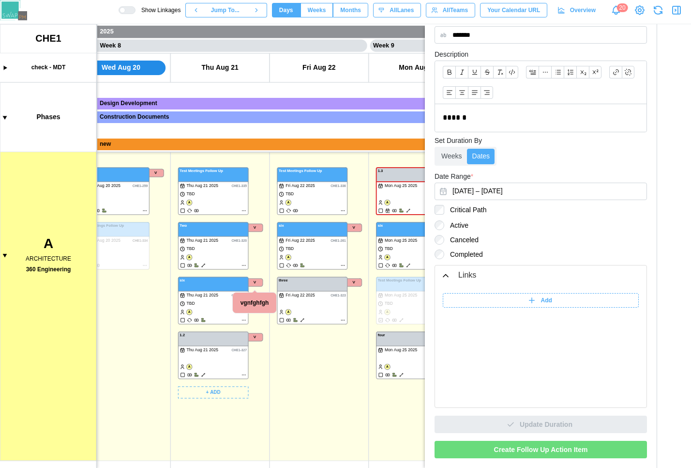
click at [244, 265] on canvas at bounding box center [345, 245] width 691 height 443
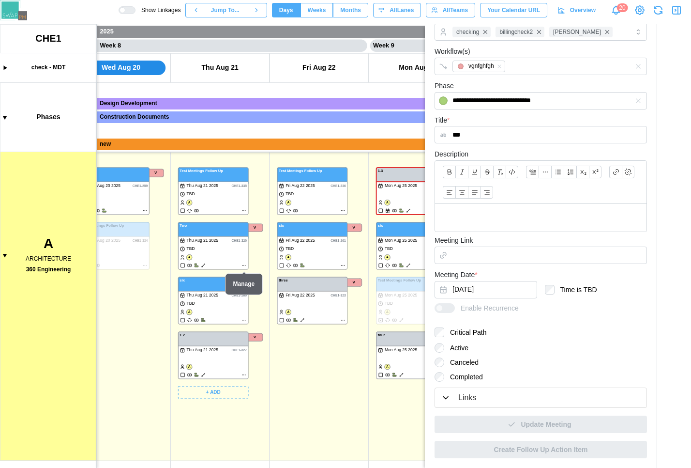
scroll to position [116, 0]
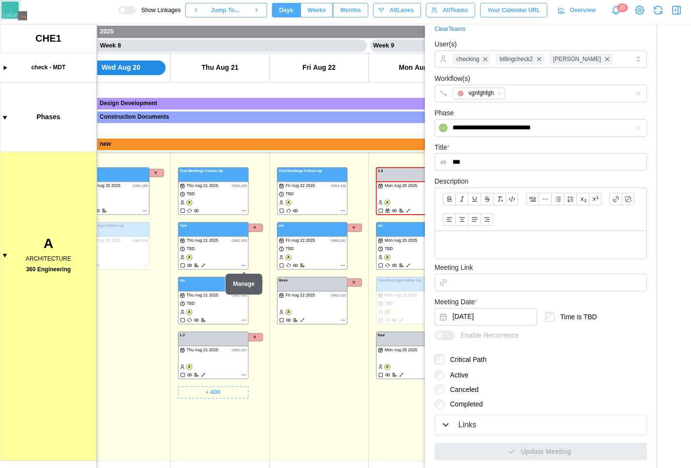
click at [244, 265] on canvas at bounding box center [345, 245] width 691 height 443
click at [482, 423] on div "Links" at bounding box center [541, 425] width 200 height 12
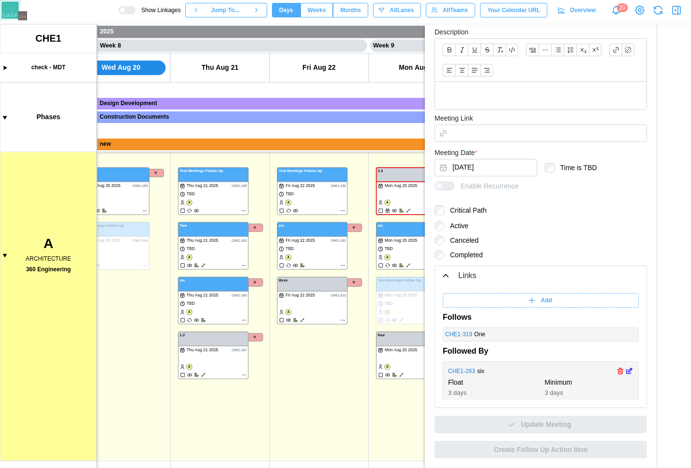
scroll to position [12, 0]
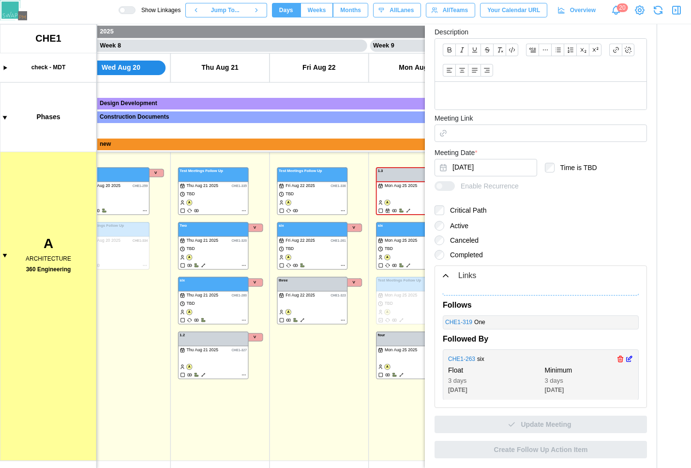
click at [459, 359] on link "CHE1 - 263" at bounding box center [461, 358] width 27 height 9
click at [459, 358] on link "CHE1 - 263" at bounding box center [461, 358] width 27 height 9
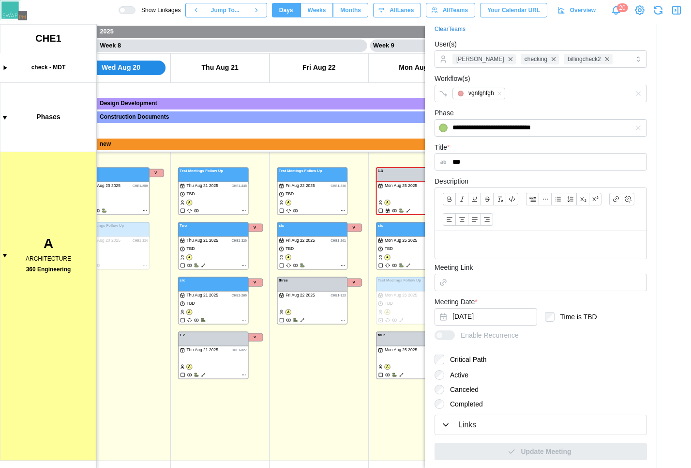
scroll to position [143, 0]
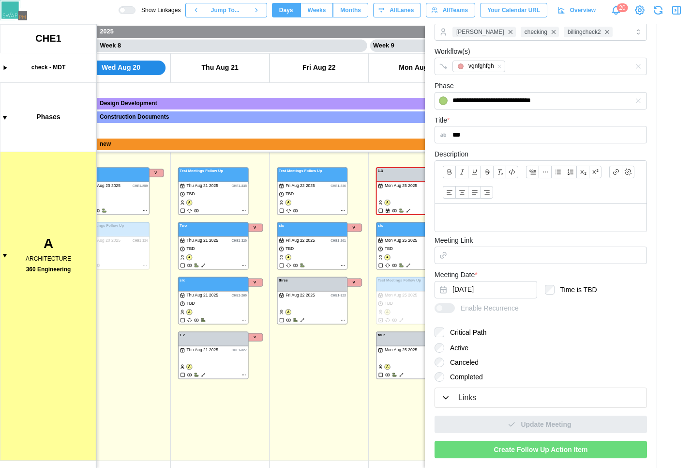
click at [474, 406] on button "Links" at bounding box center [541, 398] width 212 height 20
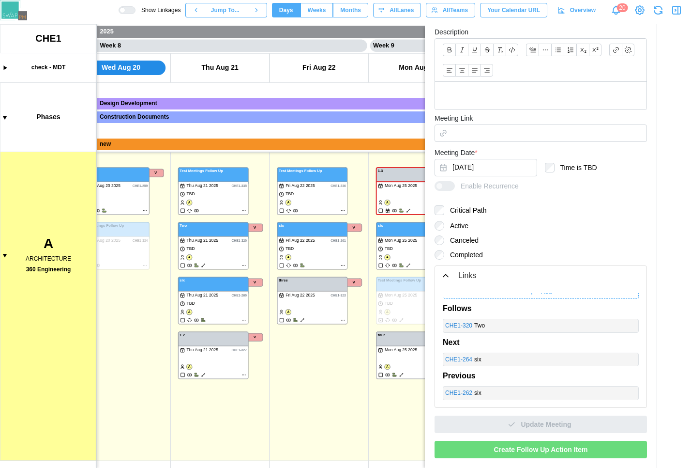
scroll to position [0, 0]
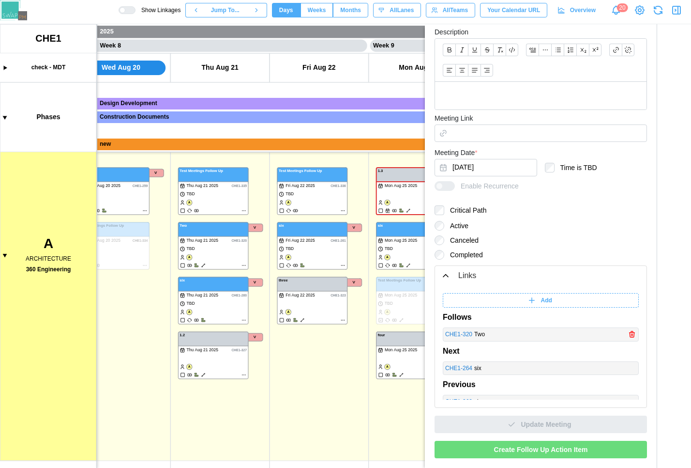
click at [455, 334] on link "CHE1 - 320" at bounding box center [458, 334] width 27 height 9
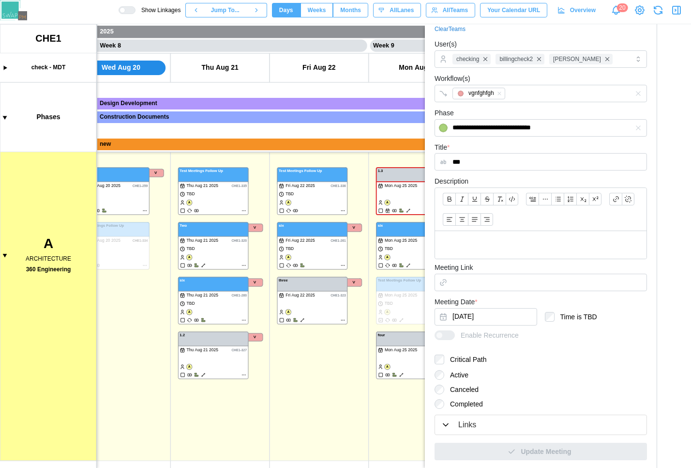
scroll to position [143, 0]
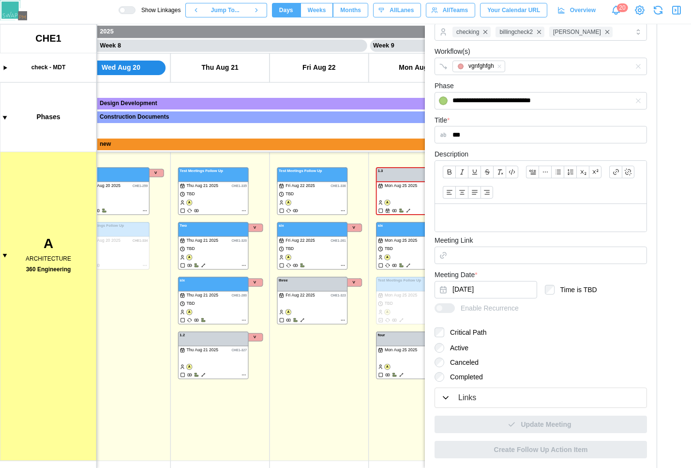
click at [482, 399] on div "Links" at bounding box center [541, 398] width 200 height 12
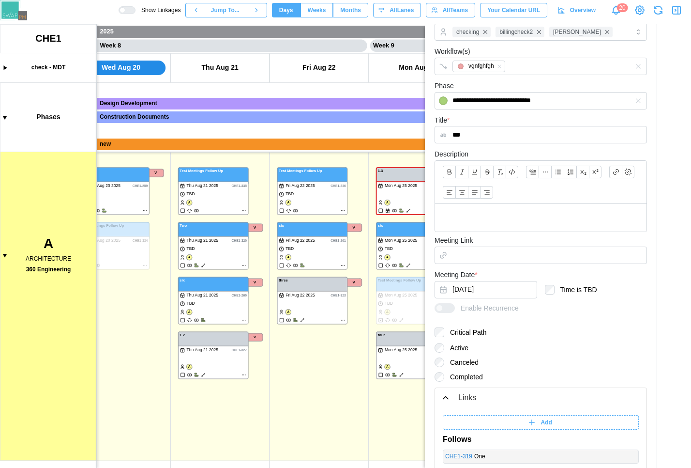
scroll to position [265, 0]
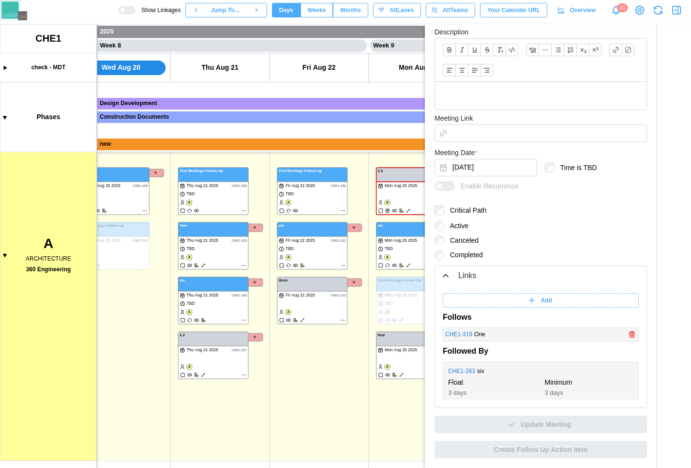
click at [451, 333] on link "CHE1 - 319" at bounding box center [458, 334] width 27 height 9
click at [464, 337] on link "CHE1 - 319" at bounding box center [458, 334] width 27 height 9
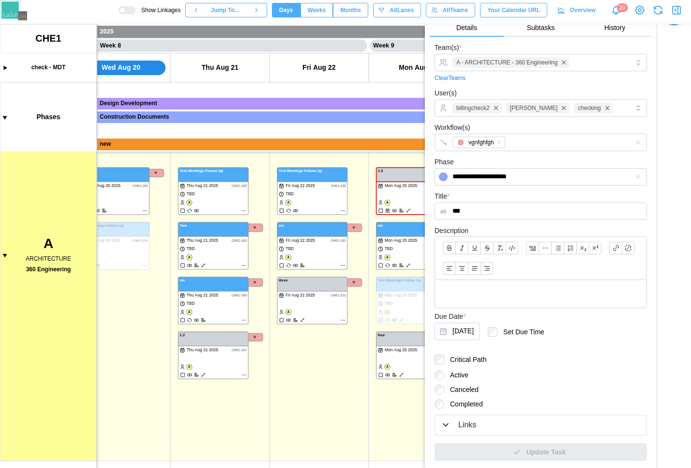
scroll to position [61, 0]
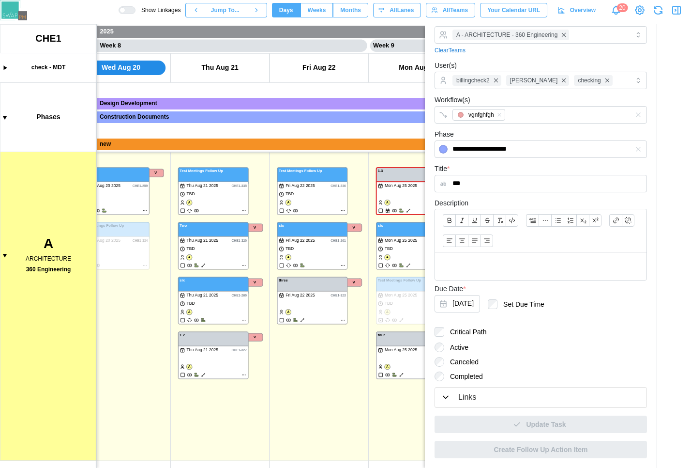
click at [478, 400] on div "Links" at bounding box center [541, 397] width 200 height 12
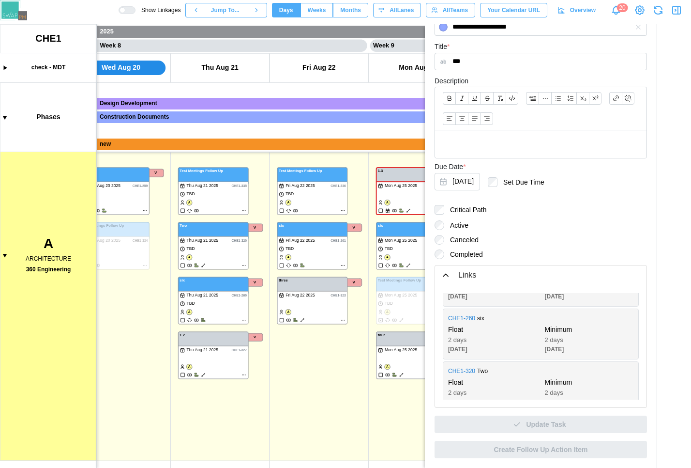
scroll to position [186, 0]
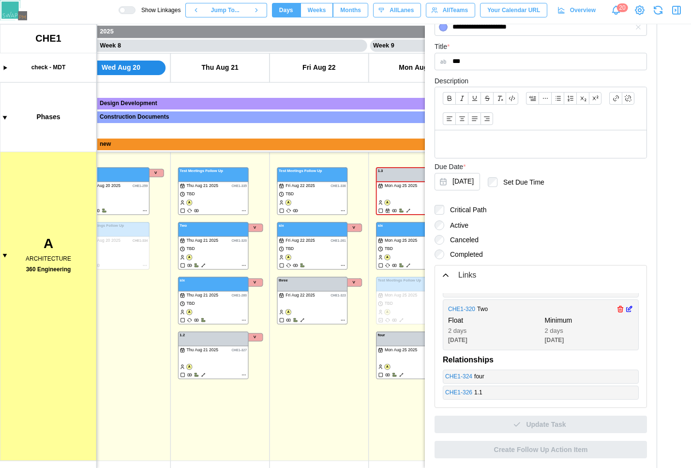
click at [465, 305] on link "CHE1 - 320" at bounding box center [461, 308] width 27 height 9
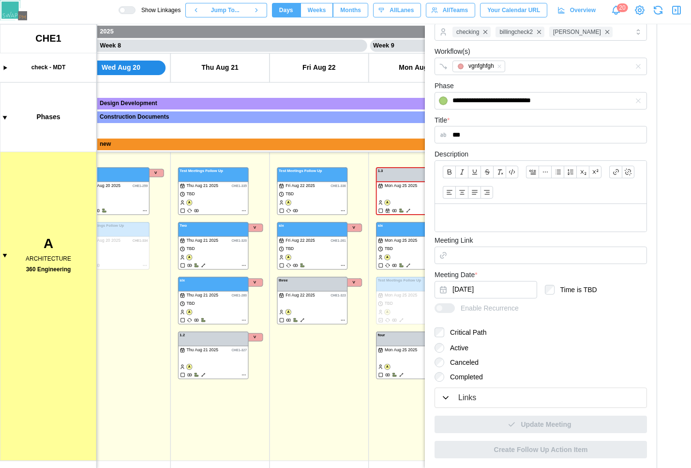
scroll to position [116, 0]
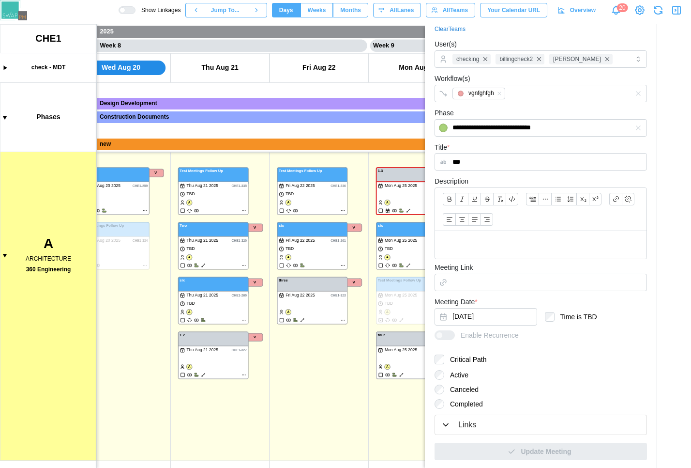
click at [480, 423] on div "Links" at bounding box center [541, 425] width 200 height 12
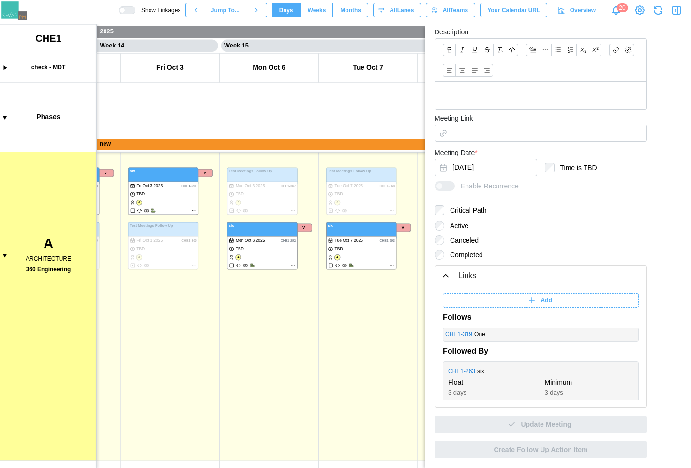
scroll to position [0, 6361]
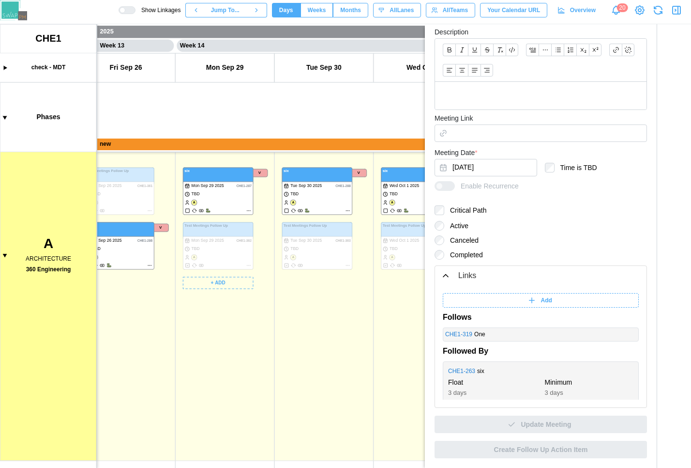
click at [246, 263] on canvas at bounding box center [345, 245] width 691 height 443
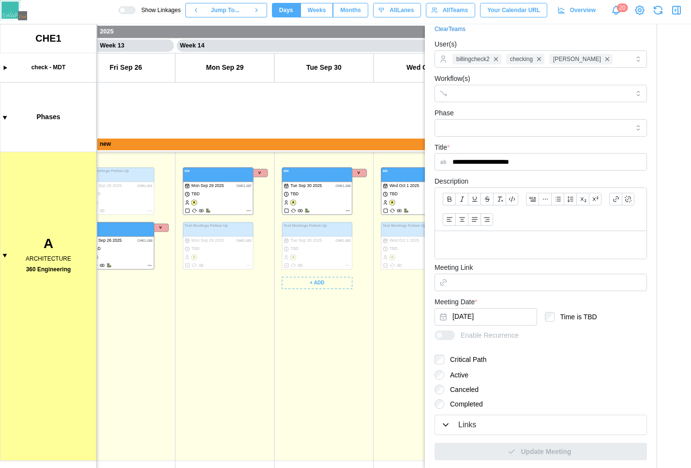
scroll to position [0, 6203]
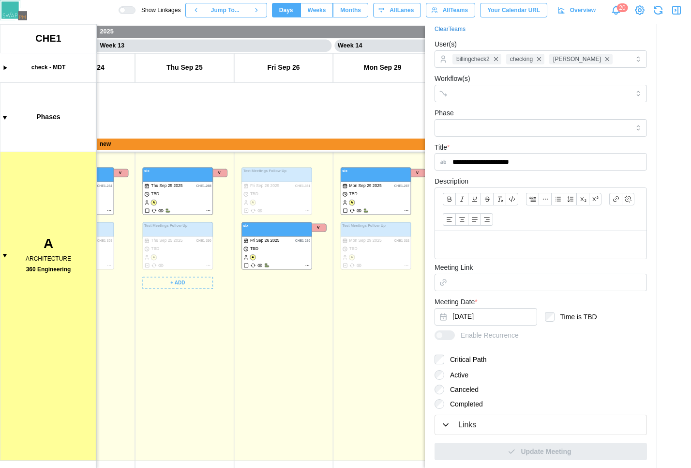
click at [206, 263] on canvas at bounding box center [345, 245] width 691 height 443
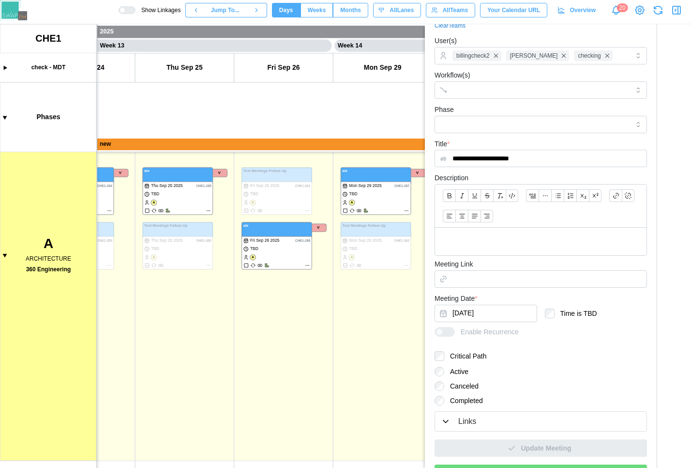
scroll to position [143, 0]
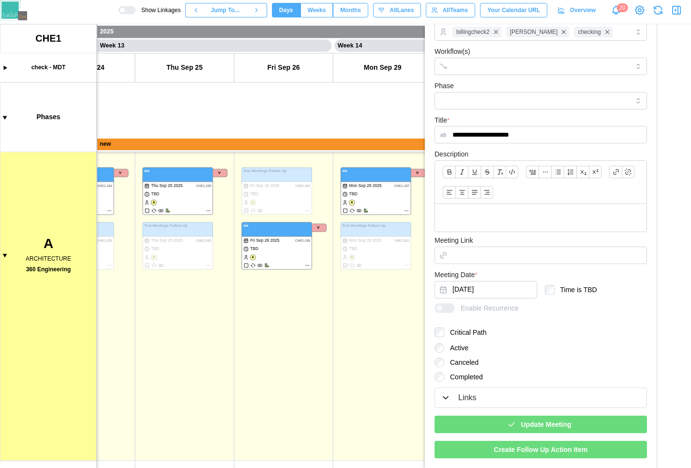
click at [490, 425] on div "Update Meeting" at bounding box center [539, 424] width 197 height 16
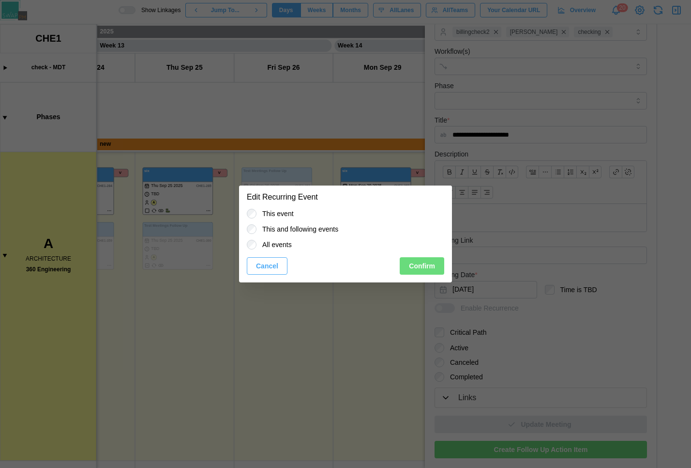
click at [430, 269] on span "Confirm" at bounding box center [422, 266] width 26 height 16
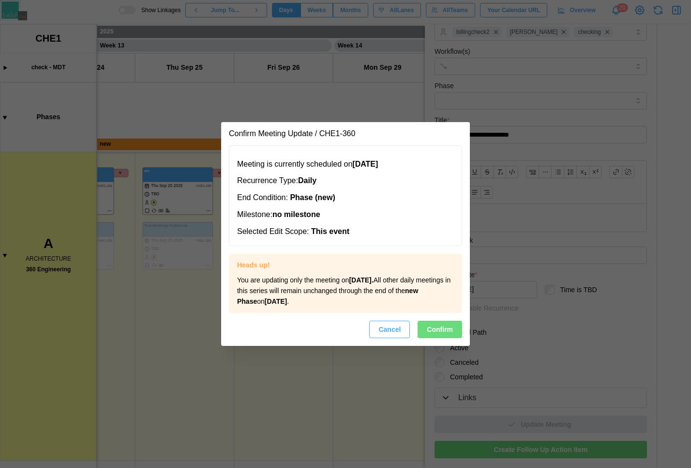
click at [440, 322] on span "Confirm" at bounding box center [440, 329] width 26 height 16
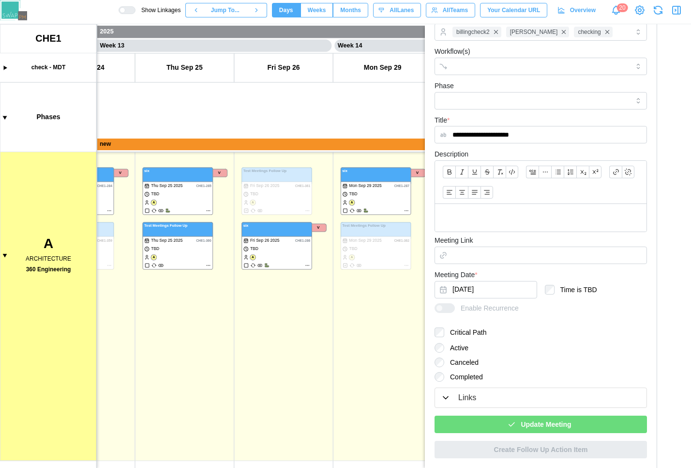
click at [496, 426] on div "Update Meeting" at bounding box center [539, 424] width 197 height 16
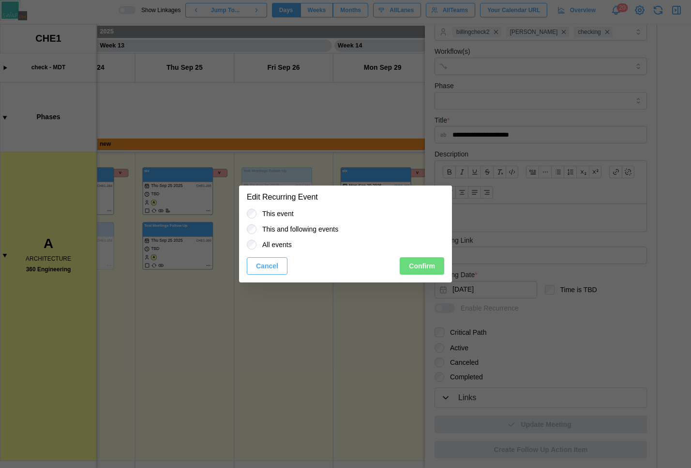
click at [406, 266] on button "Confirm" at bounding box center [422, 265] width 45 height 17
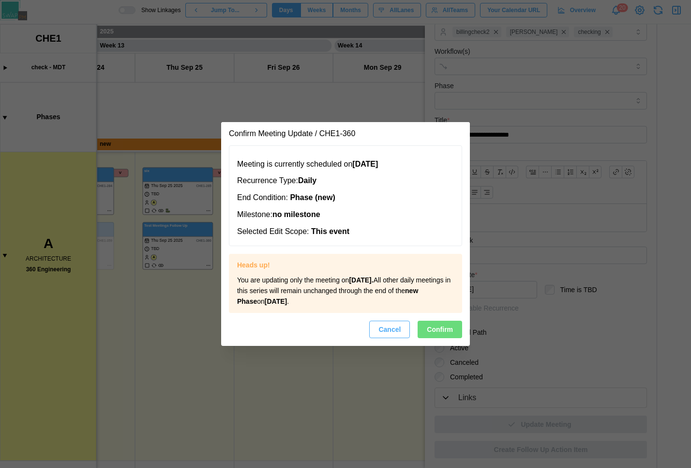
click at [445, 334] on span "Confirm" at bounding box center [440, 329] width 26 height 16
